Goal: Task Accomplishment & Management: Manage account settings

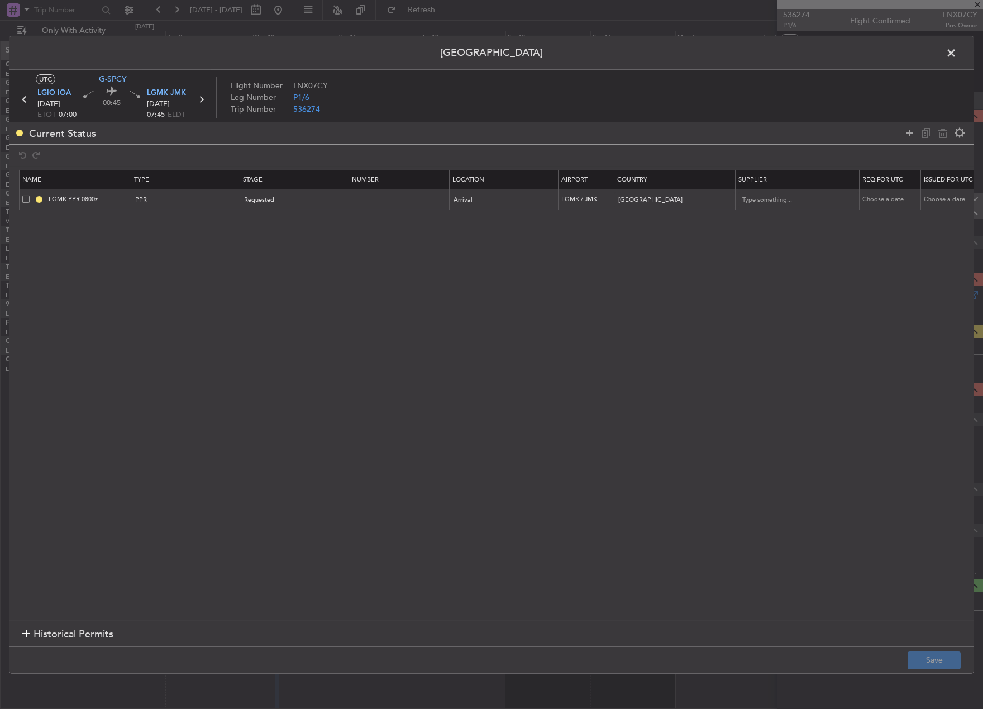
click at [957, 54] on span at bounding box center [957, 55] width 0 height 22
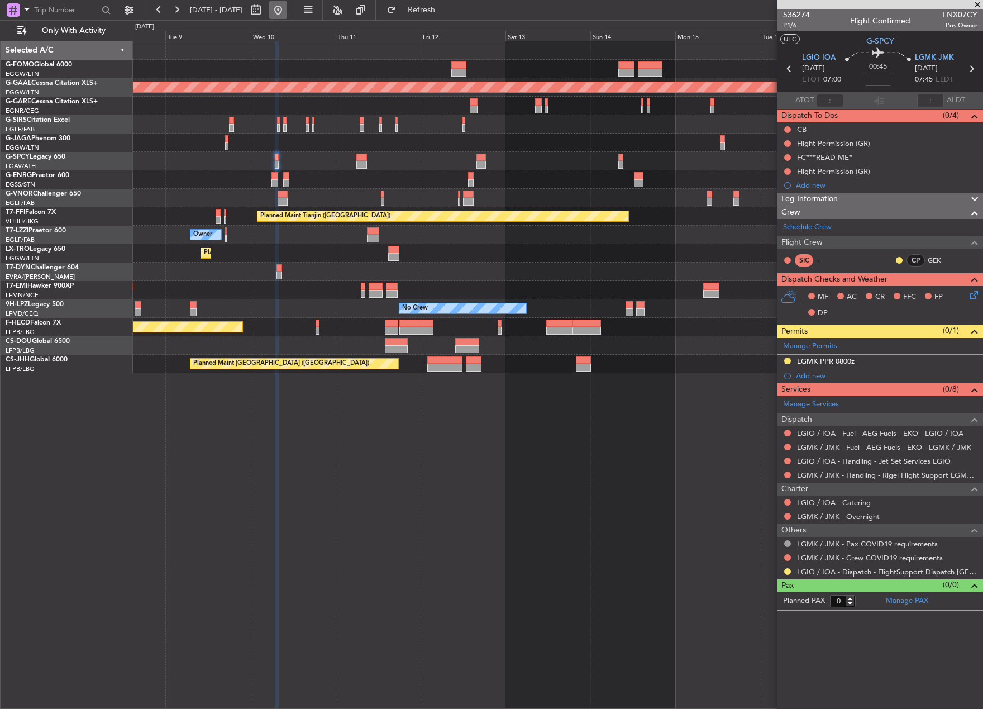
click at [287, 14] on button at bounding box center [278, 10] width 18 height 18
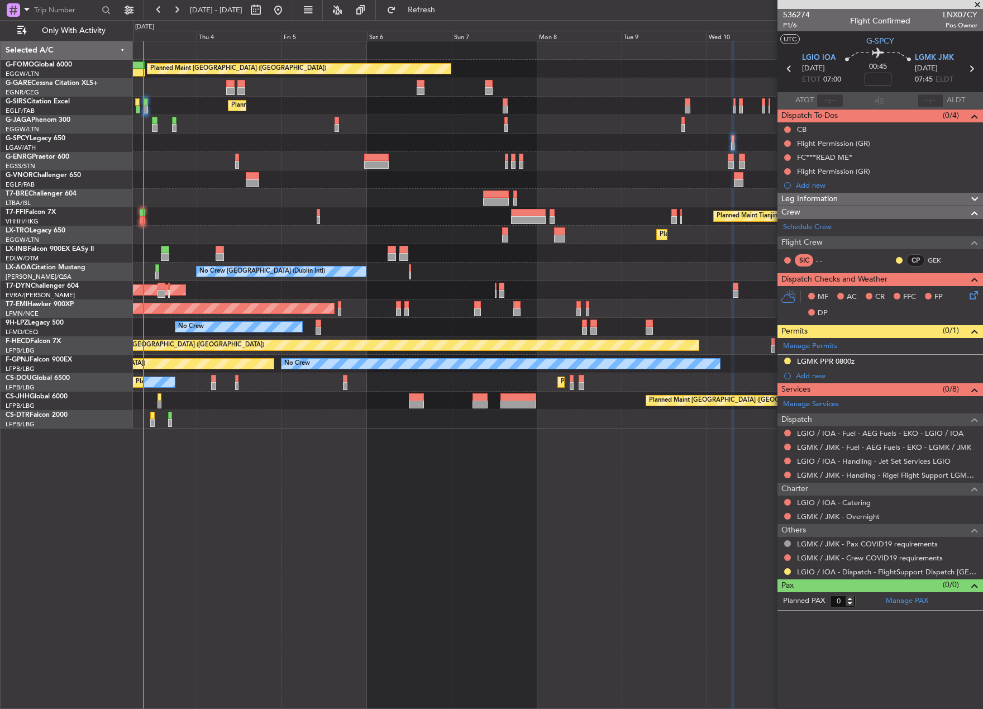
click at [47, 392] on div "Planned Maint London (Luton) Unplanned Maint Chester Planned Maint London (Farn…" at bounding box center [491, 364] width 983 height 689
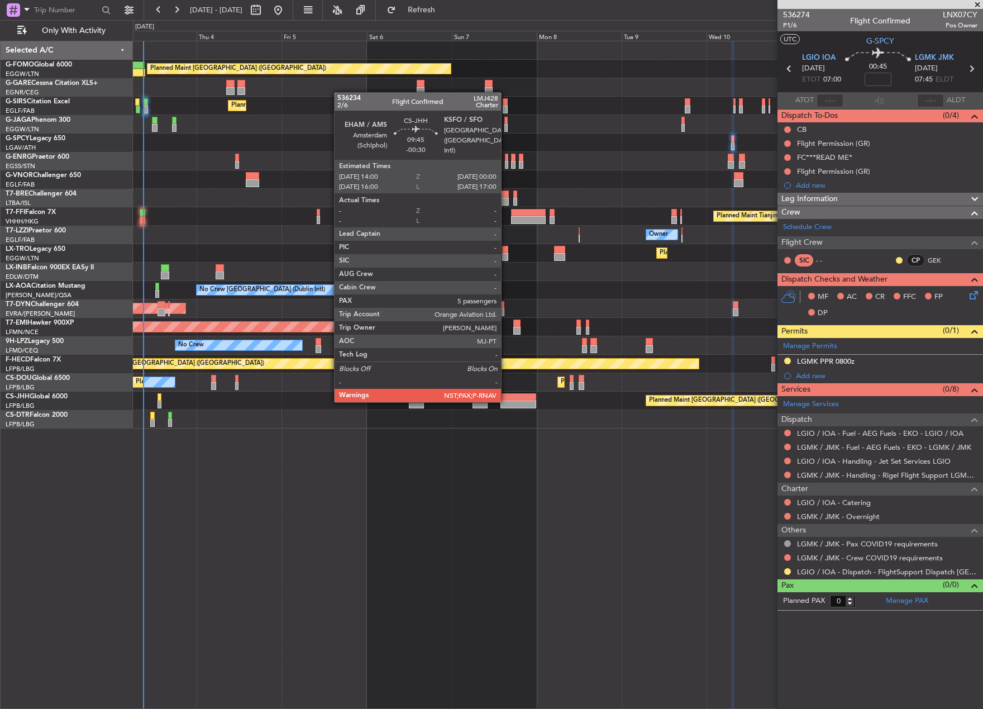
click at [506, 401] on div at bounding box center [519, 405] width 36 height 8
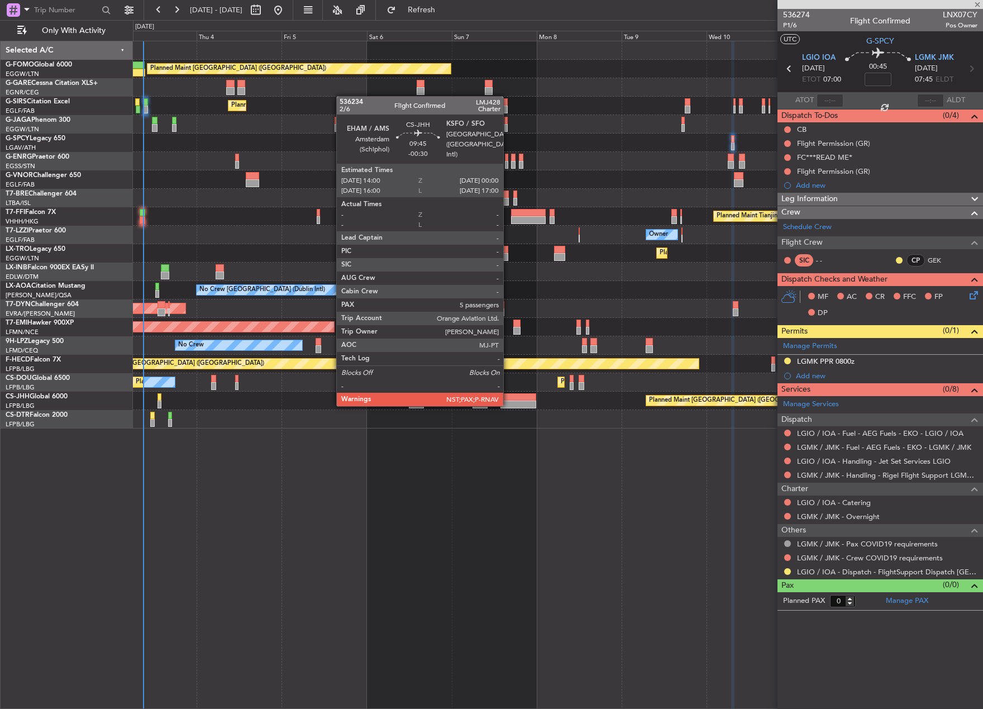
type input "-00:30"
type input "5"
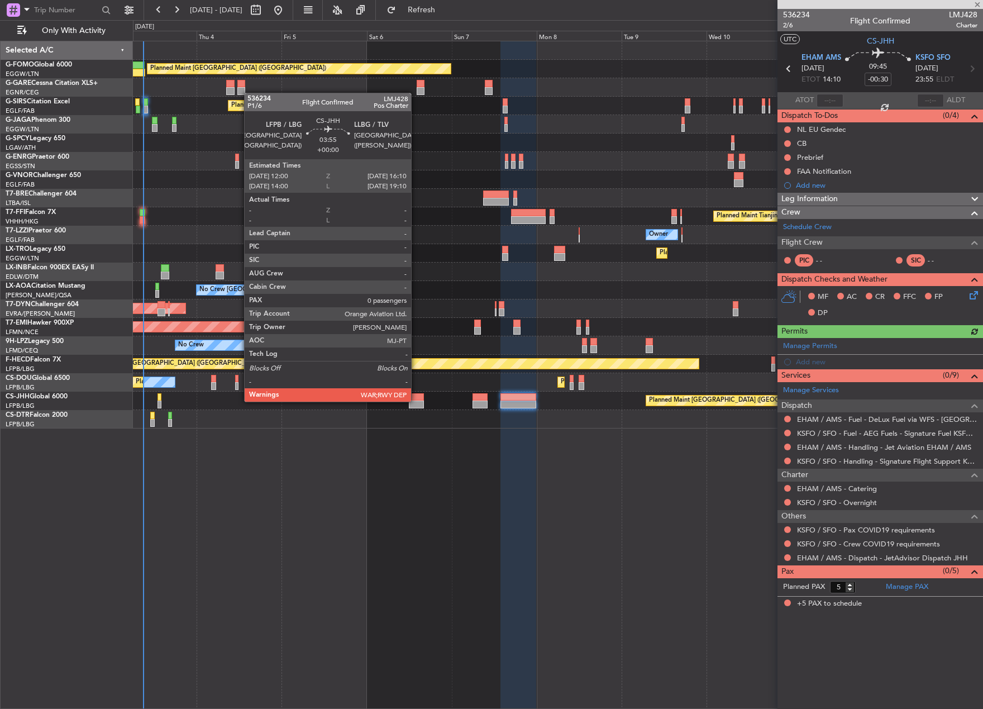
click at [416, 401] on div at bounding box center [416, 405] width 15 height 8
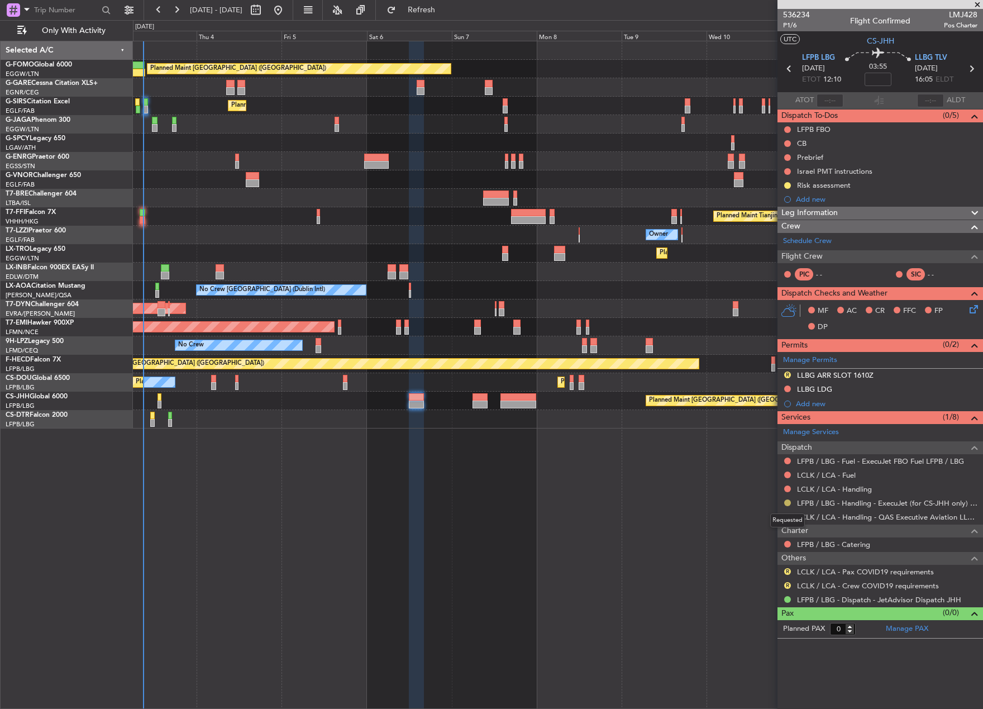
click at [789, 501] on button at bounding box center [787, 502] width 7 height 7
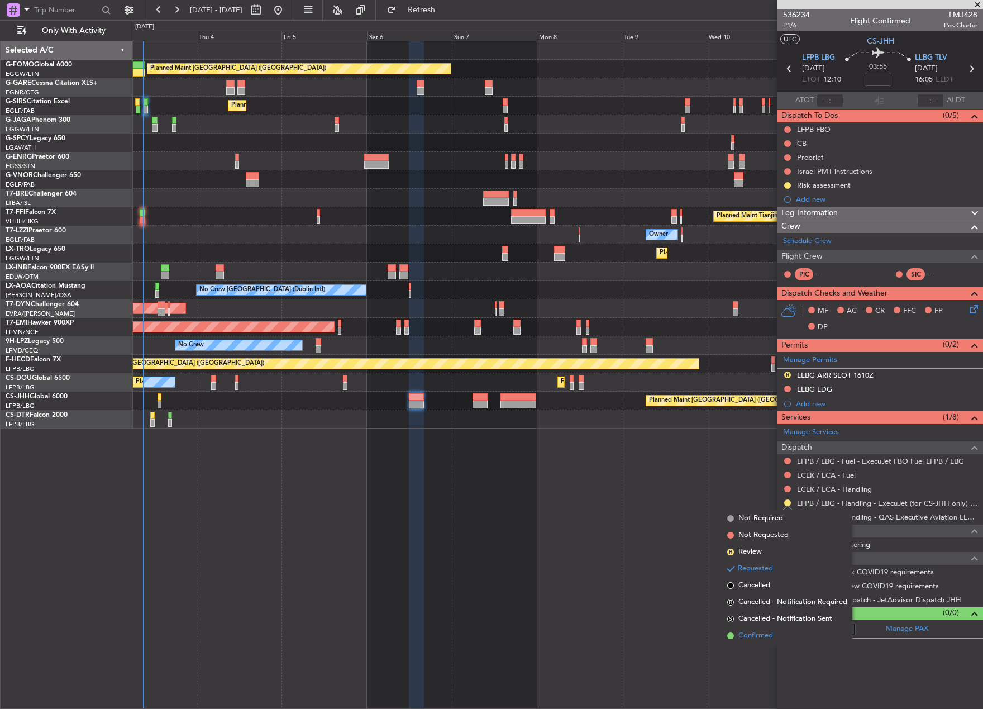
click at [771, 635] on span "Confirmed" at bounding box center [756, 635] width 35 height 11
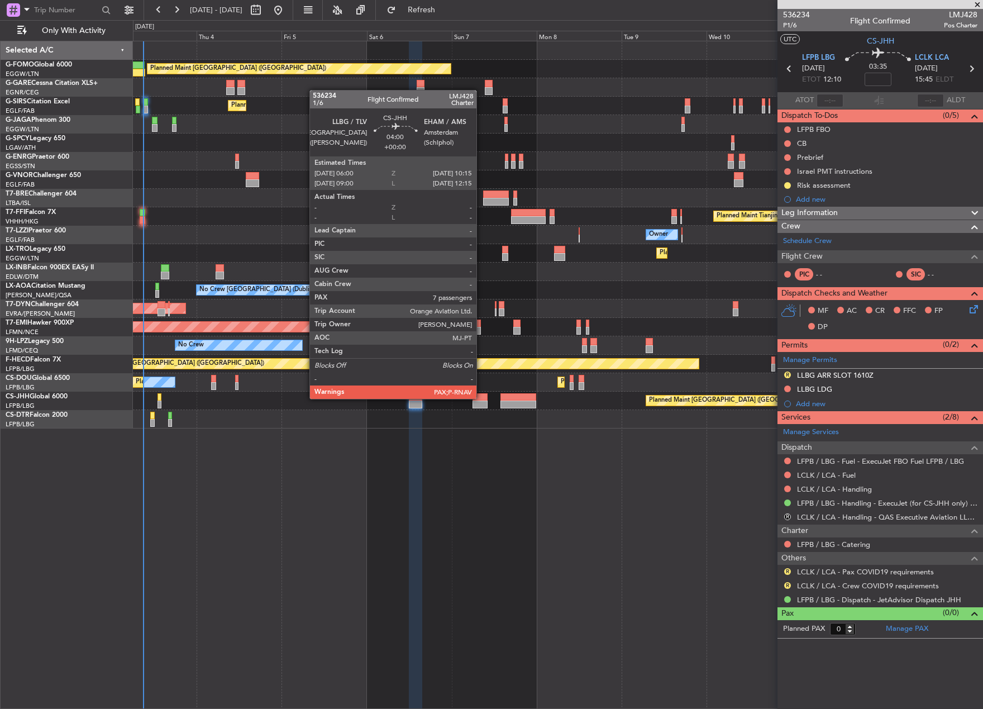
click at [482, 398] on div at bounding box center [480, 397] width 15 height 8
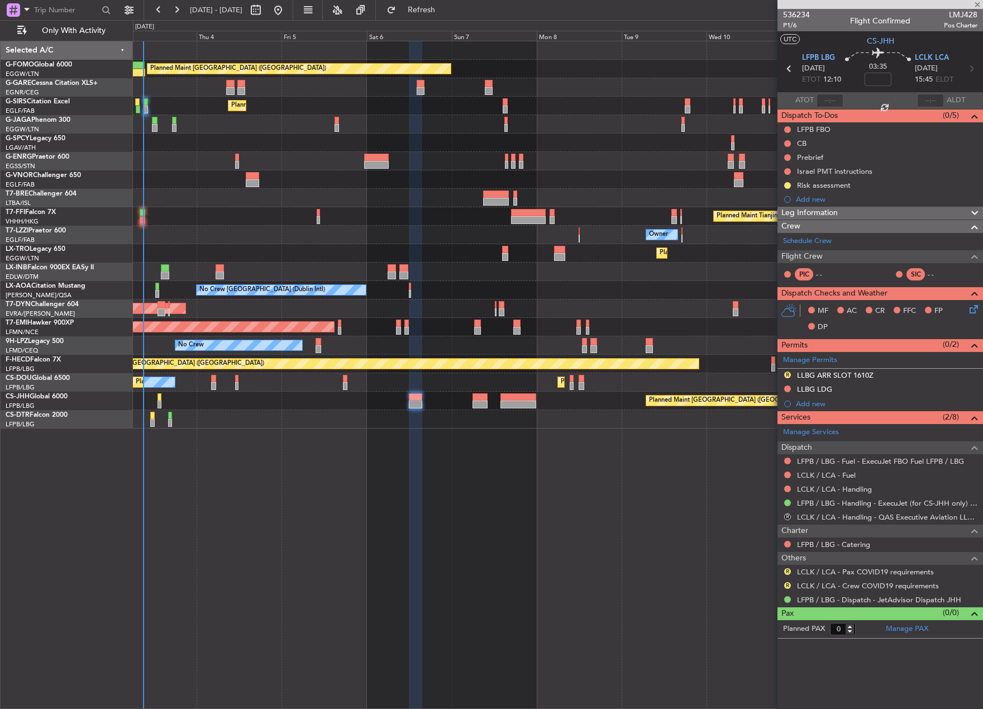
type input "7"
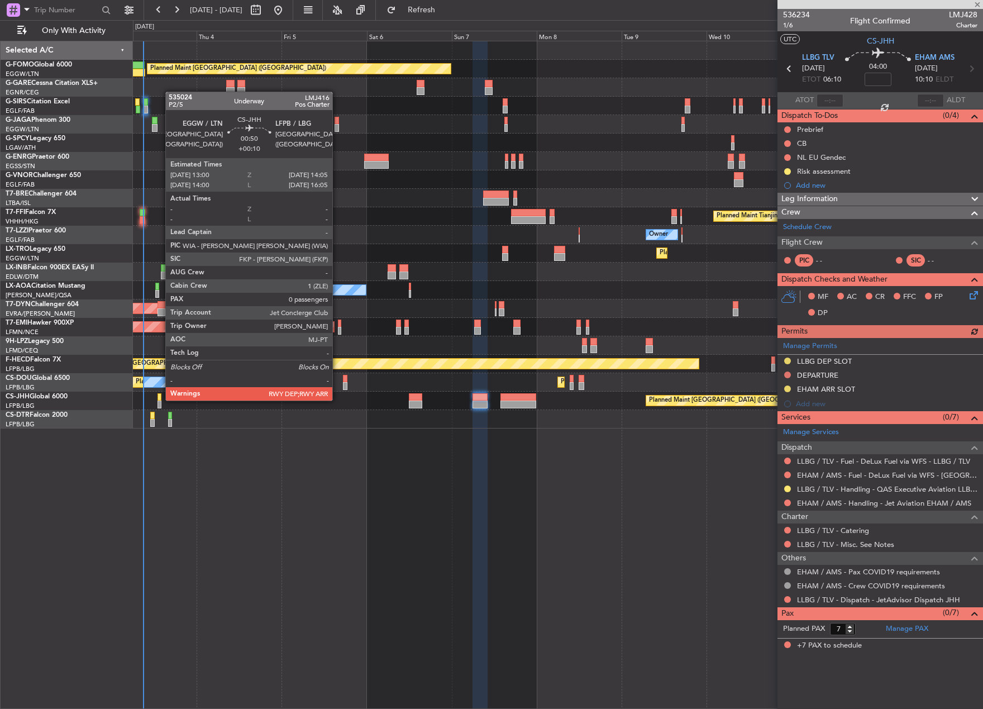
click at [160, 399] on div at bounding box center [160, 397] width 4 height 8
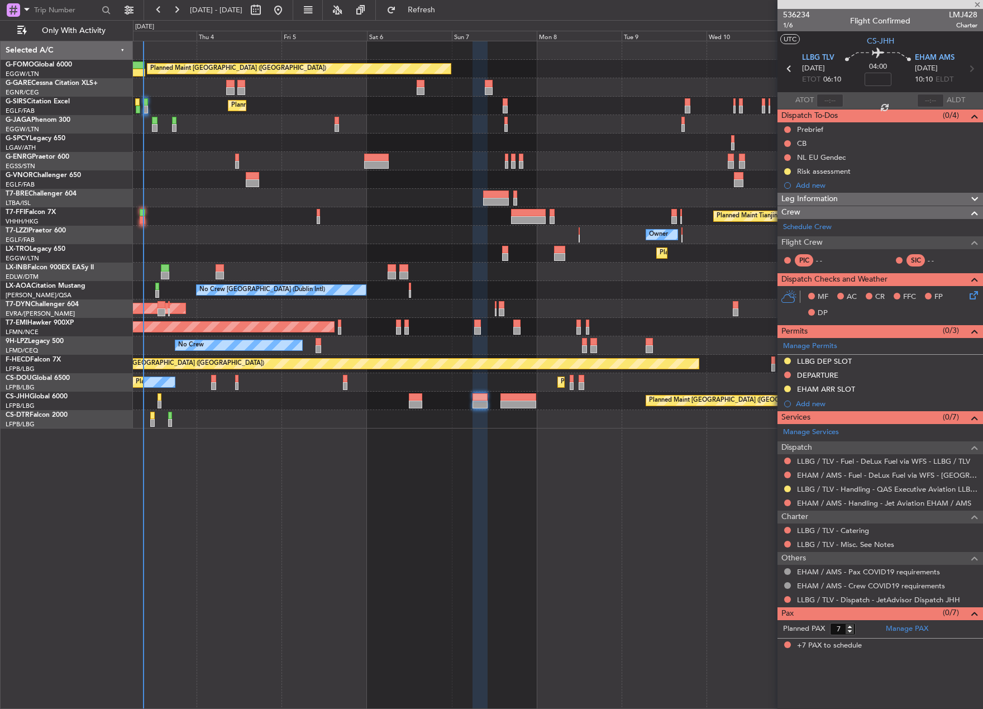
type input "+00:10"
type input "0"
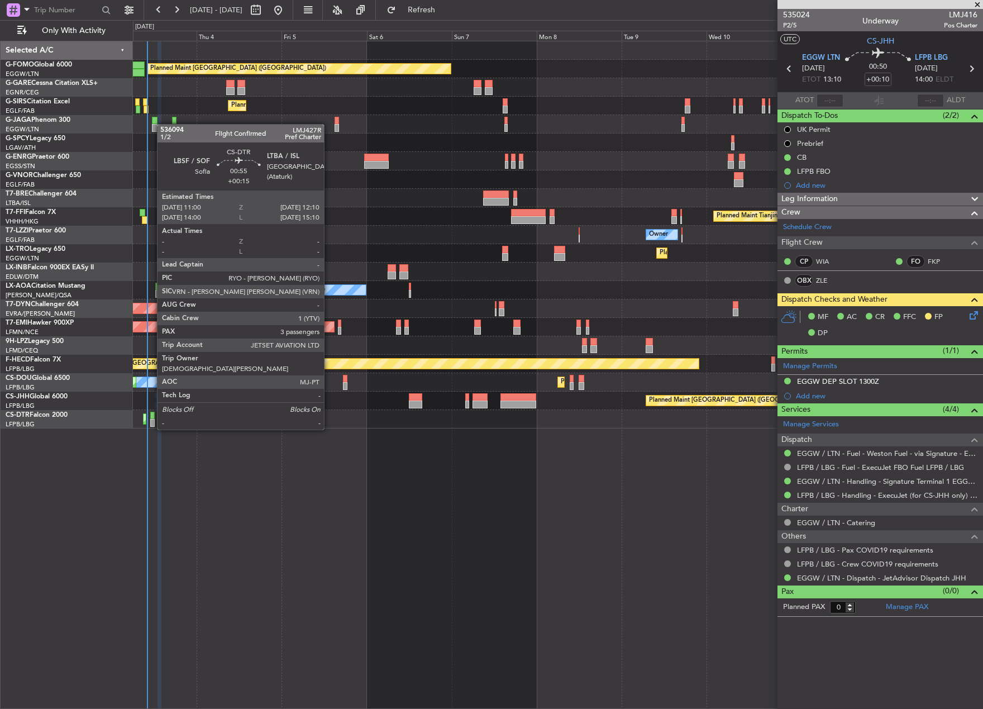
click at [151, 418] on div at bounding box center [152, 416] width 4 height 8
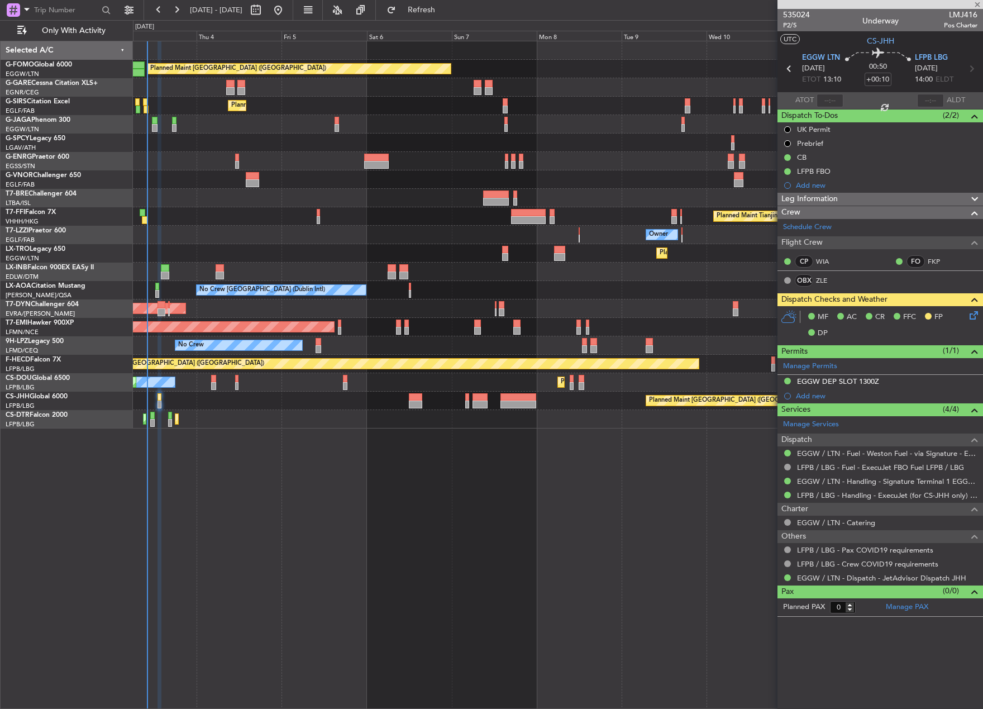
type input "+00:15"
type input "3"
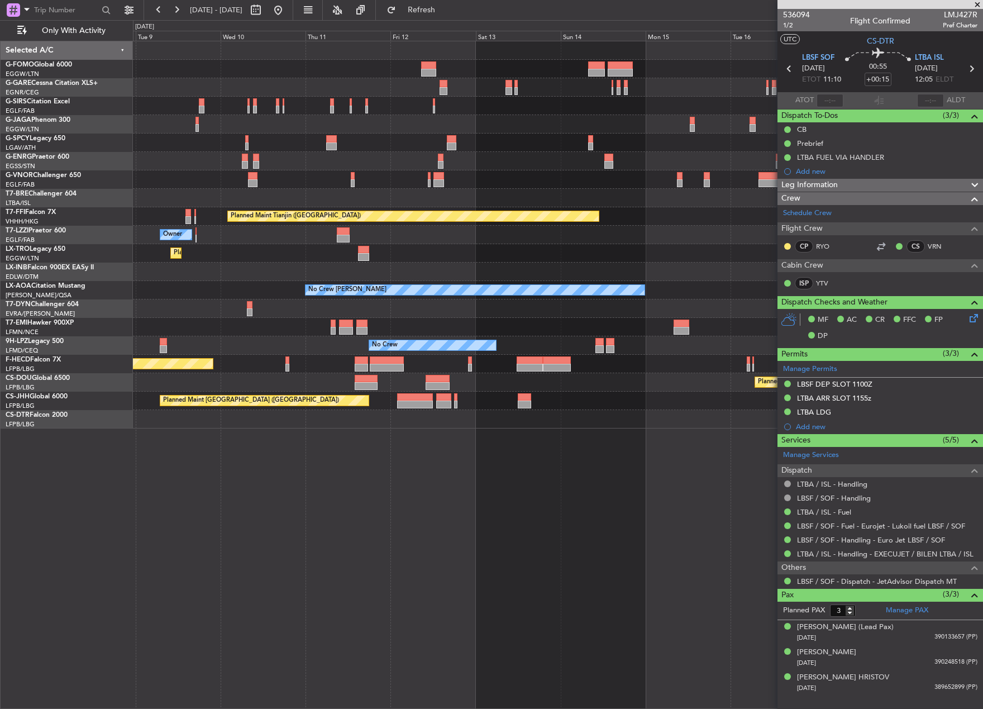
click at [30, 425] on div "Planned Maint London (Luton) Planned Maint Tianjin (Binhai) Owner Planned Maint…" at bounding box center [491, 364] width 983 height 689
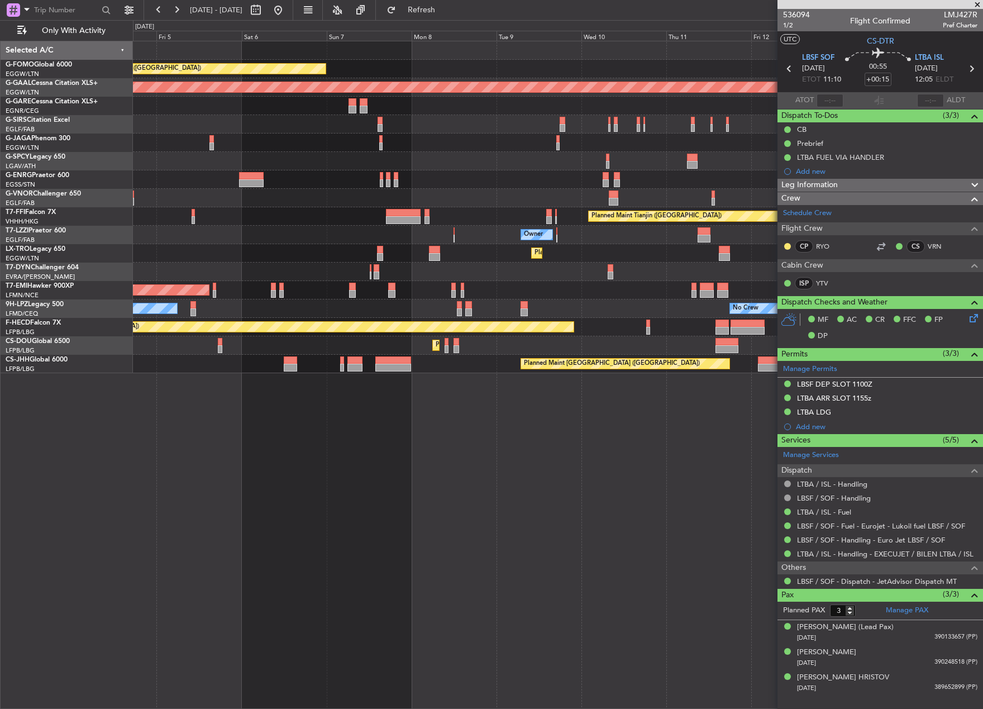
click at [644, 444] on div "Planned Maint London (Luton) Planned Maint Dusseldorf Planned Maint London (Far…" at bounding box center [558, 375] width 850 height 668
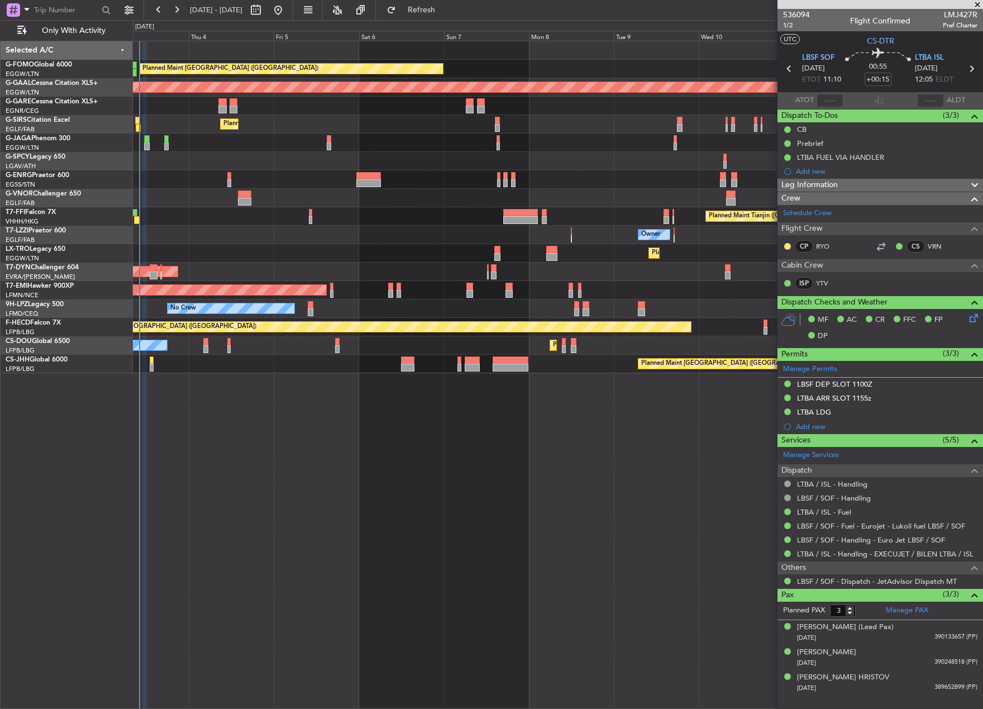
click at [550, 555] on div "Planned Maint London (Luton) Planned Maint Dusseldorf Unplanned Maint Chester P…" at bounding box center [558, 375] width 850 height 668
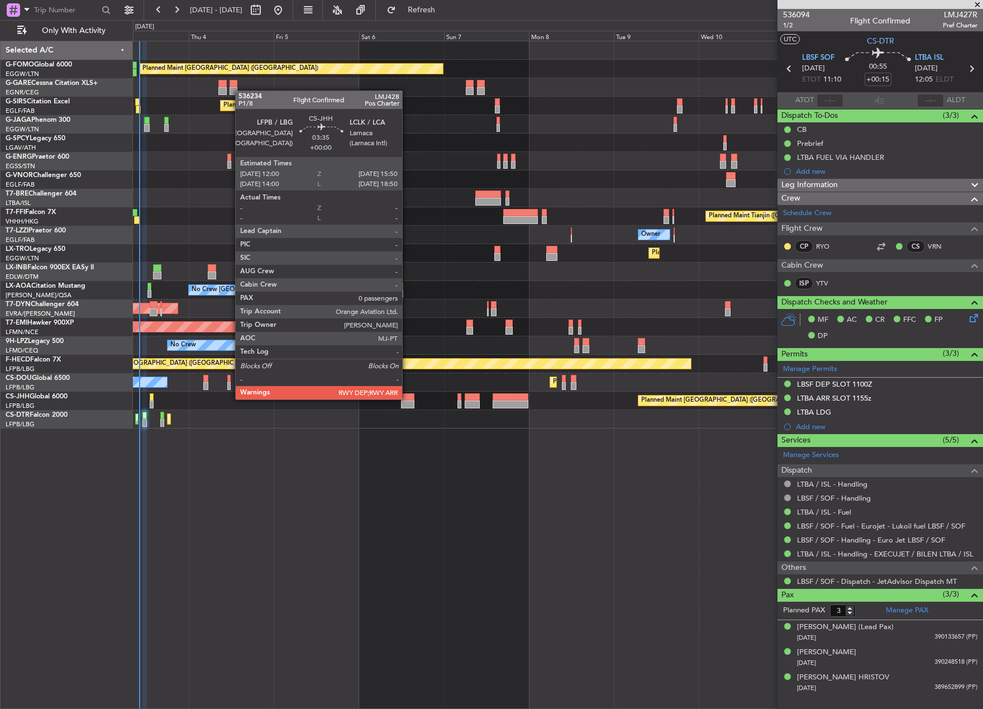
click at [407, 398] on div at bounding box center [408, 397] width 14 height 8
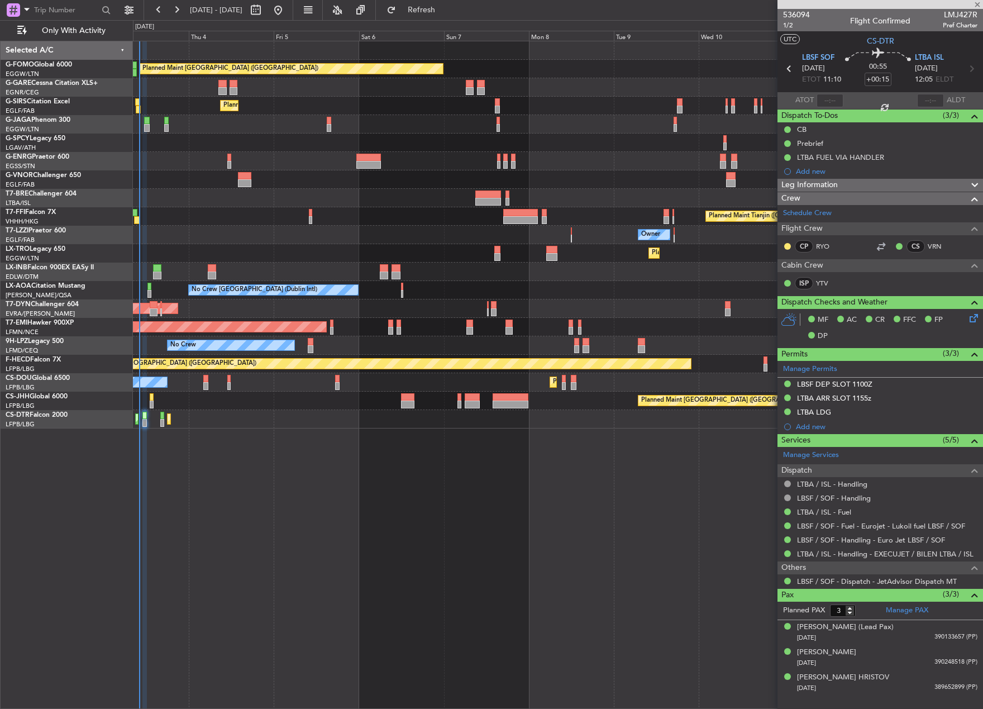
type input "0"
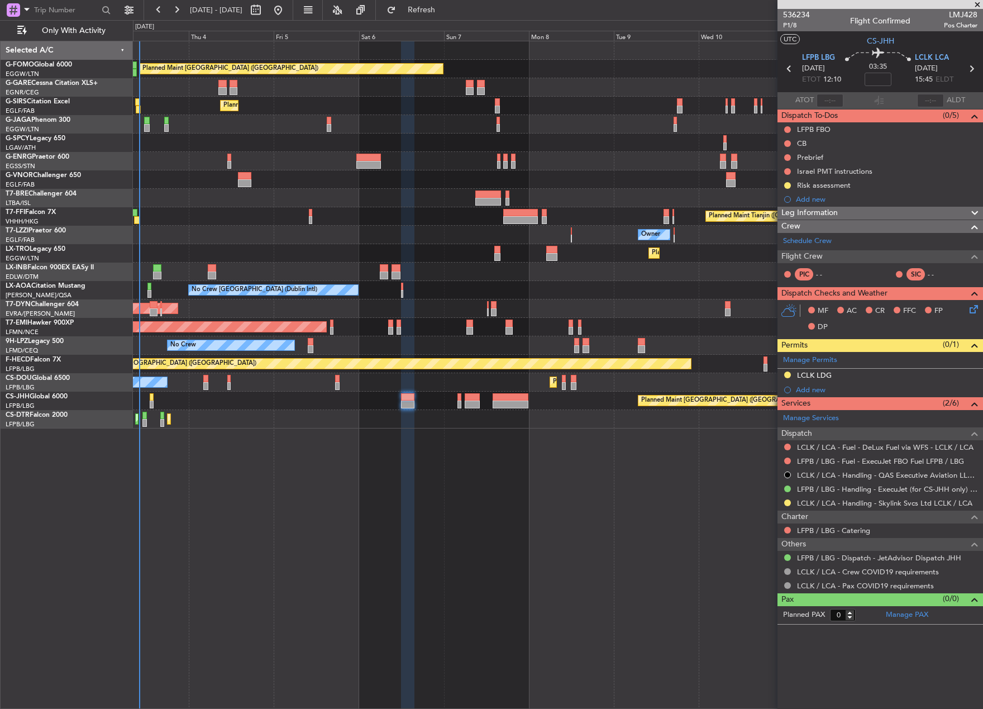
click at [788, 498] on div at bounding box center [787, 502] width 9 height 9
click at [785, 501] on button at bounding box center [787, 502] width 7 height 7
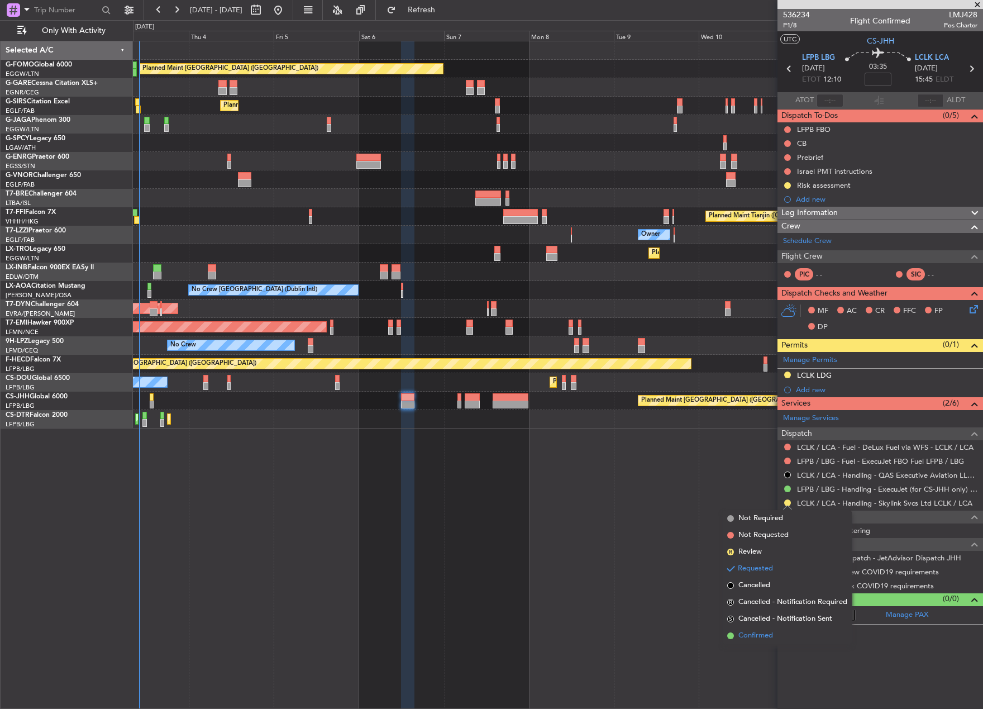
click at [769, 639] on span "Confirmed" at bounding box center [756, 635] width 35 height 11
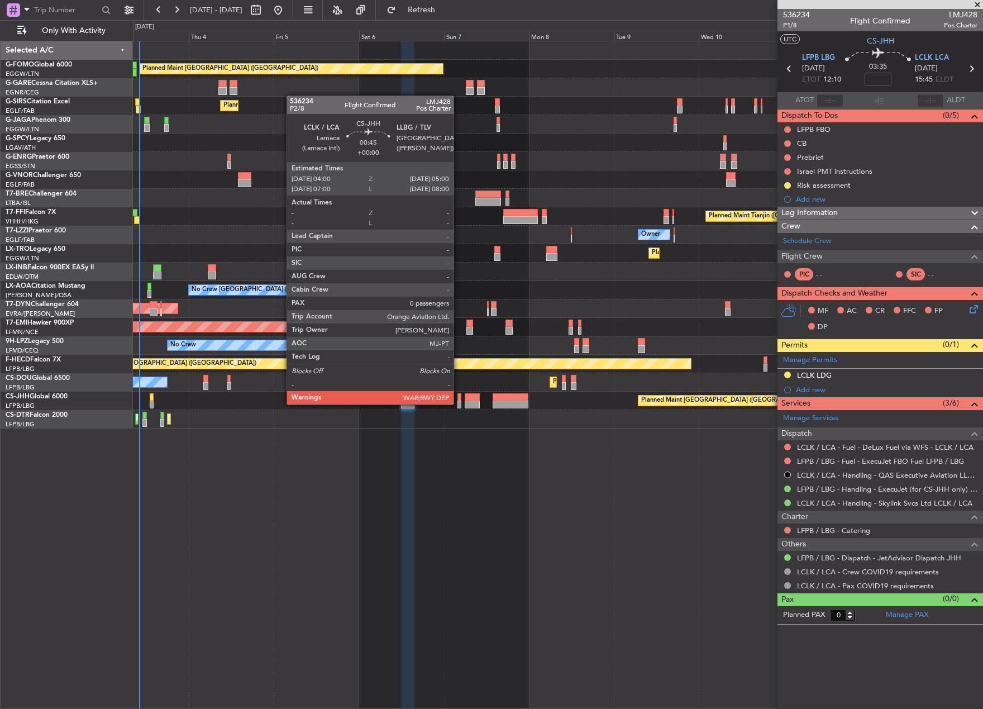
click at [459, 403] on div at bounding box center [460, 405] width 4 height 8
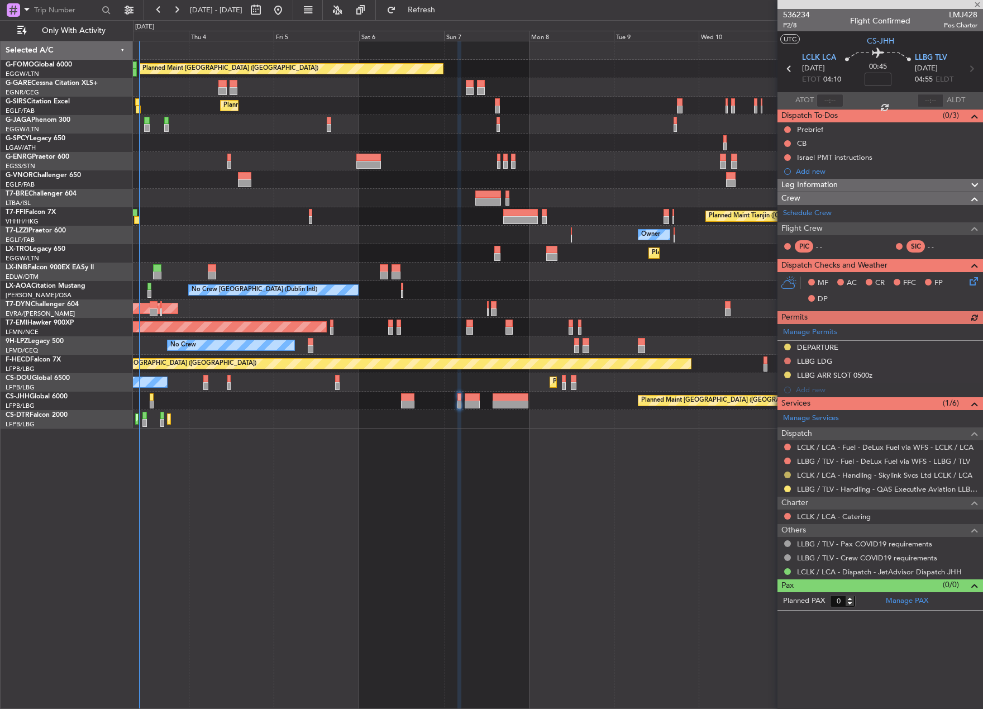
click at [788, 474] on button at bounding box center [787, 475] width 7 height 7
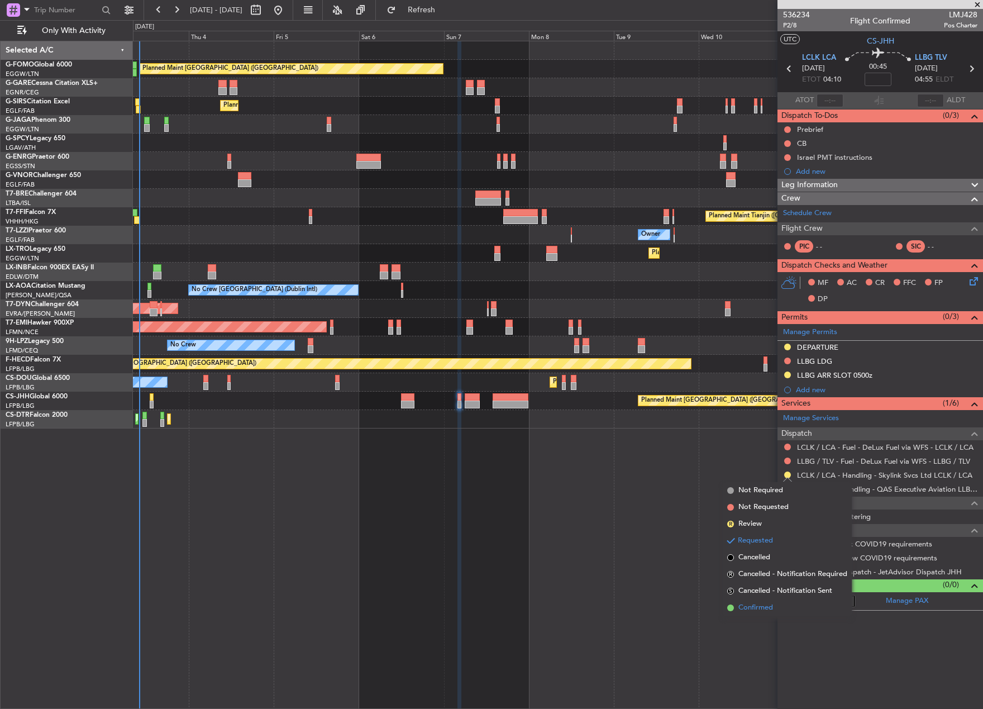
click at [761, 602] on li "Confirmed" at bounding box center [787, 607] width 129 height 17
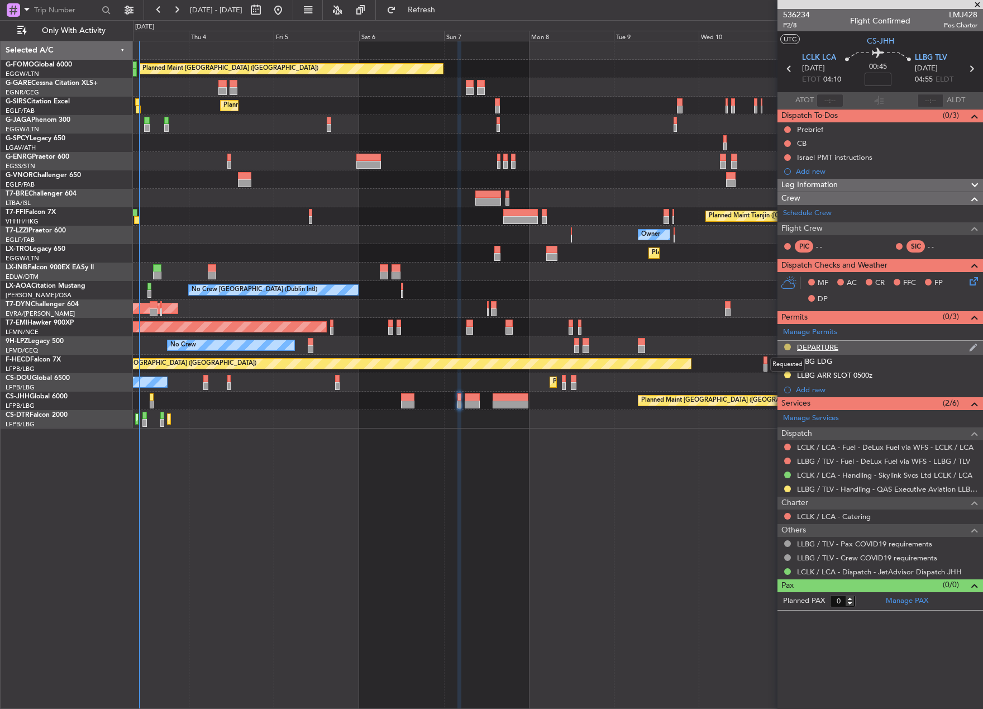
click at [787, 346] on button at bounding box center [787, 347] width 7 height 7
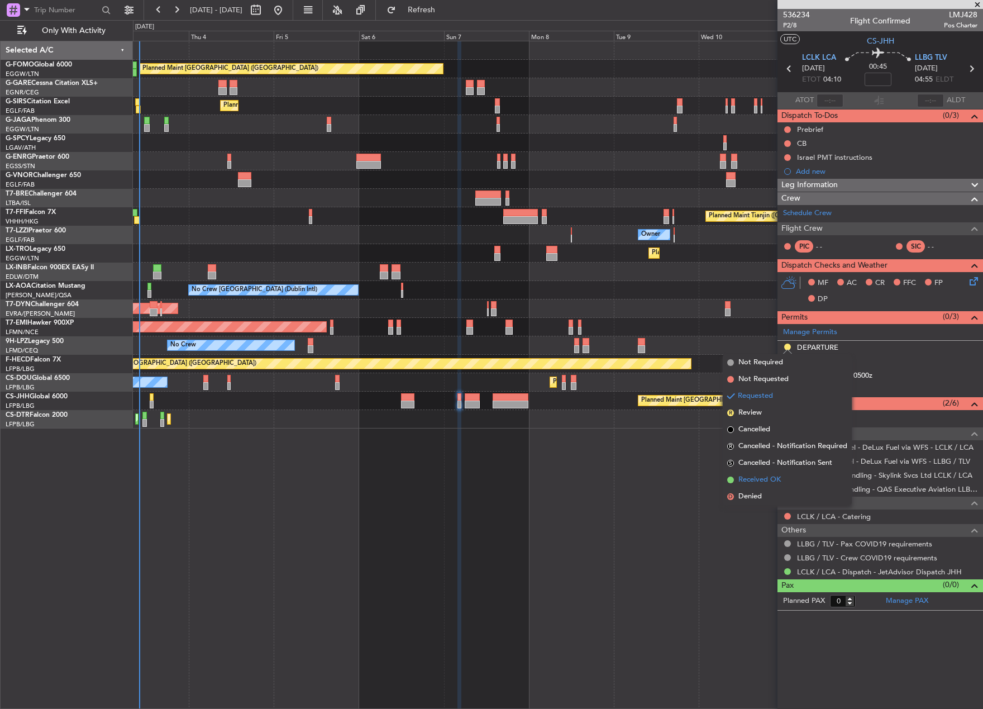
click at [785, 483] on li "Received OK" at bounding box center [787, 480] width 129 height 17
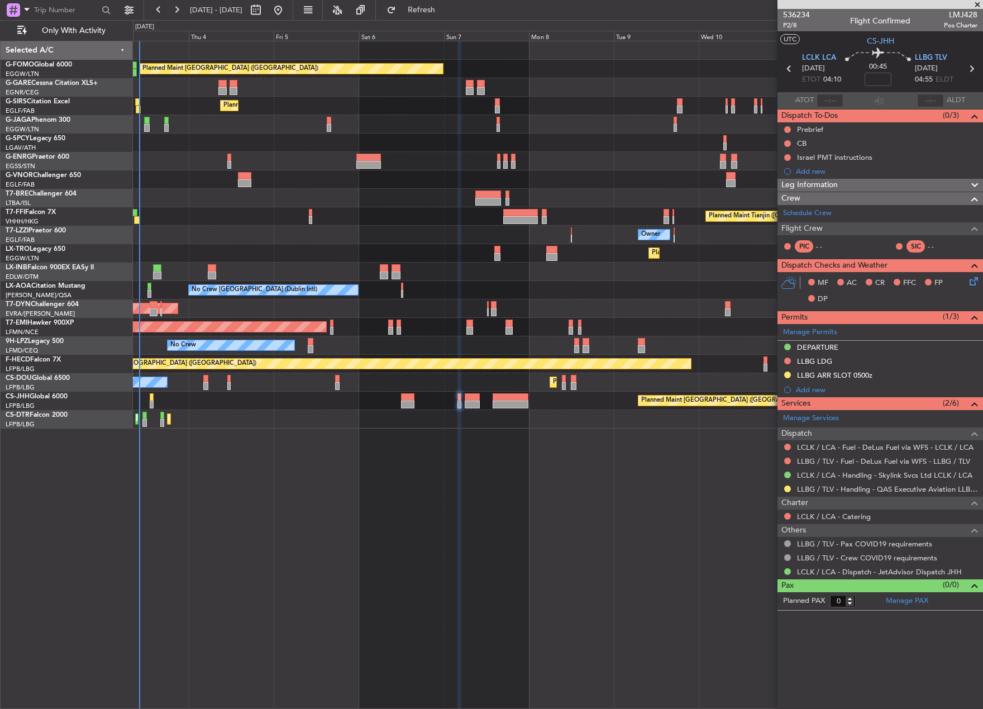
click at [788, 66] on icon at bounding box center [789, 68] width 15 height 15
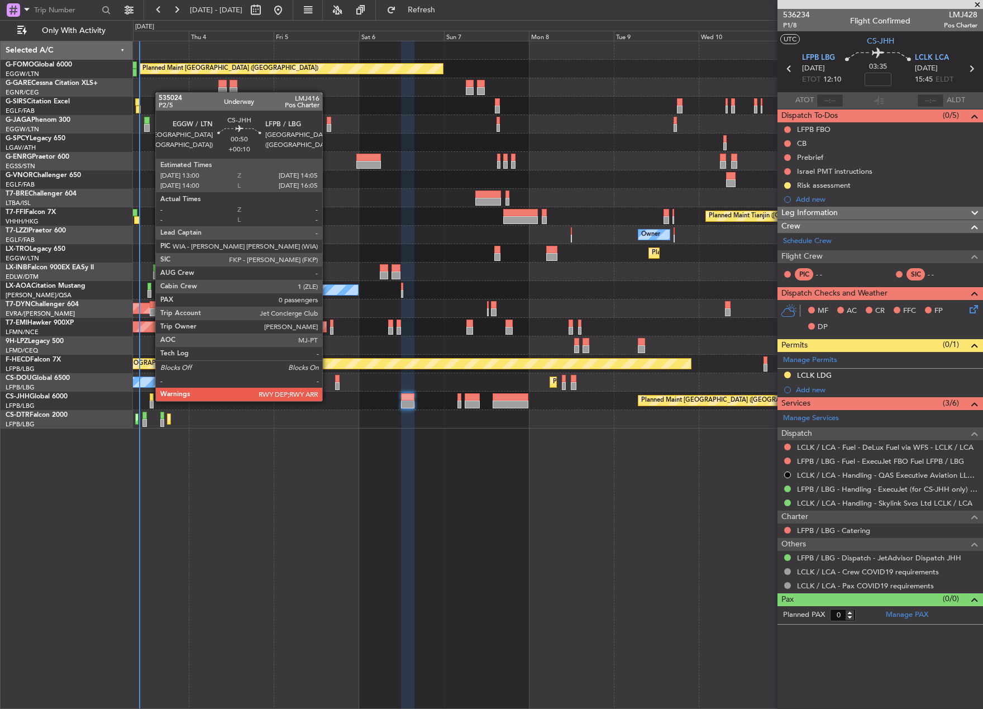
click at [150, 400] on div at bounding box center [152, 397] width 4 height 8
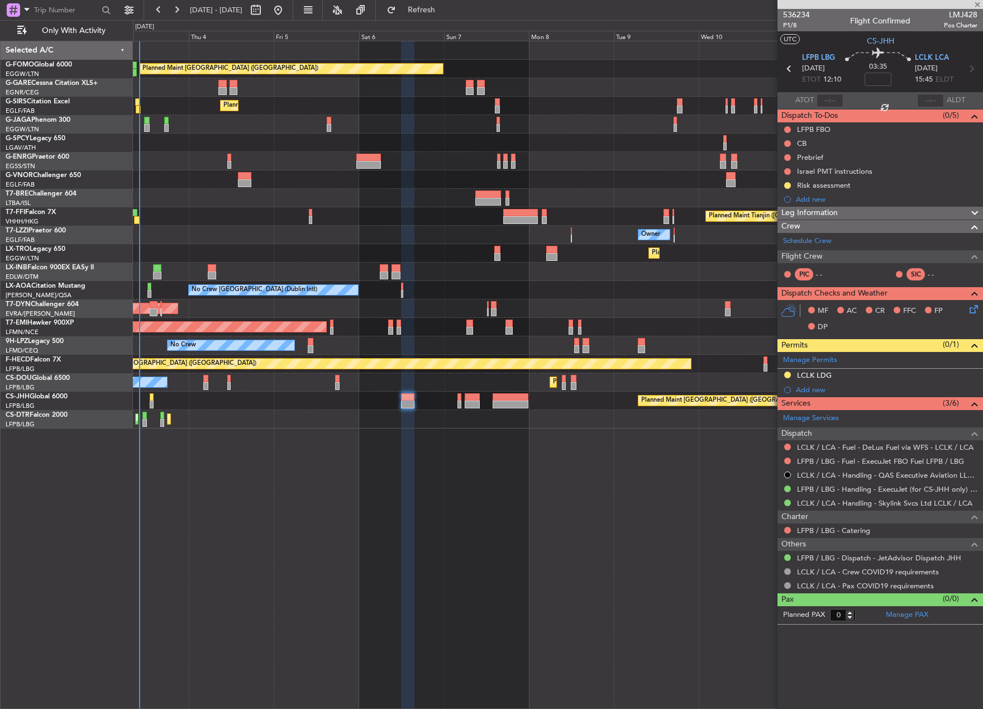
type input "+00:10"
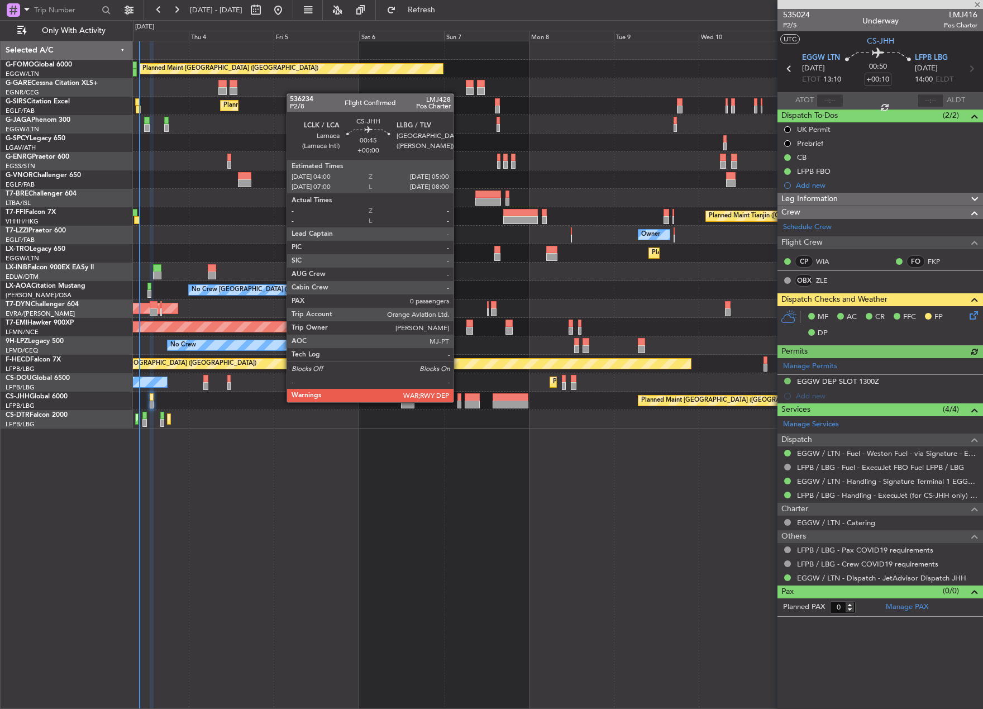
click at [459, 401] on div at bounding box center [460, 405] width 4 height 8
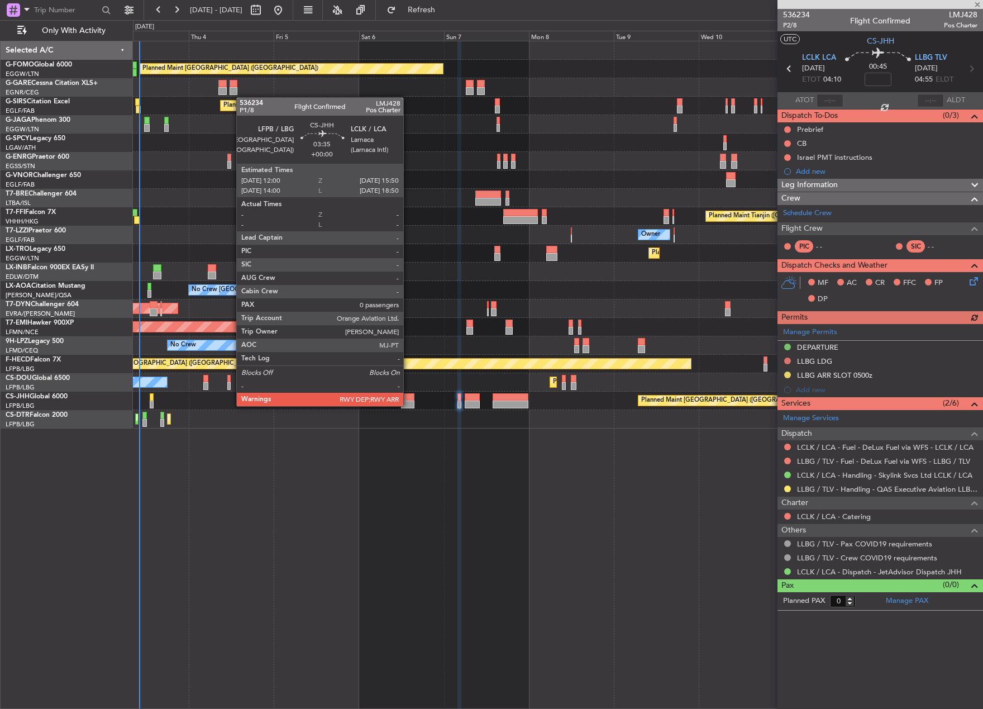
click at [408, 405] on div at bounding box center [408, 405] width 14 height 8
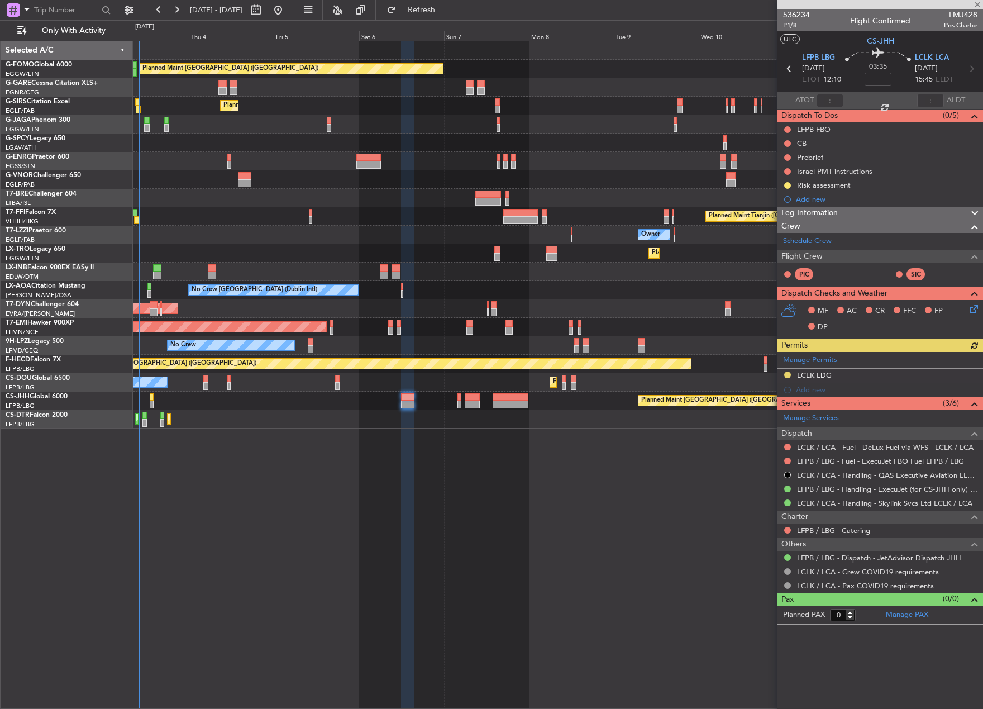
click at [787, 374] on div "Manage Permits LCLK LDG Add new" at bounding box center [881, 374] width 206 height 45
click at [786, 372] on button at bounding box center [787, 375] width 7 height 7
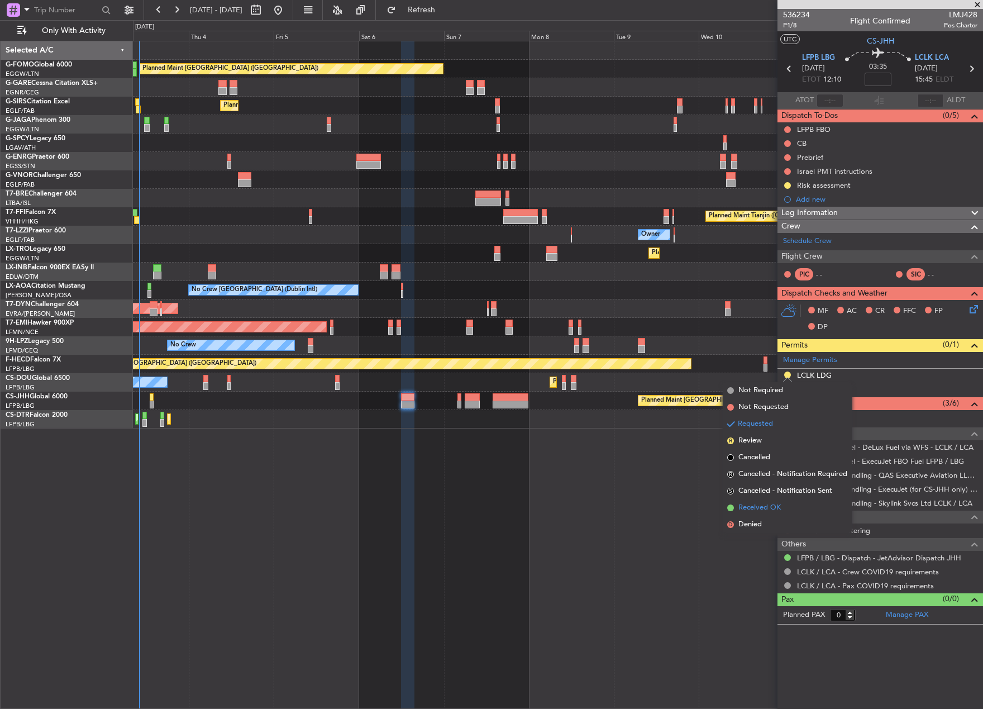
click at [728, 502] on li "Received OK" at bounding box center [787, 507] width 129 height 17
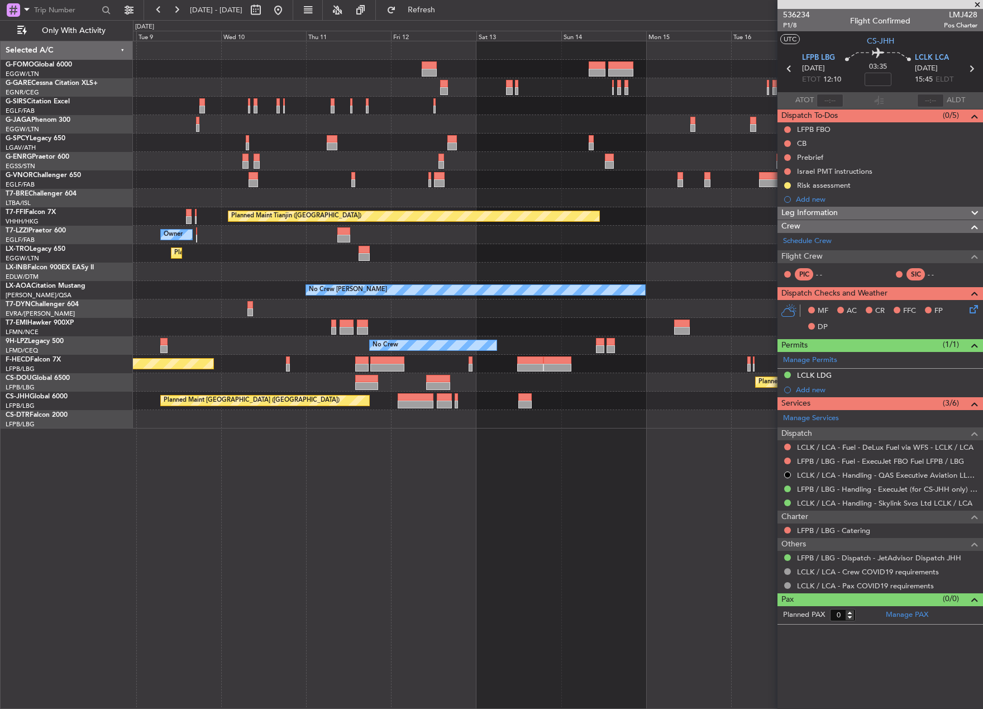
click at [154, 449] on div "Planned Maint London (Luton) Planned Maint Tianjin (Binhai) Owner Planned Maint…" at bounding box center [558, 375] width 850 height 668
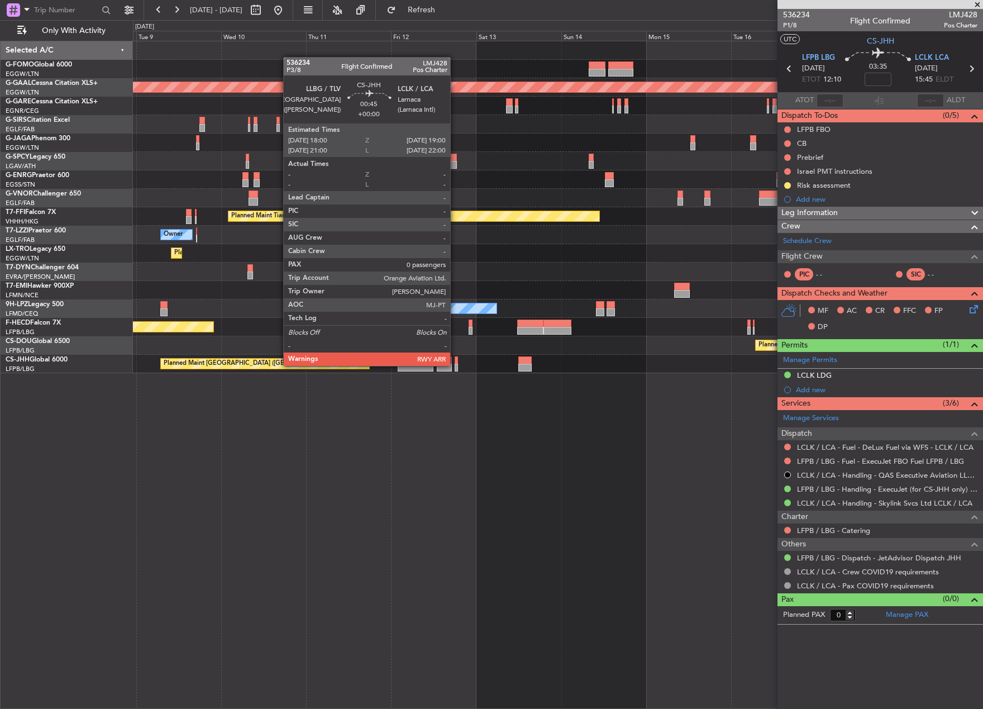
click at [455, 365] on div at bounding box center [457, 368] width 4 height 8
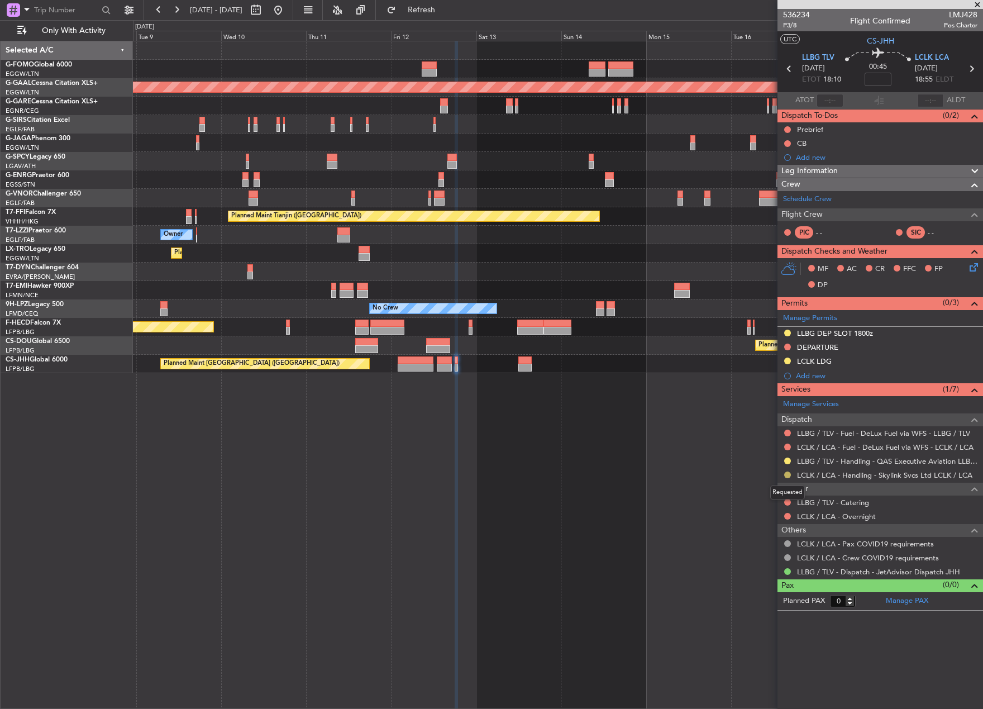
click at [789, 473] on button at bounding box center [787, 475] width 7 height 7
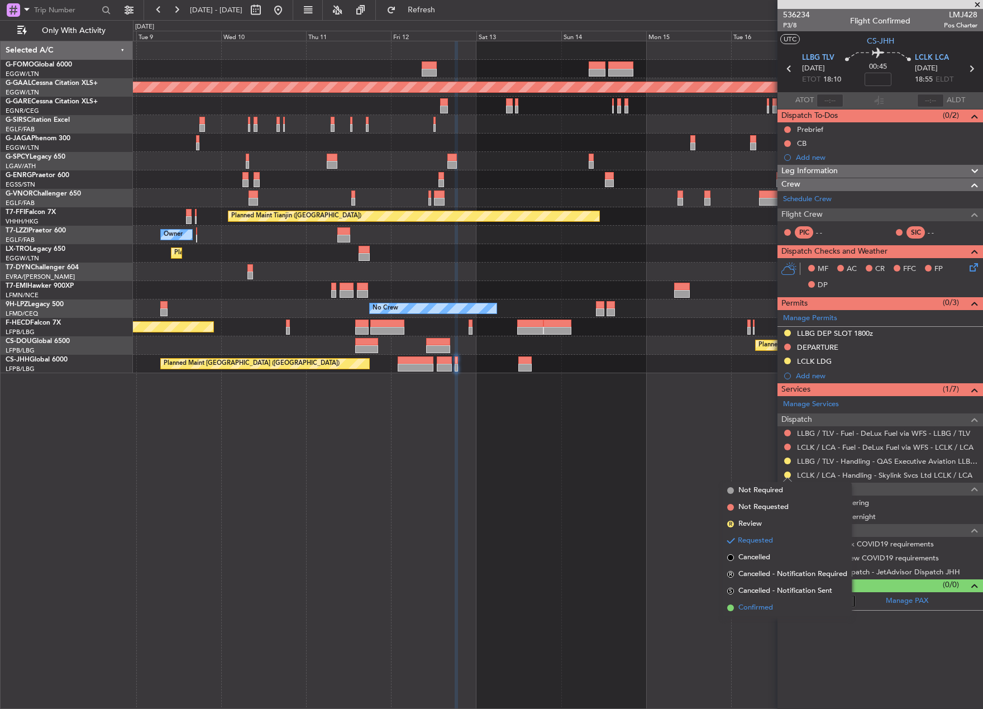
click at [768, 611] on span "Confirmed" at bounding box center [756, 607] width 35 height 11
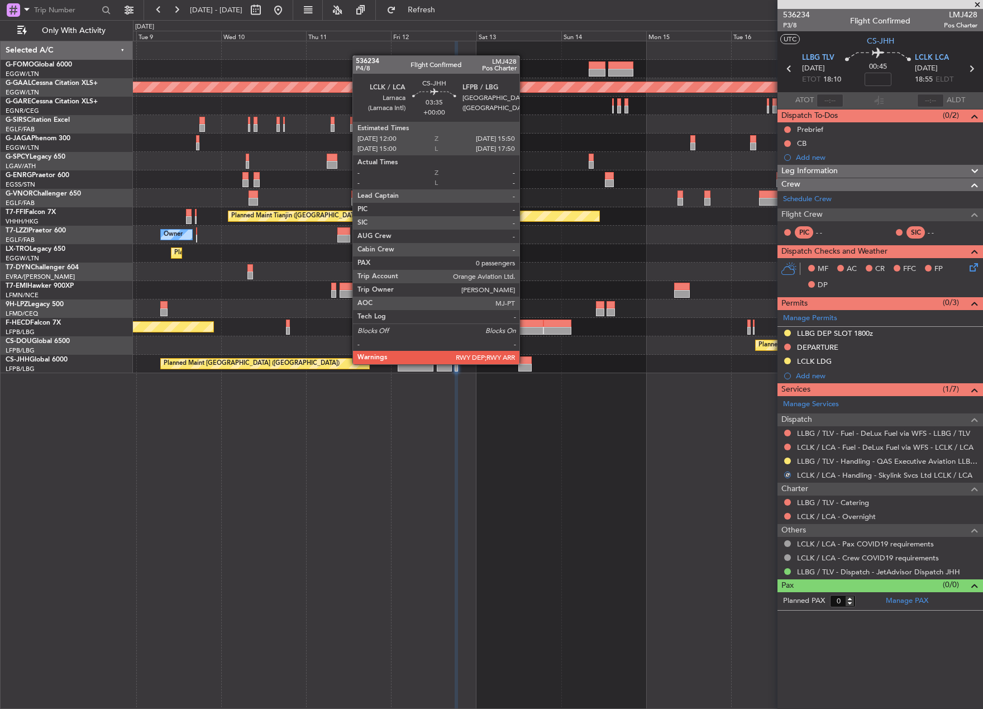
click at [525, 363] on div at bounding box center [525, 360] width 14 height 8
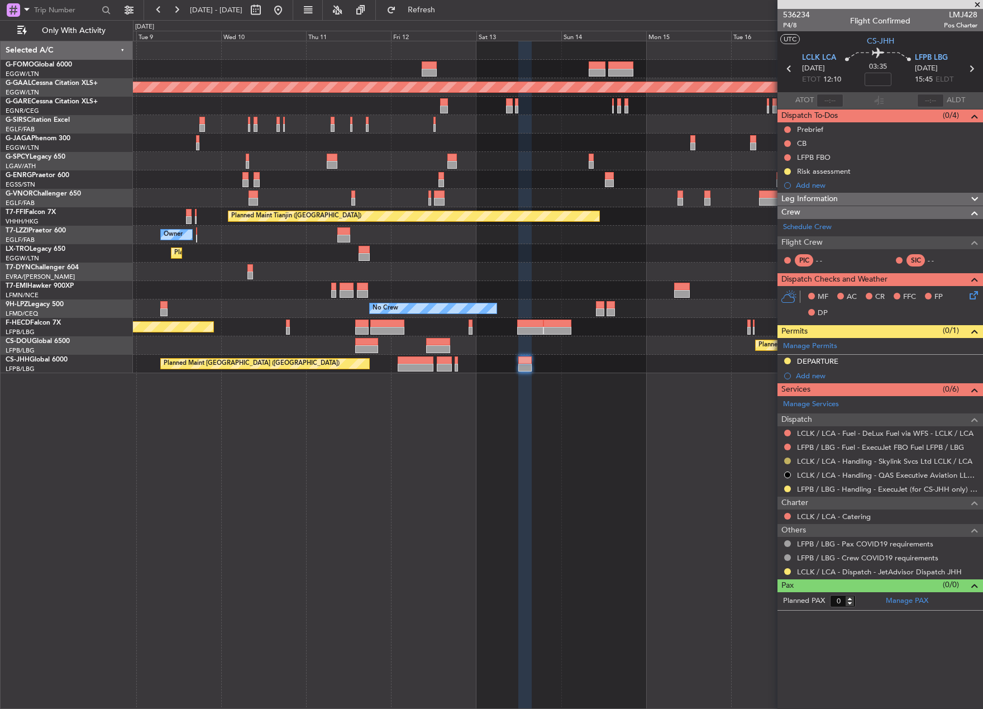
click at [785, 461] on button at bounding box center [787, 461] width 7 height 7
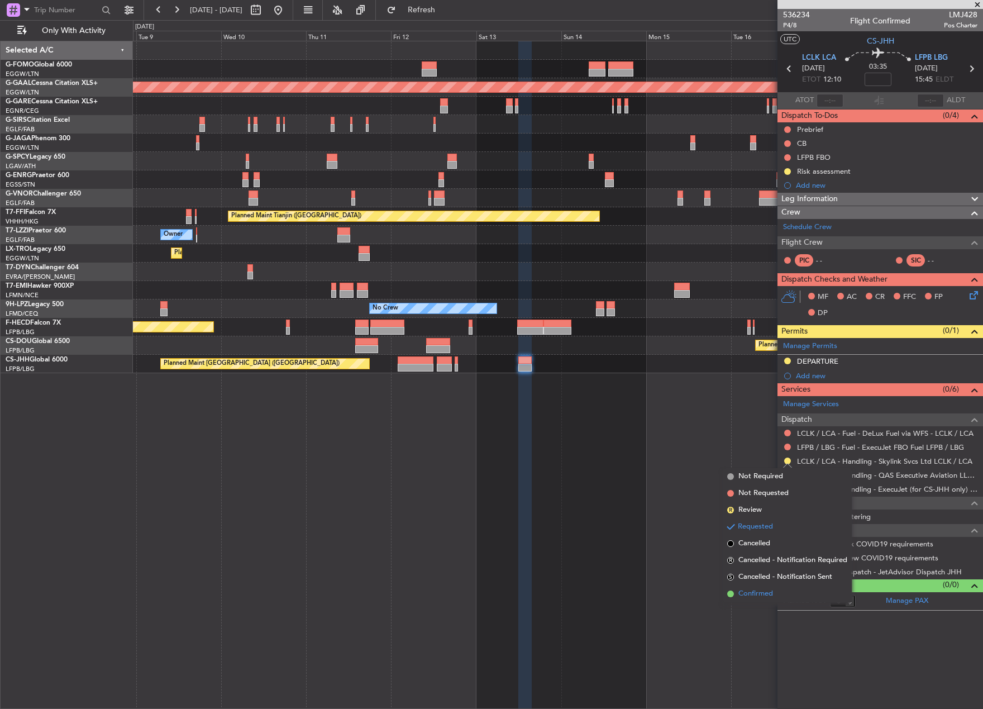
click at [747, 599] on li "Confirmed" at bounding box center [787, 593] width 129 height 17
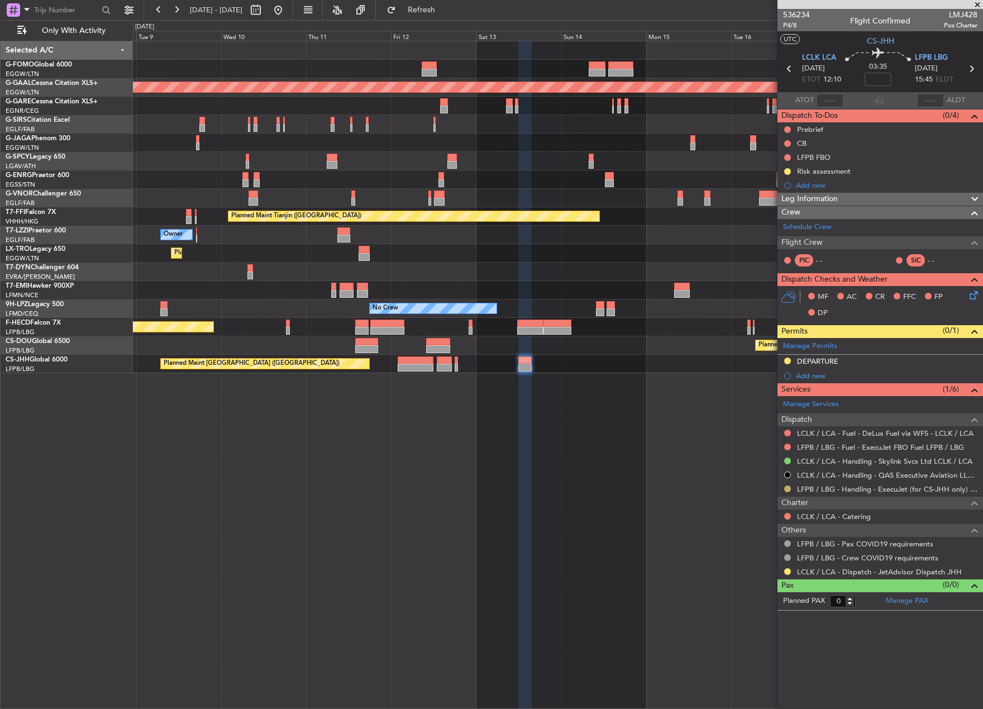
click at [786, 488] on button at bounding box center [787, 488] width 7 height 7
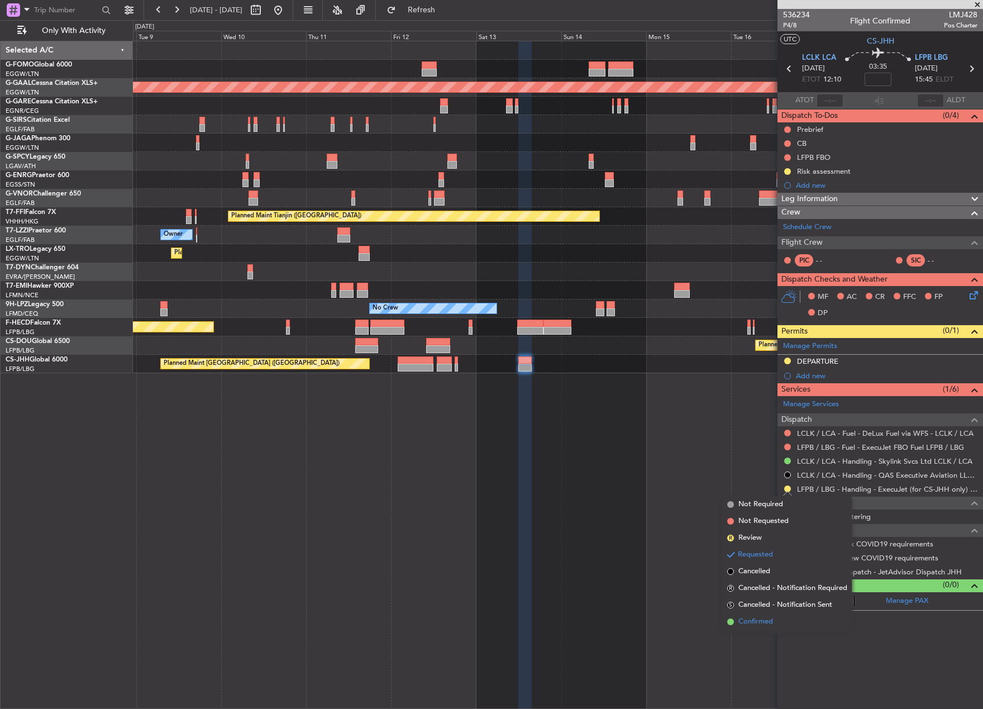
click at [768, 621] on span "Confirmed" at bounding box center [756, 621] width 35 height 11
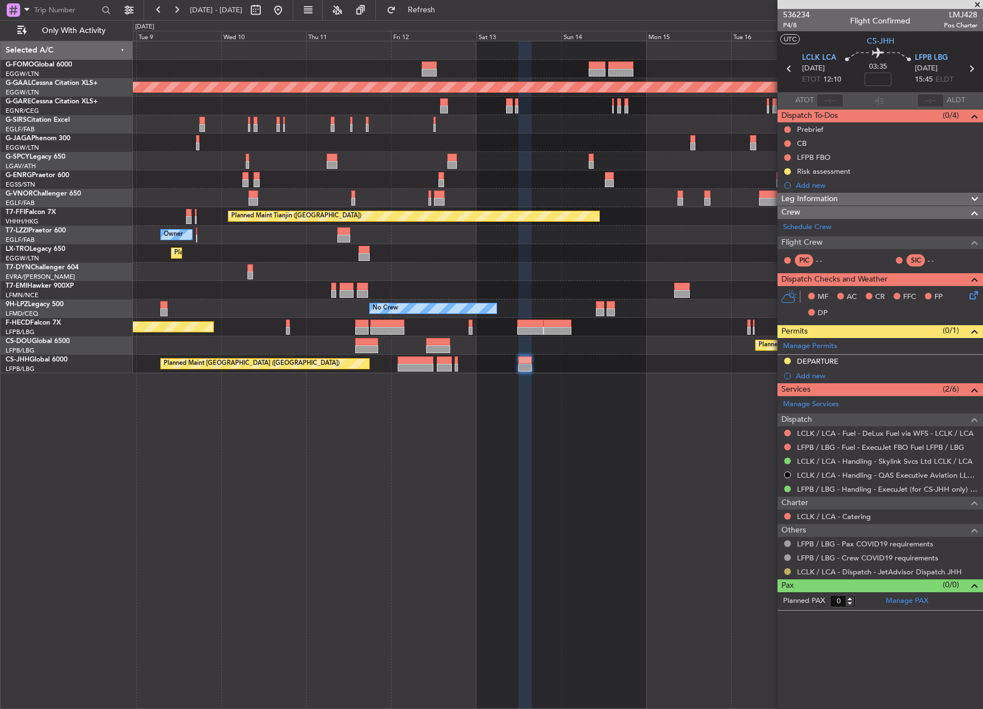
click at [785, 573] on button at bounding box center [787, 571] width 7 height 7
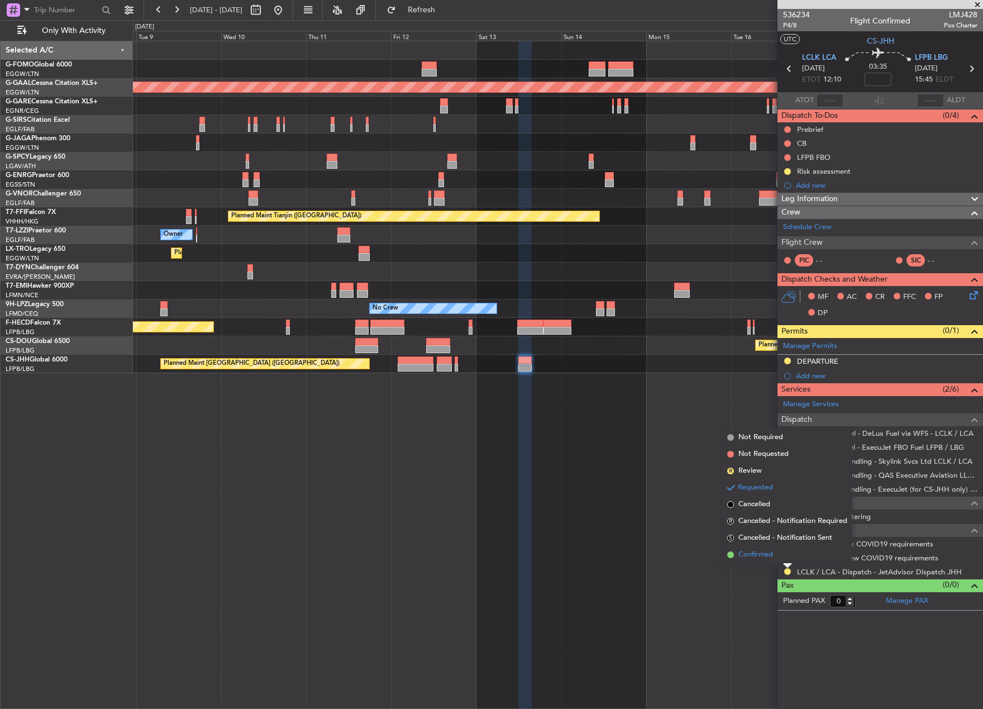
click at [746, 558] on span "Confirmed" at bounding box center [756, 554] width 35 height 11
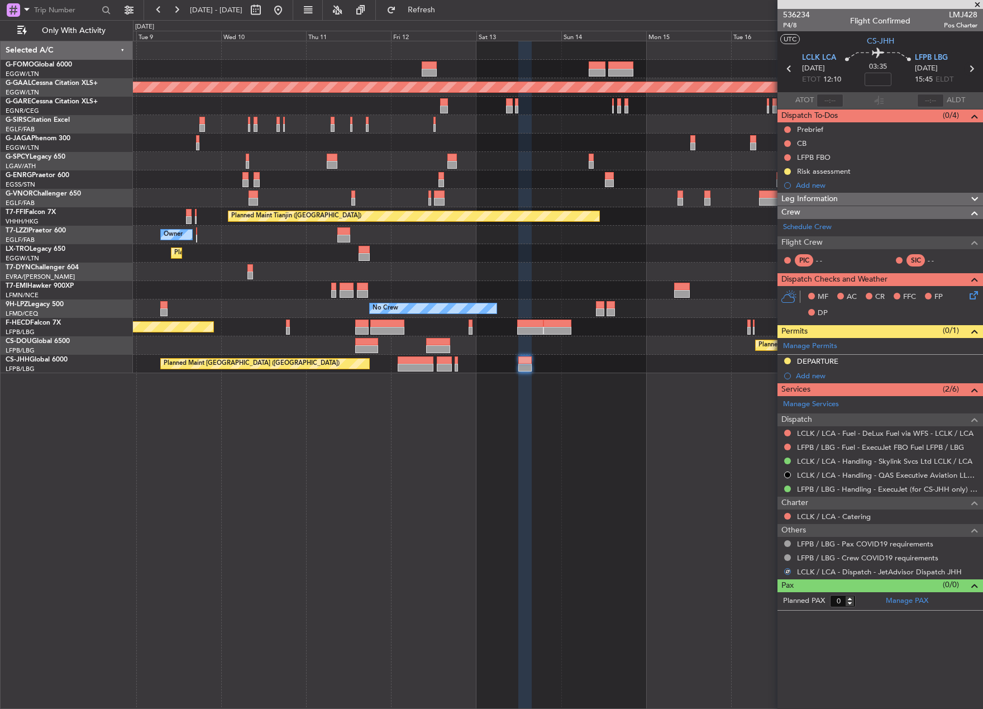
click at [975, 65] on icon at bounding box center [971, 68] width 15 height 15
type input "2"
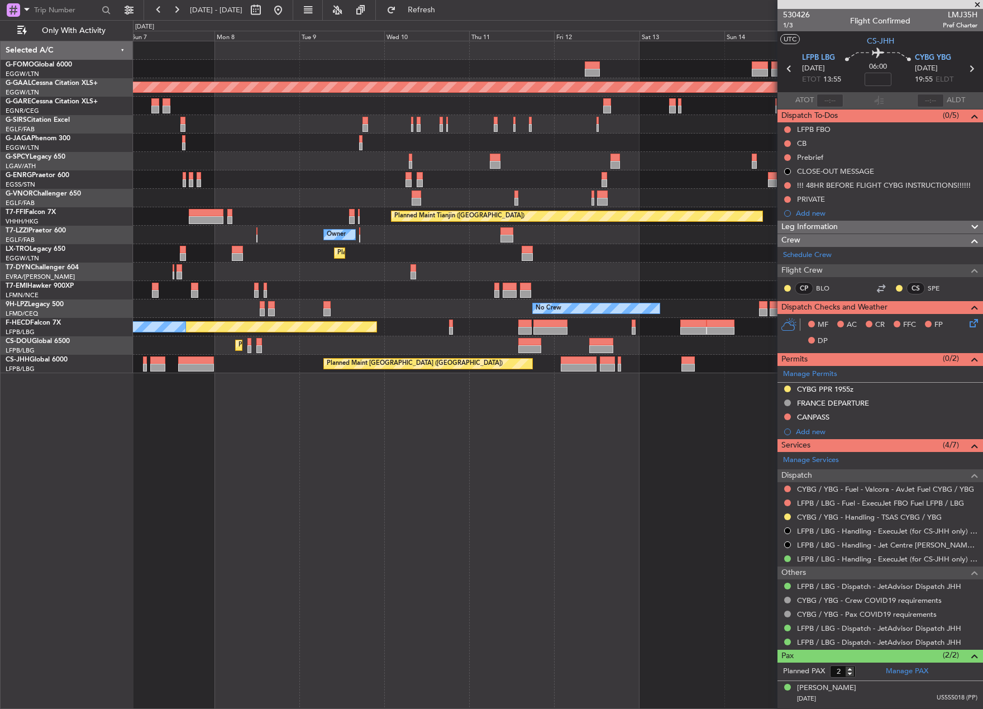
click at [561, 470] on div "Planned Maint London (Luton) Planned Maint Dusseldorf Planned Maint London (Far…" at bounding box center [558, 375] width 850 height 668
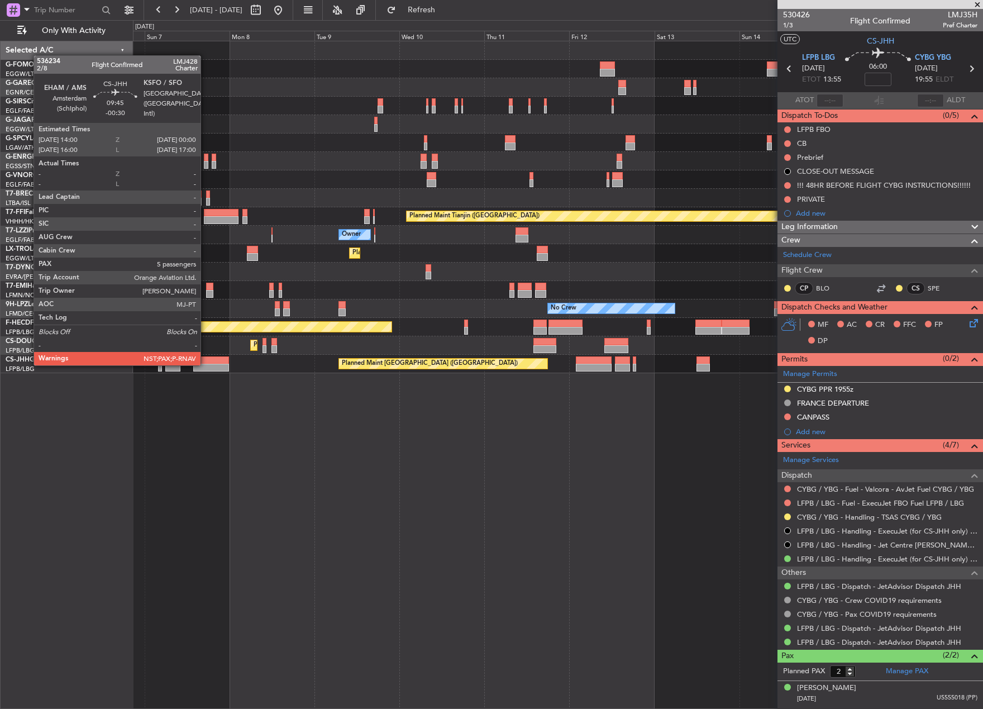
click at [206, 364] on div at bounding box center [211, 368] width 36 height 8
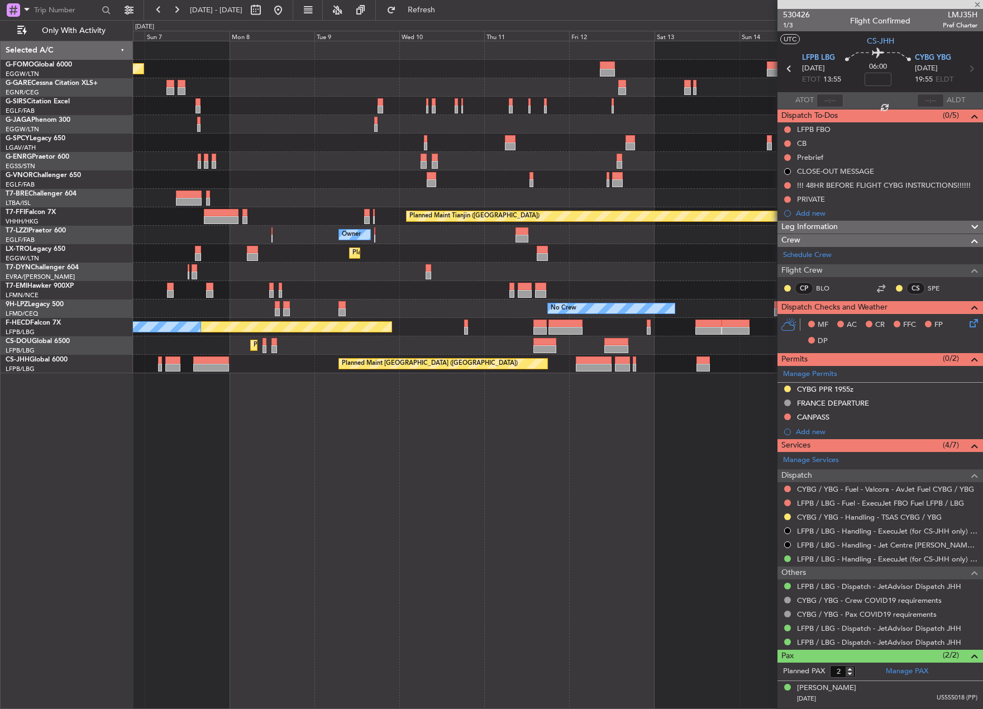
type input "-00:30"
type input "5"
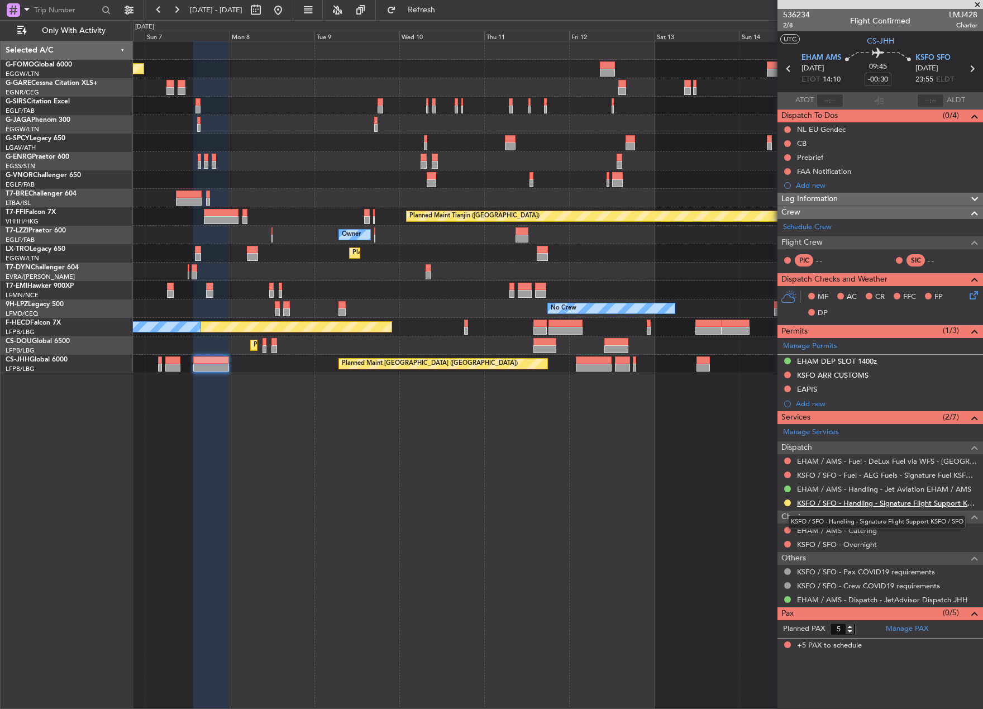
click at [878, 503] on link "KSFO / SFO - Handling - Signature Flight Support KSFO / SFO" at bounding box center [887, 502] width 180 height 9
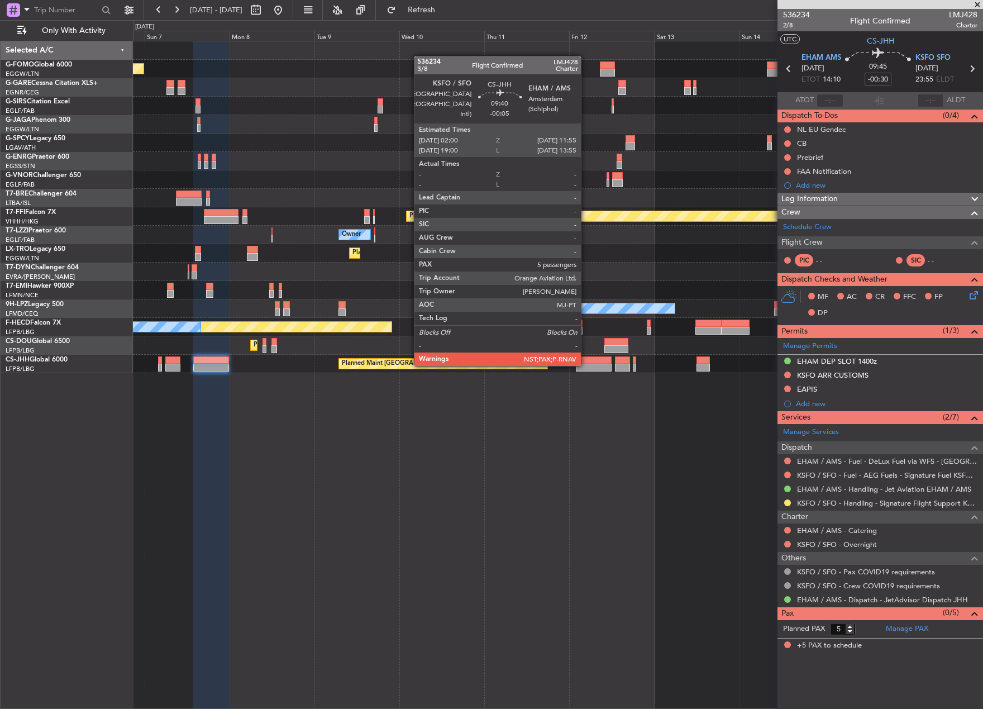
click at [586, 365] on div at bounding box center [593, 368] width 35 height 8
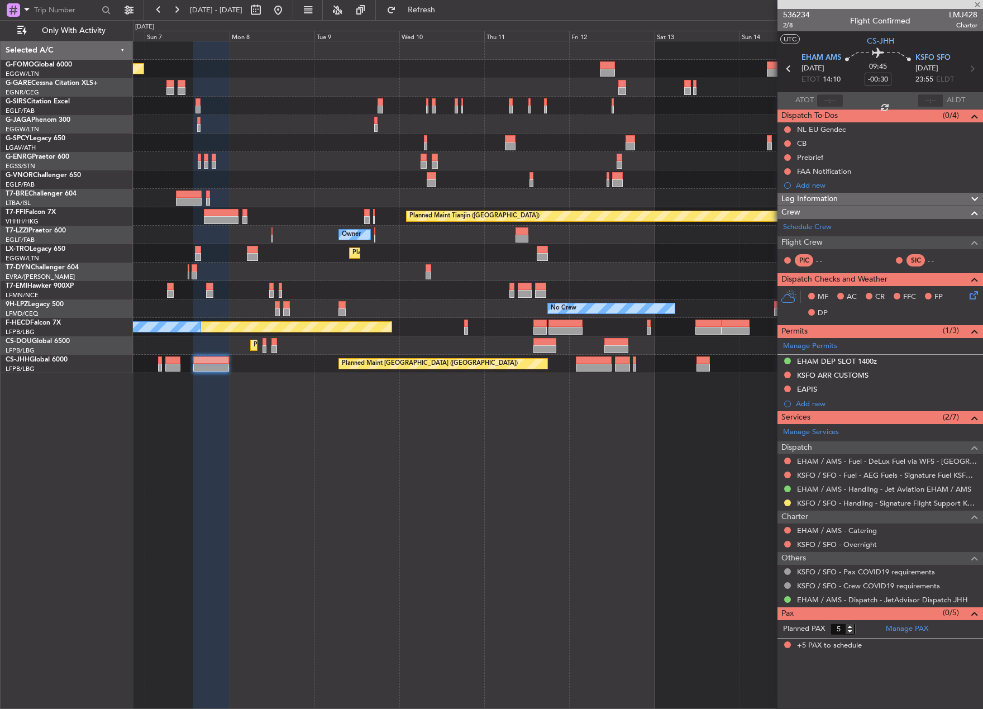
type input "-00:05"
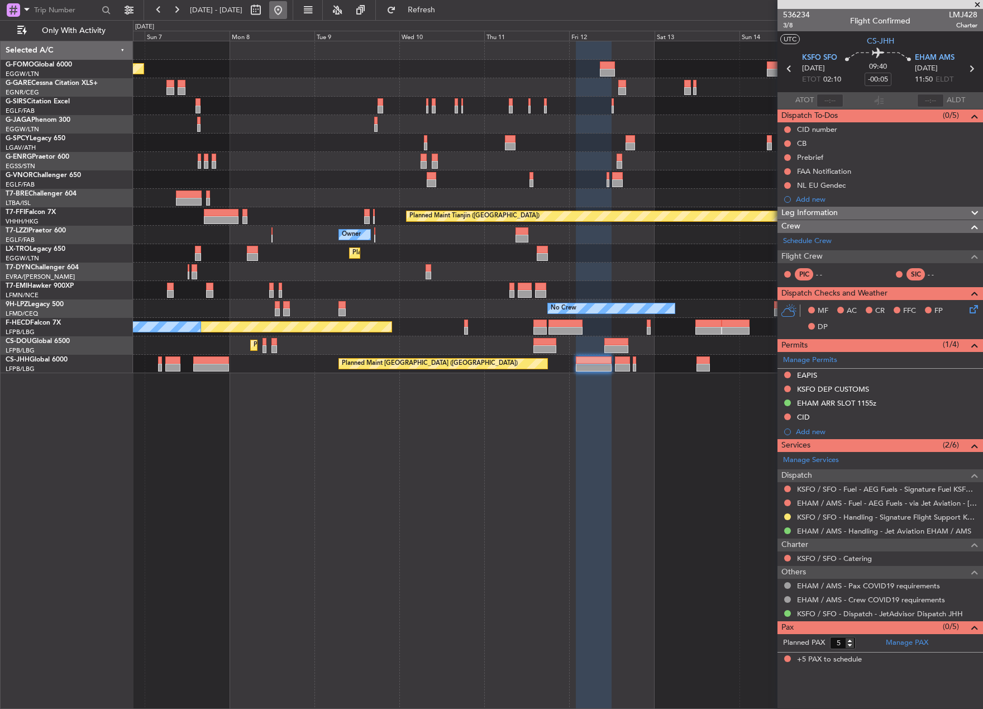
click at [287, 15] on button at bounding box center [278, 10] width 18 height 18
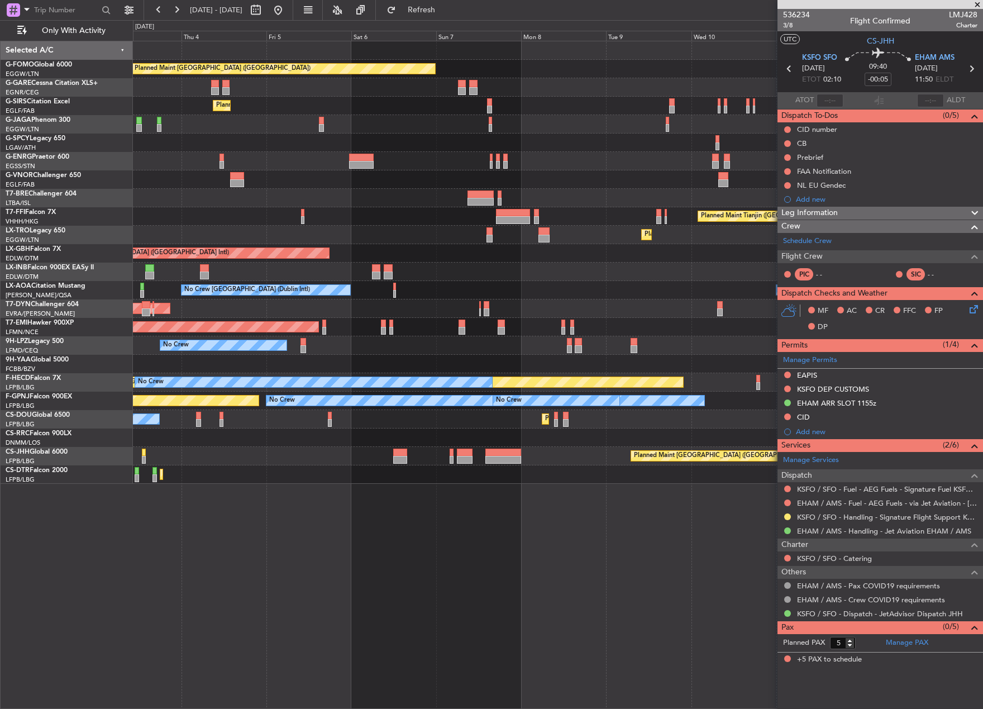
click at [78, 665] on div "Planned Maint London (Luton) Unplanned Maint Chester Planned Maint London (Farn…" at bounding box center [491, 364] width 983 height 689
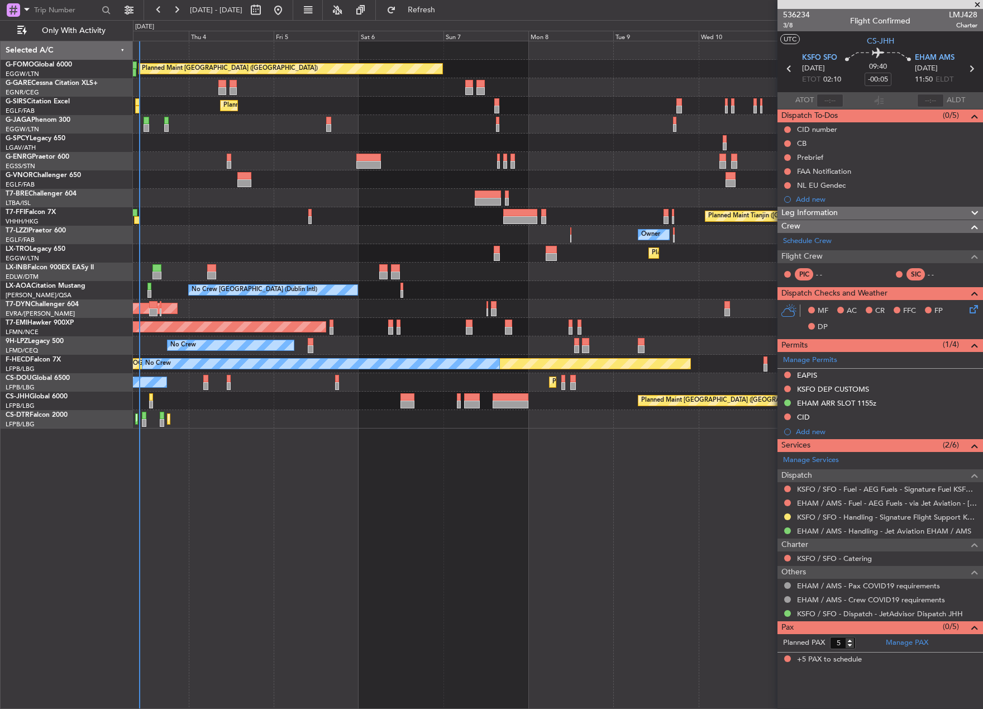
click at [201, 597] on div "Planned Maint London (Luton) Unplanned Maint Chester Planned Maint London (Farn…" at bounding box center [558, 375] width 850 height 668
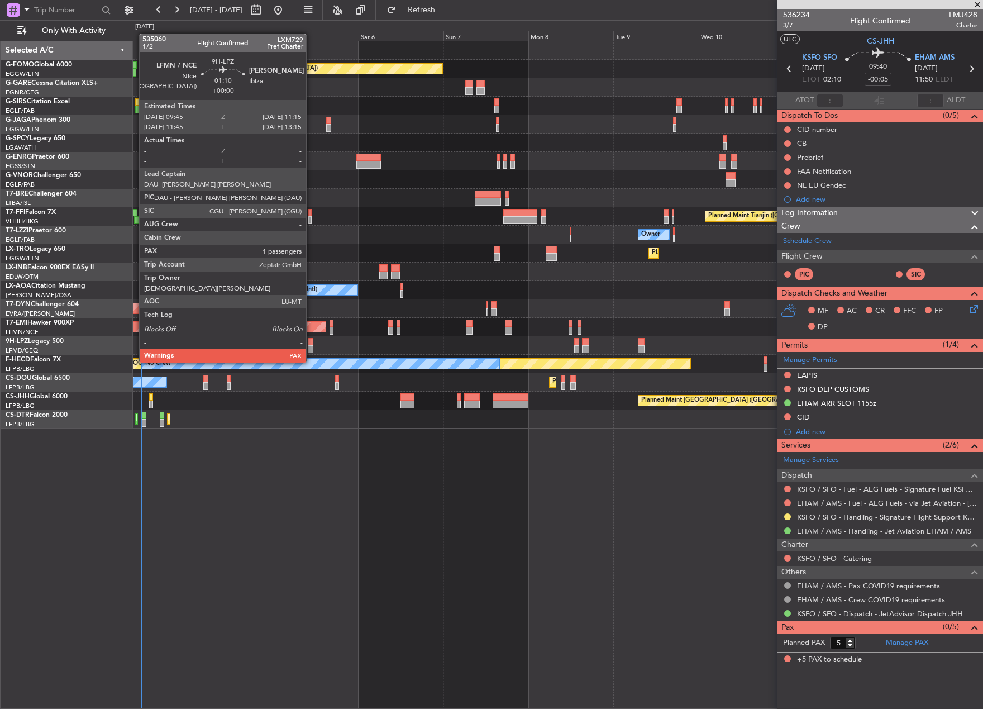
click at [311, 341] on div at bounding box center [311, 342] width 6 height 8
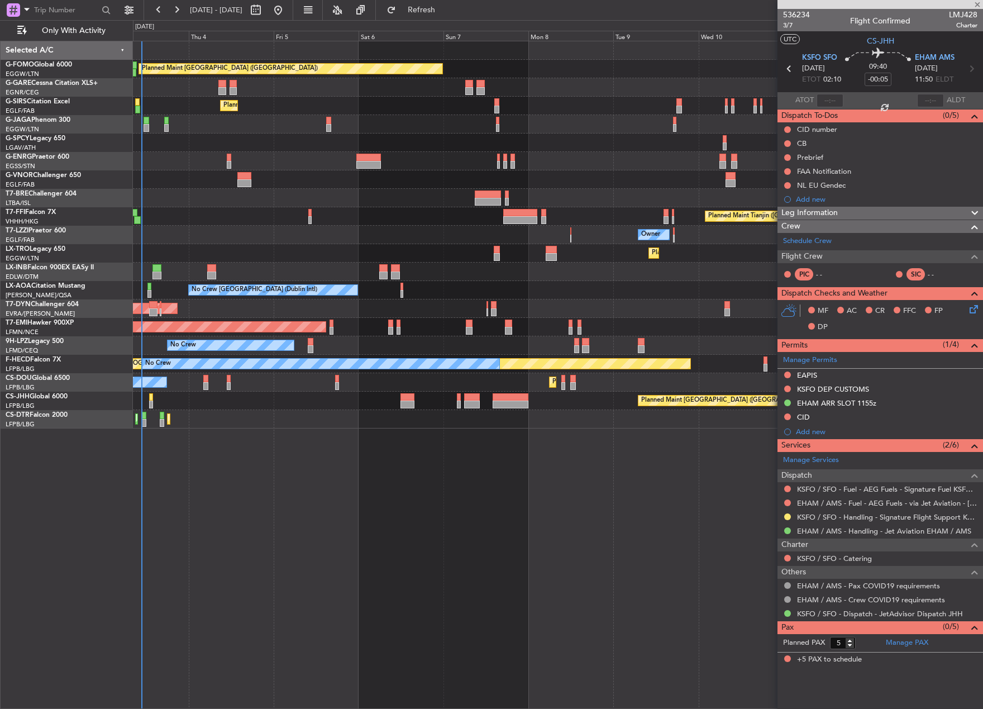
type input "1"
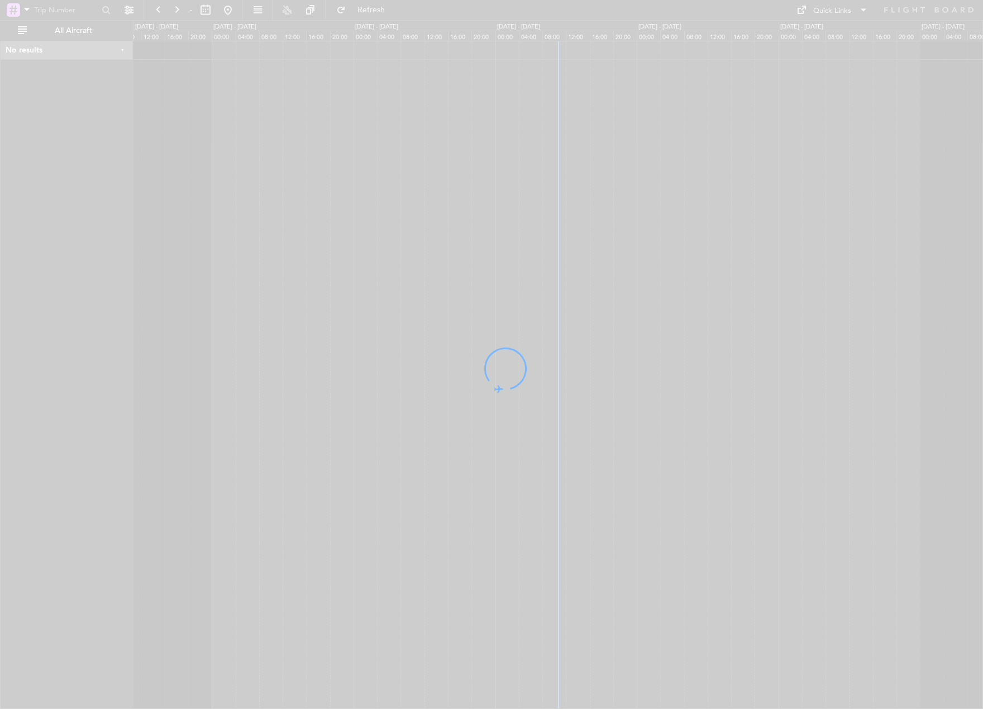
drag, startPoint x: 434, startPoint y: 296, endPoint x: 136, endPoint y: 329, distance: 299.1
click at [136, 329] on div at bounding box center [491, 354] width 983 height 709
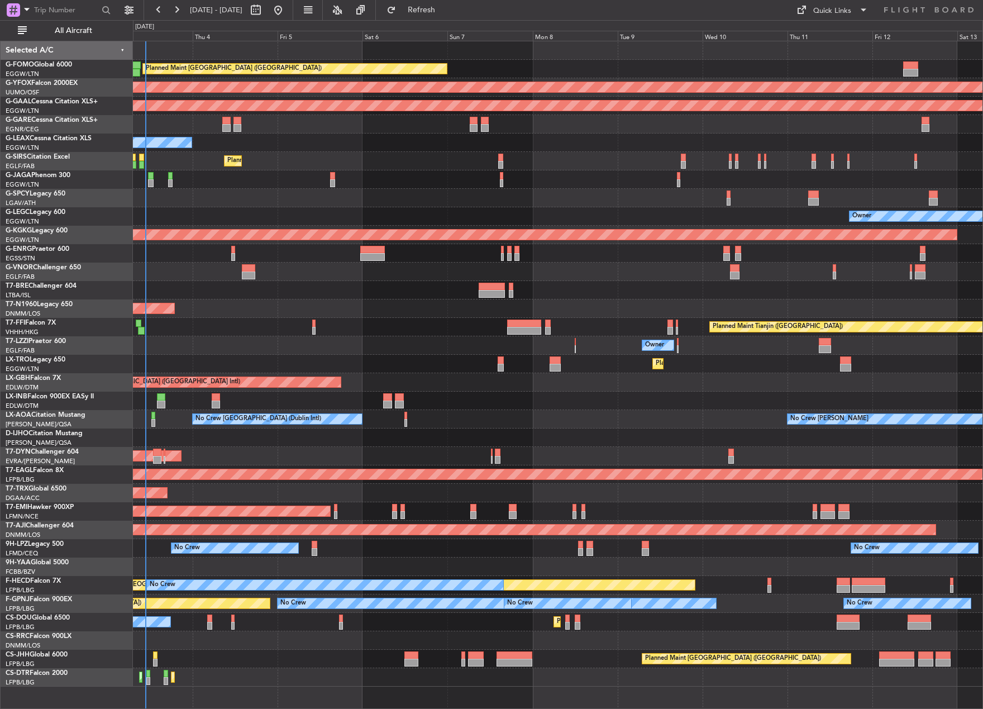
click at [79, 532] on div "Planned Maint [GEOGRAPHIC_DATA] ([GEOGRAPHIC_DATA]) AOG Maint Ostafyevo Planned…" at bounding box center [491, 364] width 983 height 689
click at [80, 39] on button "All Aircraft" at bounding box center [66, 31] width 109 height 18
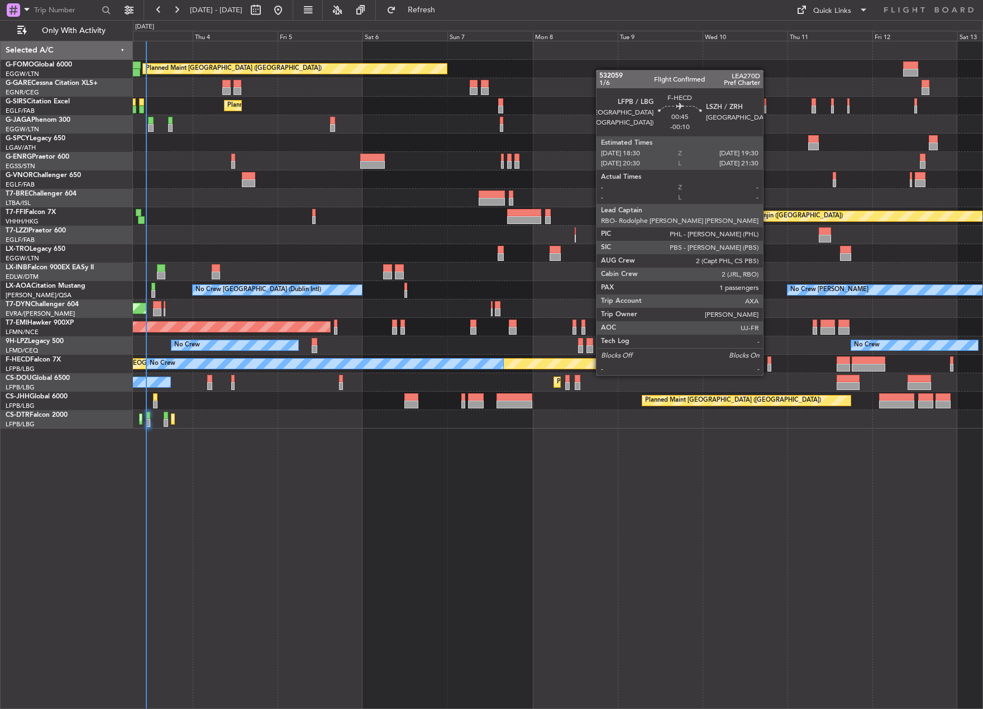
click at [768, 364] on div at bounding box center [770, 368] width 4 height 8
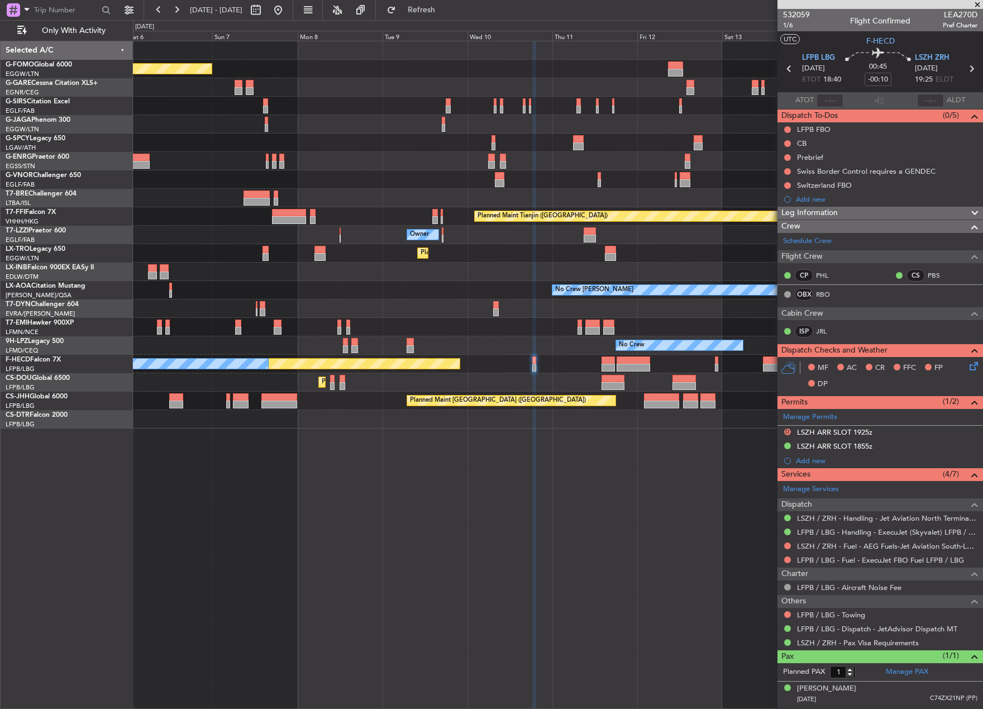
click at [482, 371] on div "Planned Maint [GEOGRAPHIC_DATA] ([GEOGRAPHIC_DATA]) No Crew" at bounding box center [558, 364] width 850 height 18
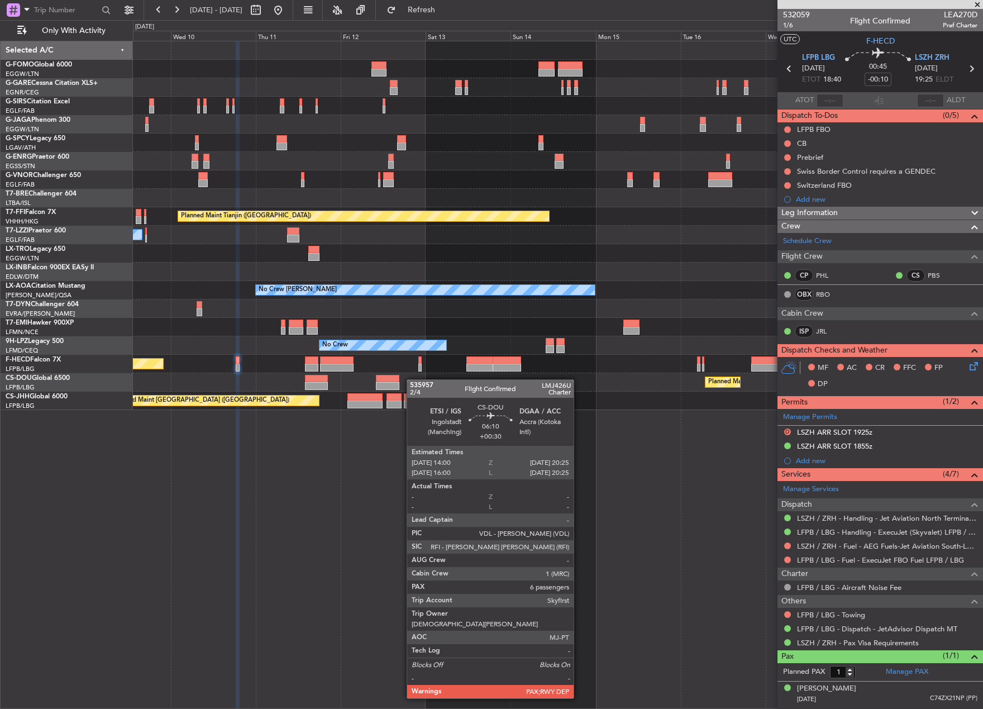
click at [0, 433] on html "[DATE] - [DATE] Refresh Quick Links Only With Activity Planned Maint Tianjin ([…" at bounding box center [491, 354] width 983 height 709
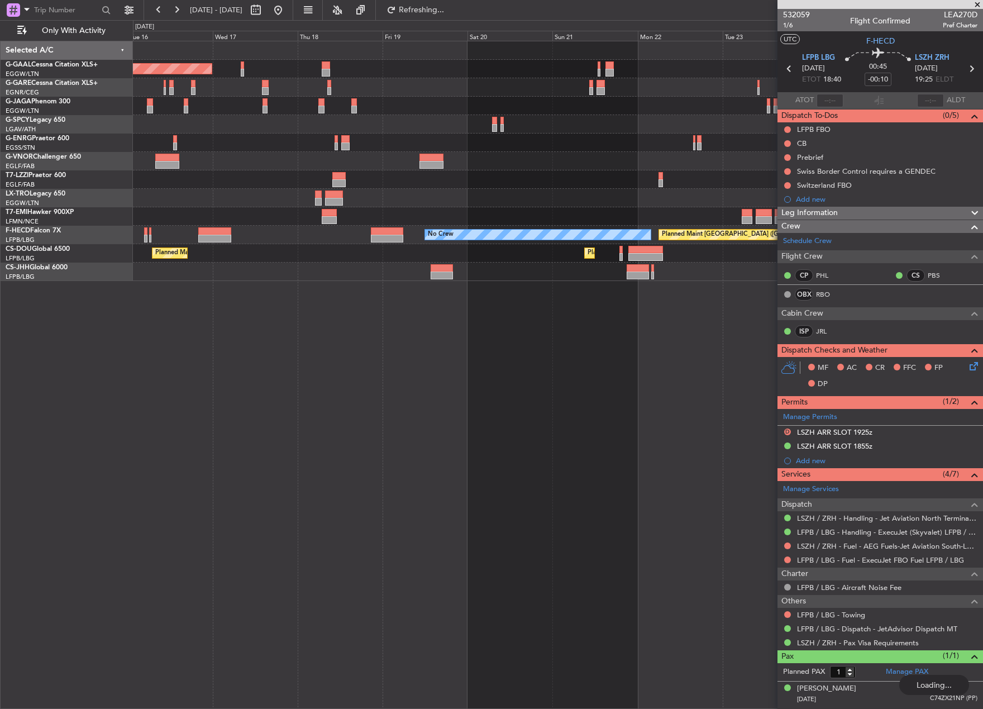
click at [0, 454] on html "[DATE] - [DATE] Refreshing... Quick Links Only With Activity Planned [GEOGRAPHI…" at bounding box center [491, 354] width 983 height 709
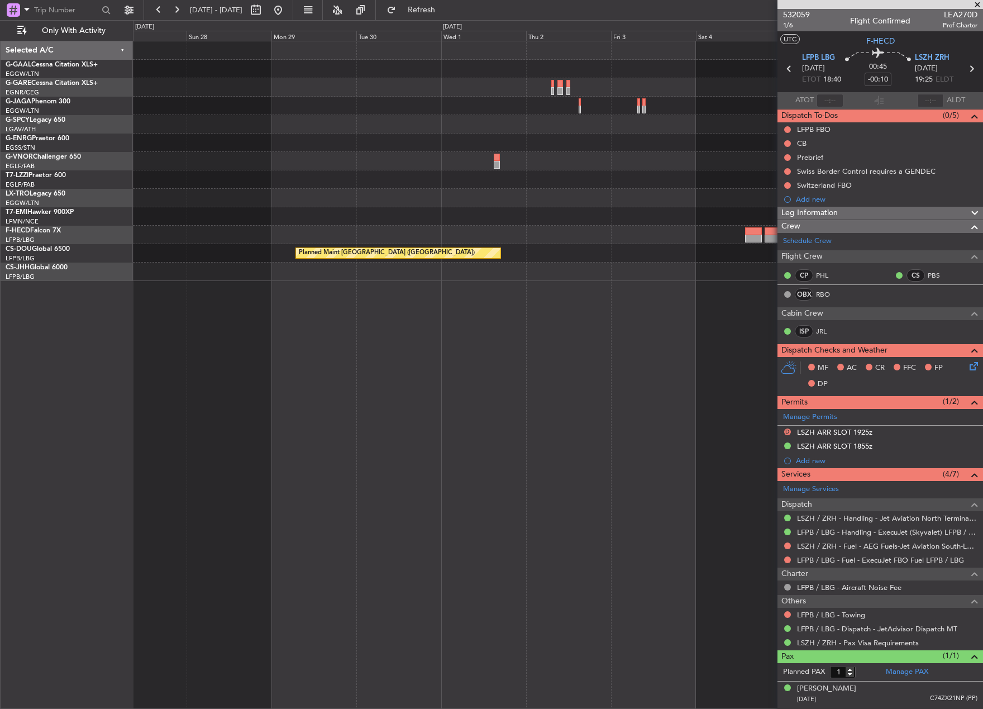
click at [0, 426] on html "[DATE] - [DATE] Refresh Quick Links Only With Activity Planned Maint [GEOGRAPHI…" at bounding box center [491, 354] width 983 height 709
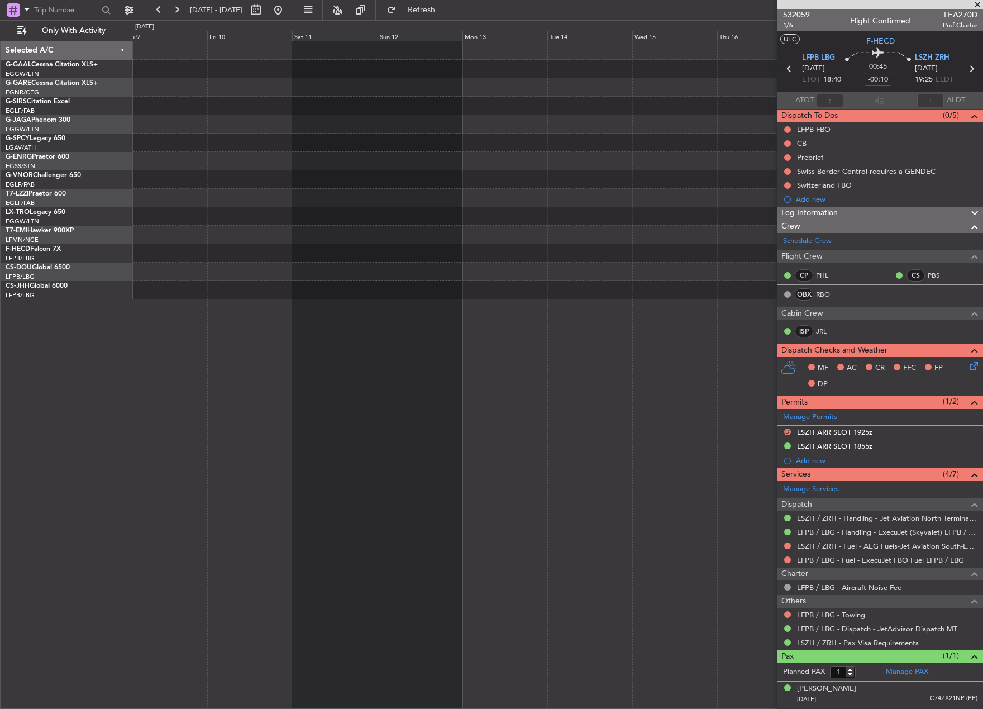
click at [0, 416] on html "[DATE] - [DATE] Refresh Quick Links Only With Activity Selected A/C G-GAAL Cess…" at bounding box center [491, 354] width 983 height 709
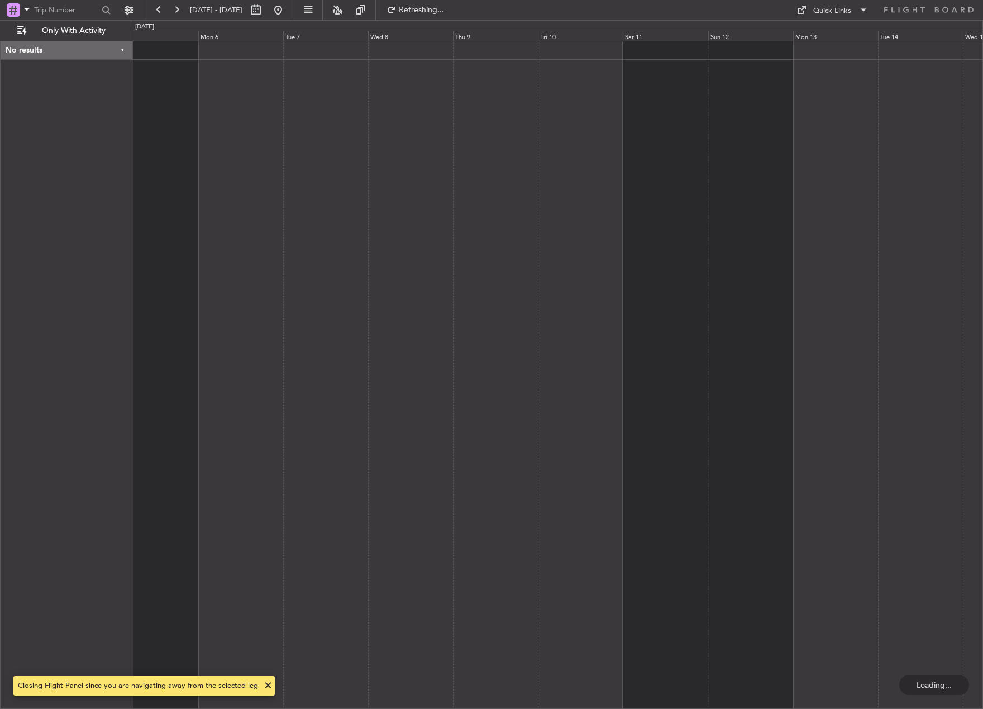
click at [780, 420] on div at bounding box center [558, 375] width 850 height 668
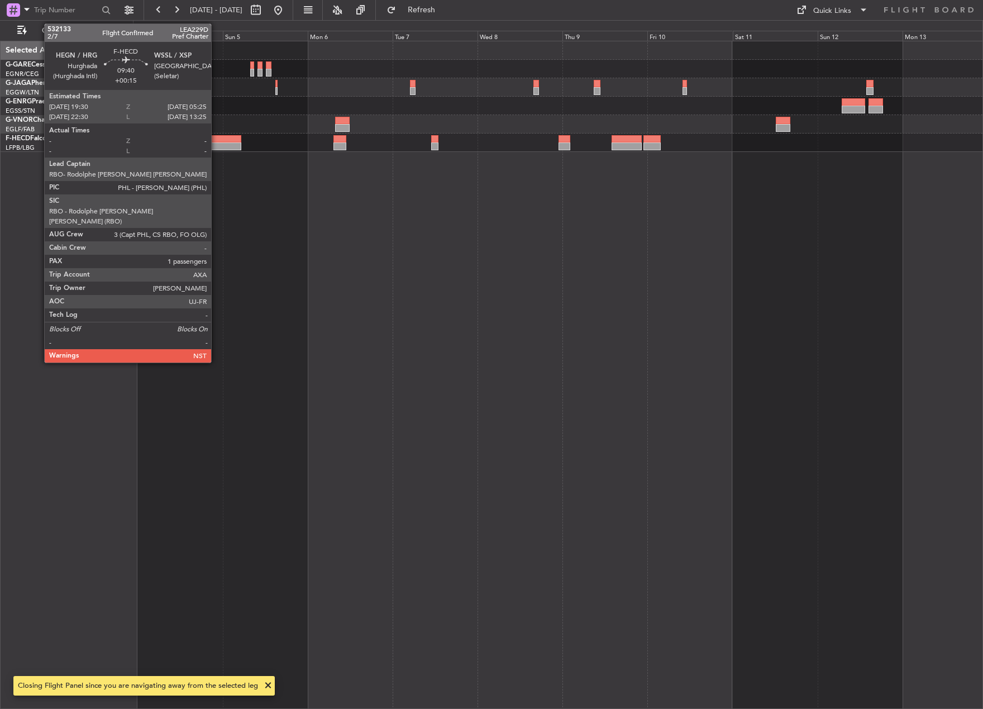
click at [216, 145] on div at bounding box center [223, 146] width 35 height 8
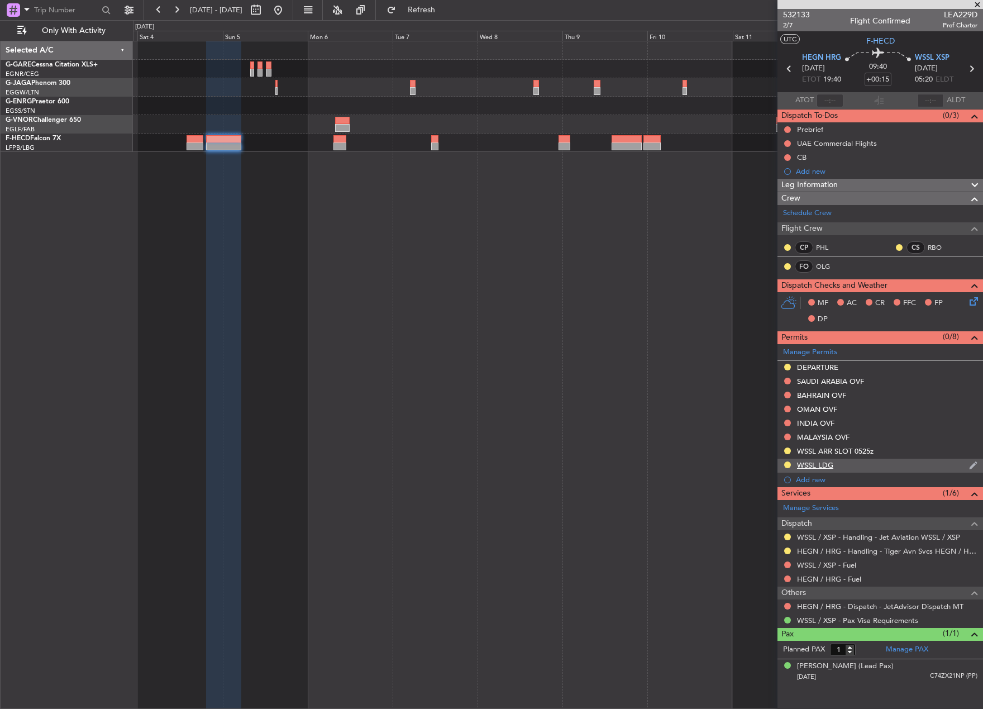
click at [810, 465] on div "WSSL LDG" at bounding box center [815, 464] width 36 height 9
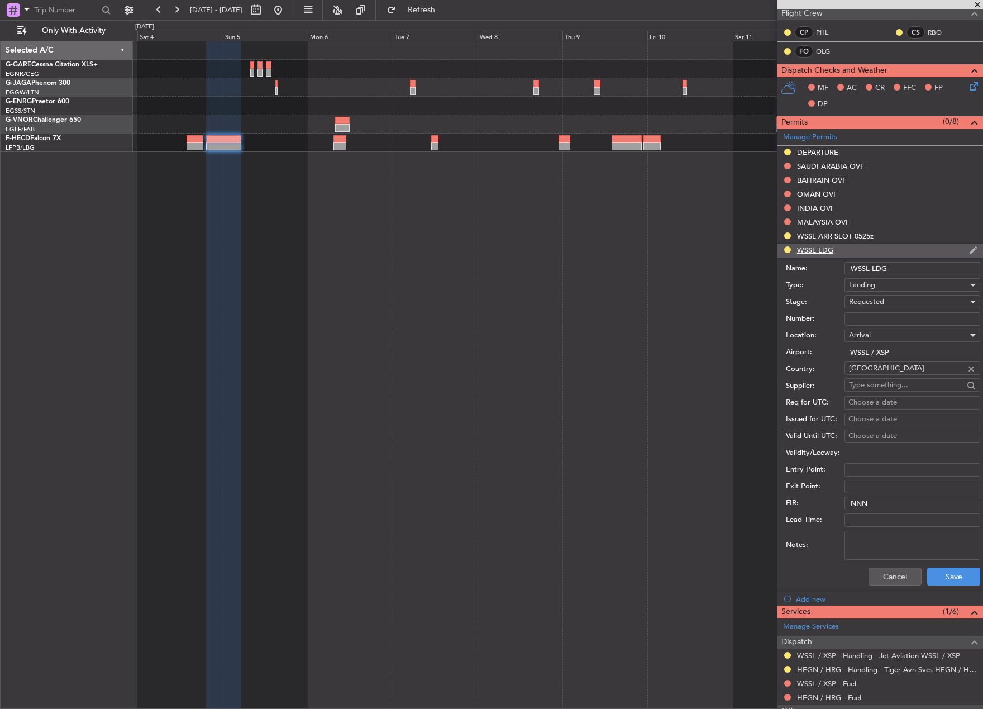
scroll to position [223, 0]
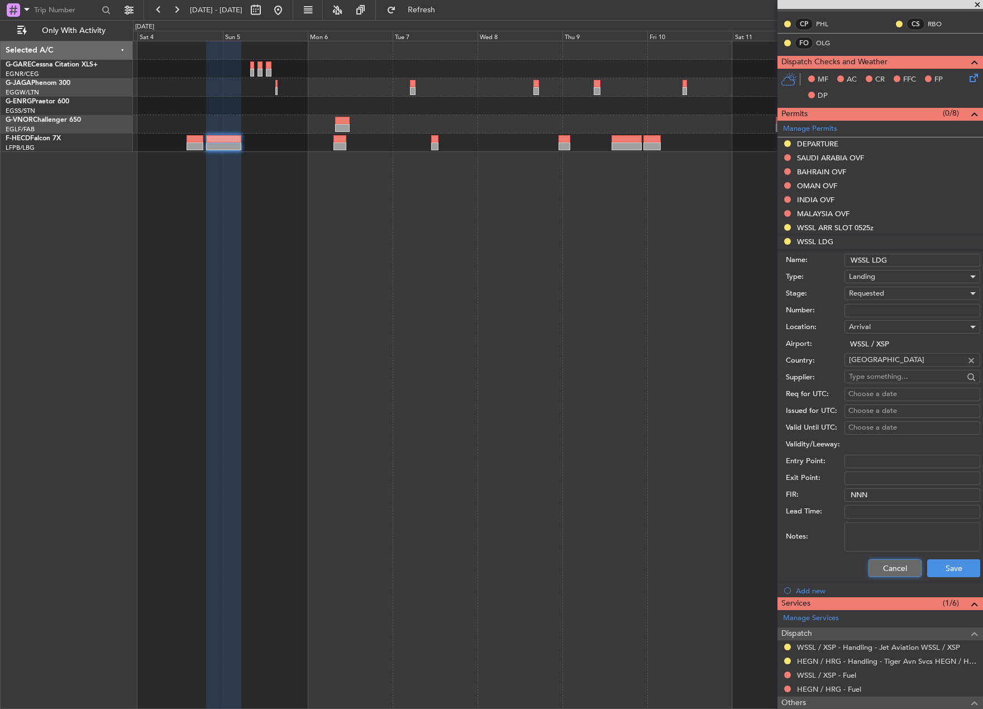
click at [892, 572] on button "Cancel" at bounding box center [895, 568] width 53 height 18
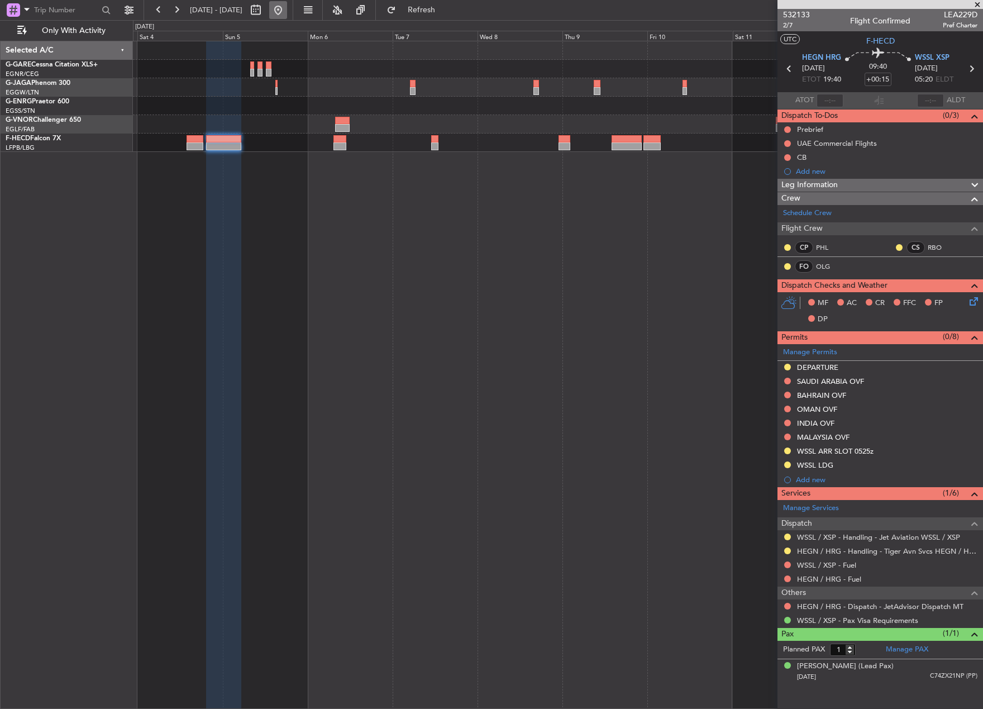
click at [287, 15] on button at bounding box center [278, 10] width 18 height 18
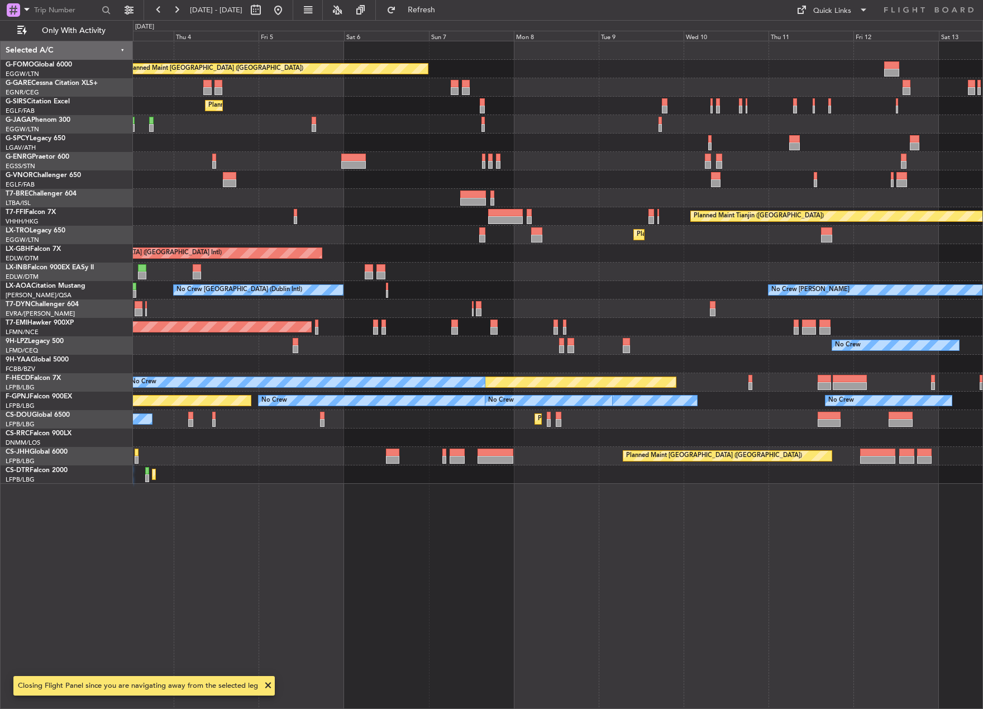
click at [109, 512] on div "Planned Maint [GEOGRAPHIC_DATA] ([GEOGRAPHIC_DATA]) Unplanned Maint [PERSON_NAM…" at bounding box center [491, 364] width 983 height 689
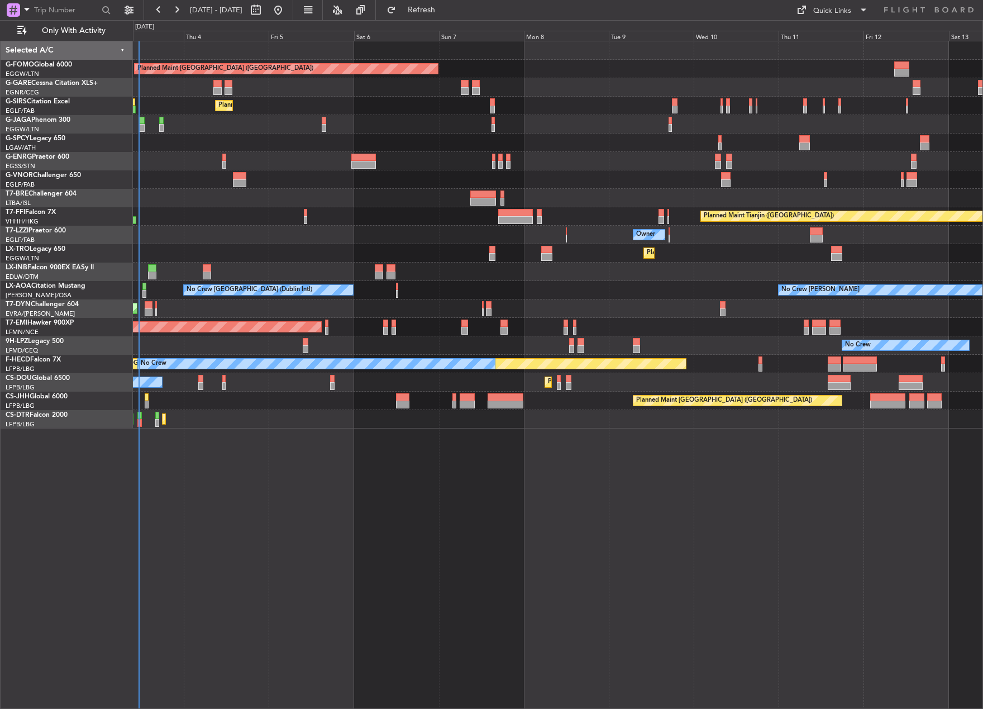
click at [196, 471] on div "Planned Maint [GEOGRAPHIC_DATA] ([GEOGRAPHIC_DATA]) Unplanned Maint [PERSON_NAM…" at bounding box center [558, 375] width 850 height 668
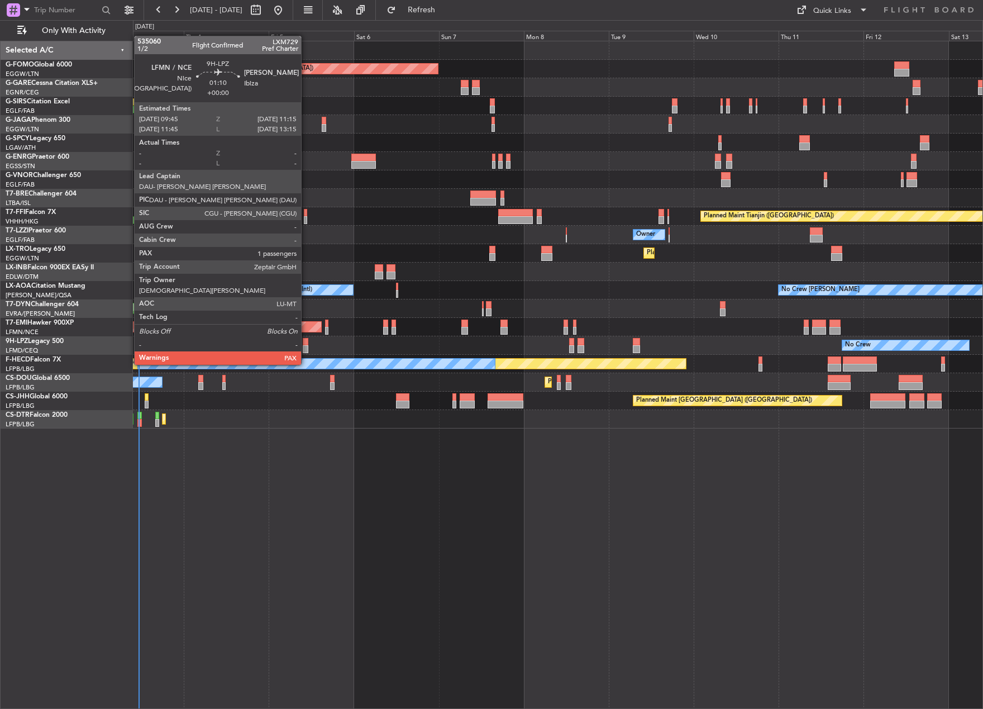
click at [306, 344] on div at bounding box center [306, 342] width 6 height 8
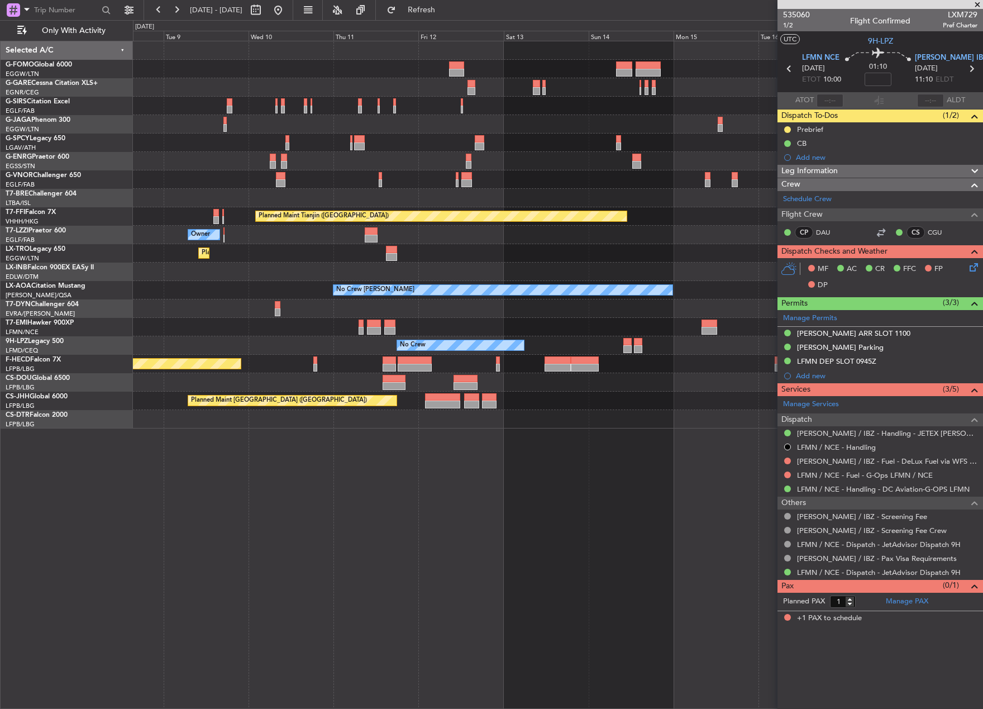
click at [115, 134] on div "Planned Maint [GEOGRAPHIC_DATA] ([GEOGRAPHIC_DATA]) Planned Maint Tianjin ([GEO…" at bounding box center [491, 364] width 983 height 689
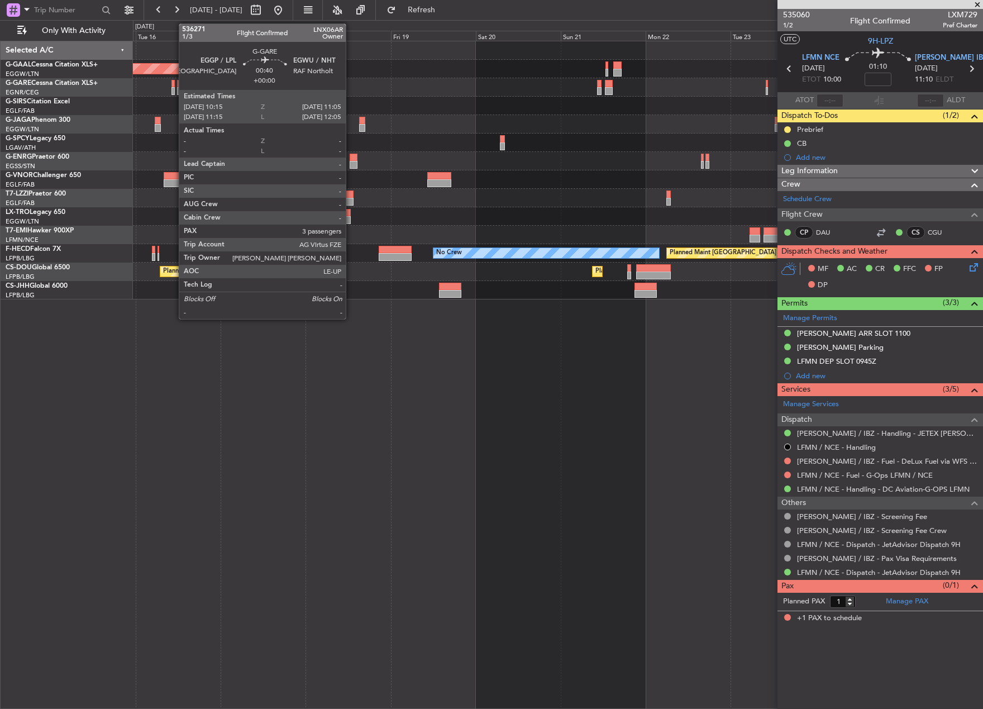
click at [173, 91] on div at bounding box center [173, 91] width 3 height 8
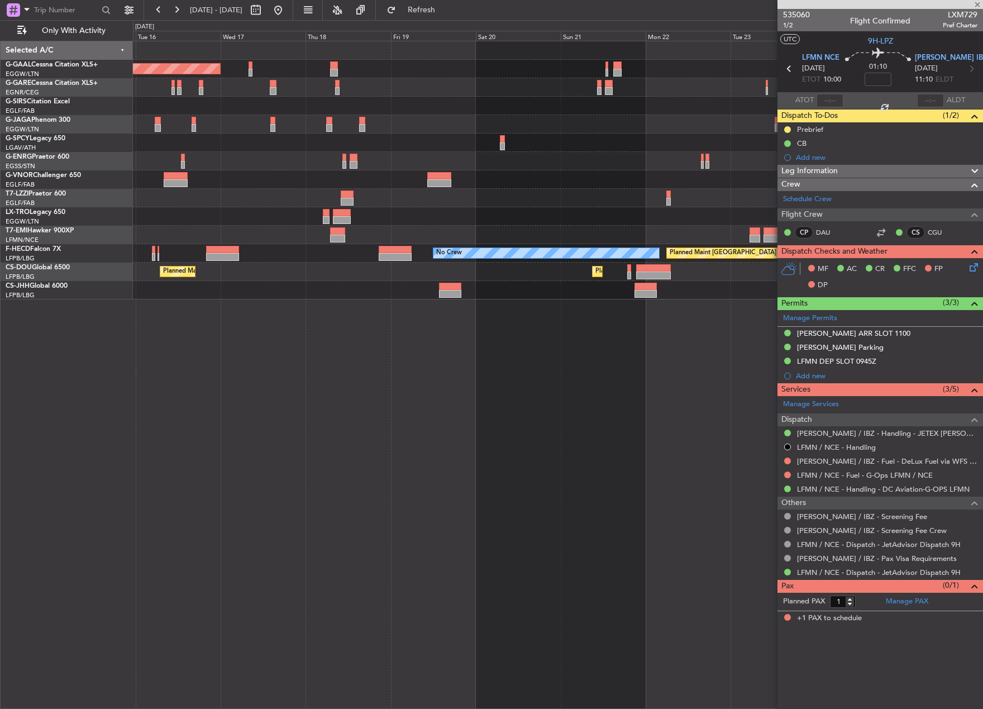
type input "3"
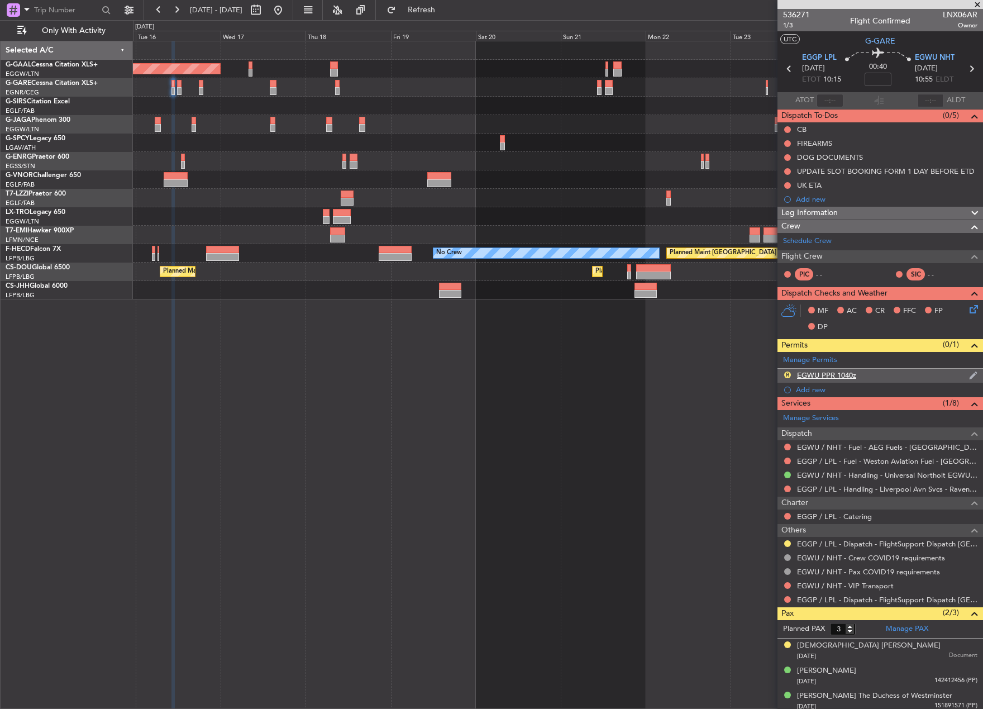
click at [818, 369] on div "R EGWU PPR 1040z" at bounding box center [881, 376] width 206 height 14
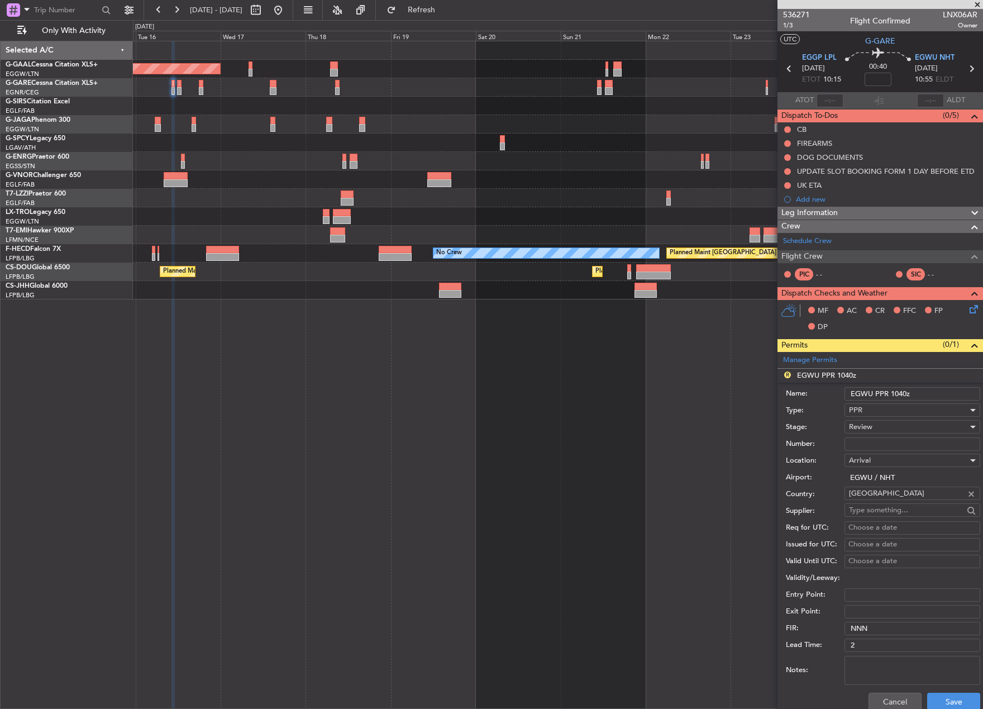
click at [907, 391] on input "EGWU PPR 1040z" at bounding box center [913, 393] width 136 height 13
click at [870, 427] on span "Review" at bounding box center [860, 427] width 23 height 10
click at [888, 508] on span "Received OK" at bounding box center [908, 516] width 117 height 17
click at [897, 391] on input "EGWU PPR 1055z" at bounding box center [913, 393] width 136 height 13
type input "EGWU PPR 1105z"
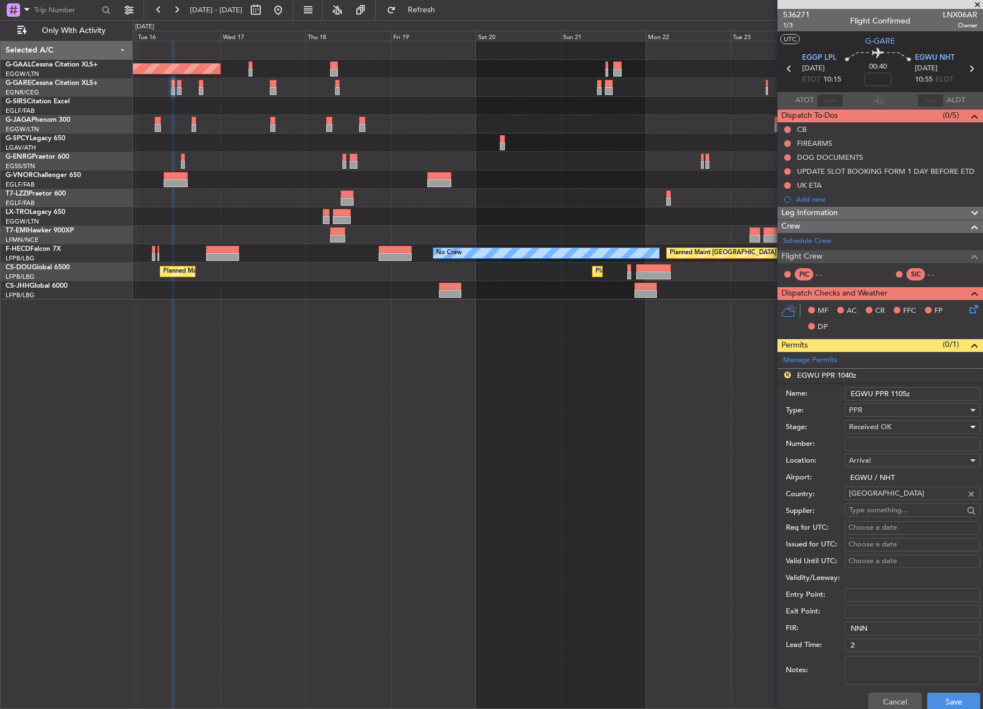
click at [888, 423] on span "Received OK" at bounding box center [870, 427] width 42 height 10
click at [908, 485] on span "Requested" at bounding box center [908, 482] width 117 height 17
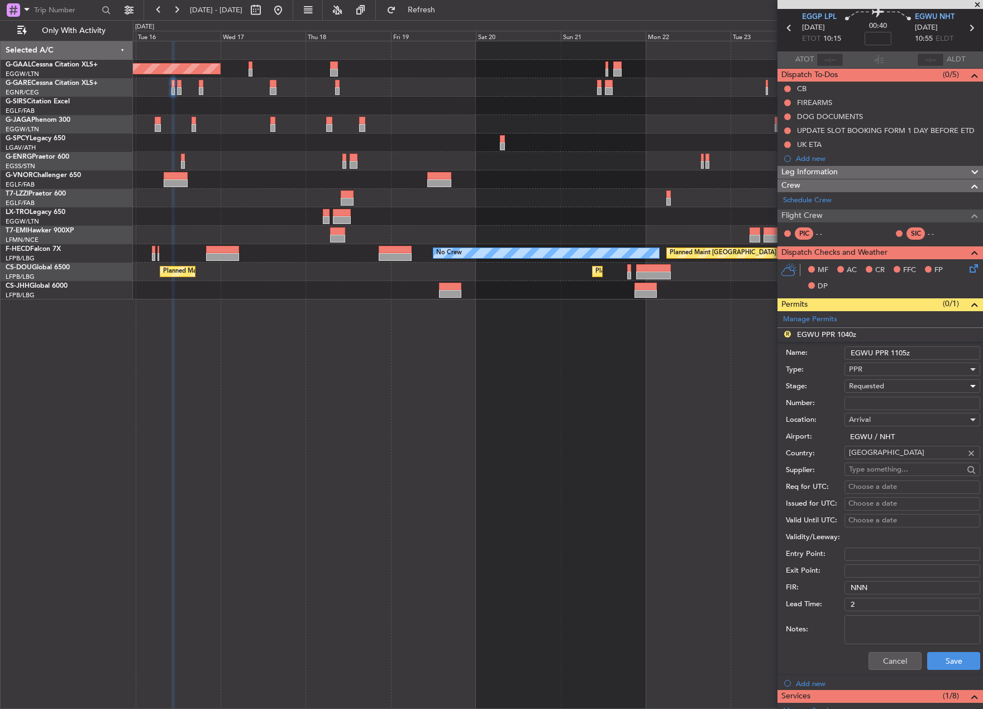
scroll to position [56, 0]
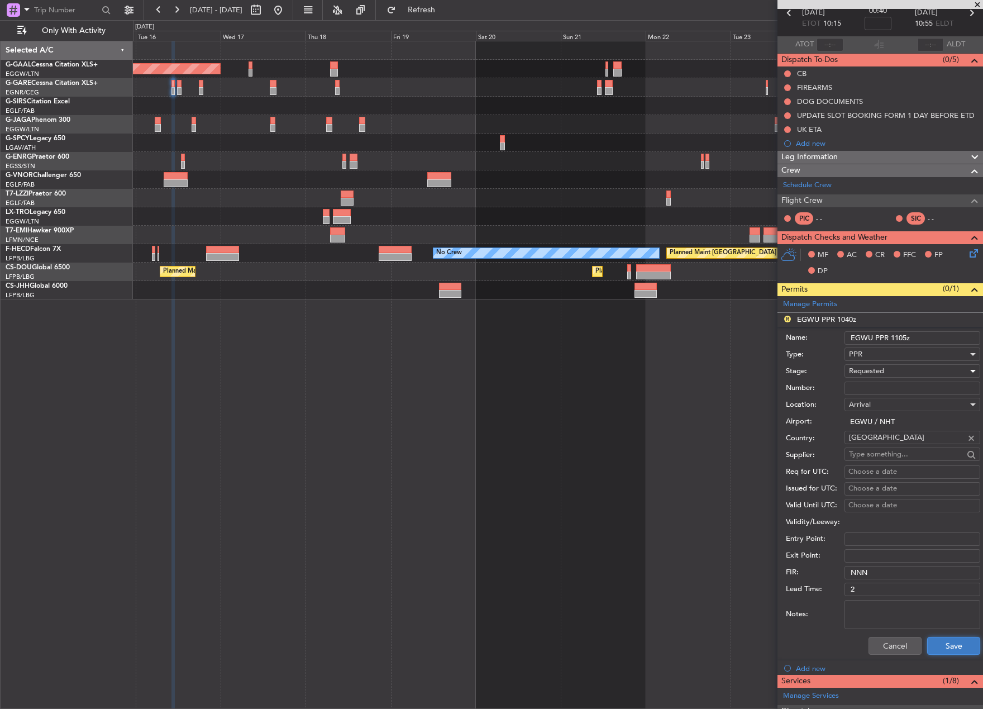
click at [946, 652] on button "Save" at bounding box center [953, 646] width 53 height 18
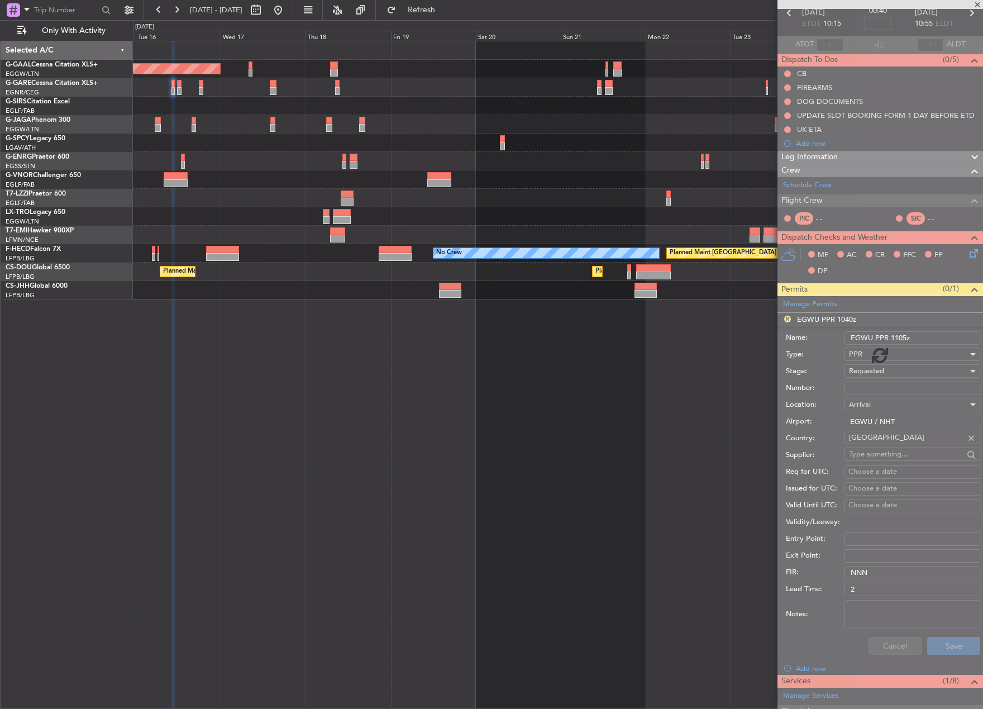
scroll to position [4, 0]
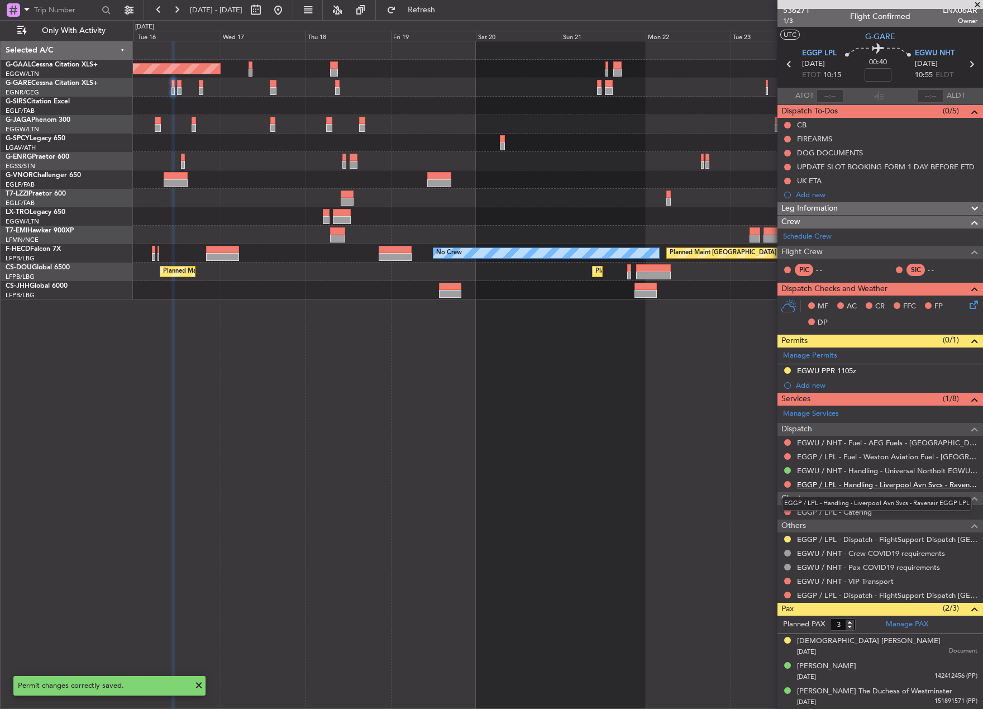
click at [815, 482] on link "EGGP / LPL - Handling - Liverpool Avn Svcs - Ravenair EGGP LPL" at bounding box center [887, 484] width 180 height 9
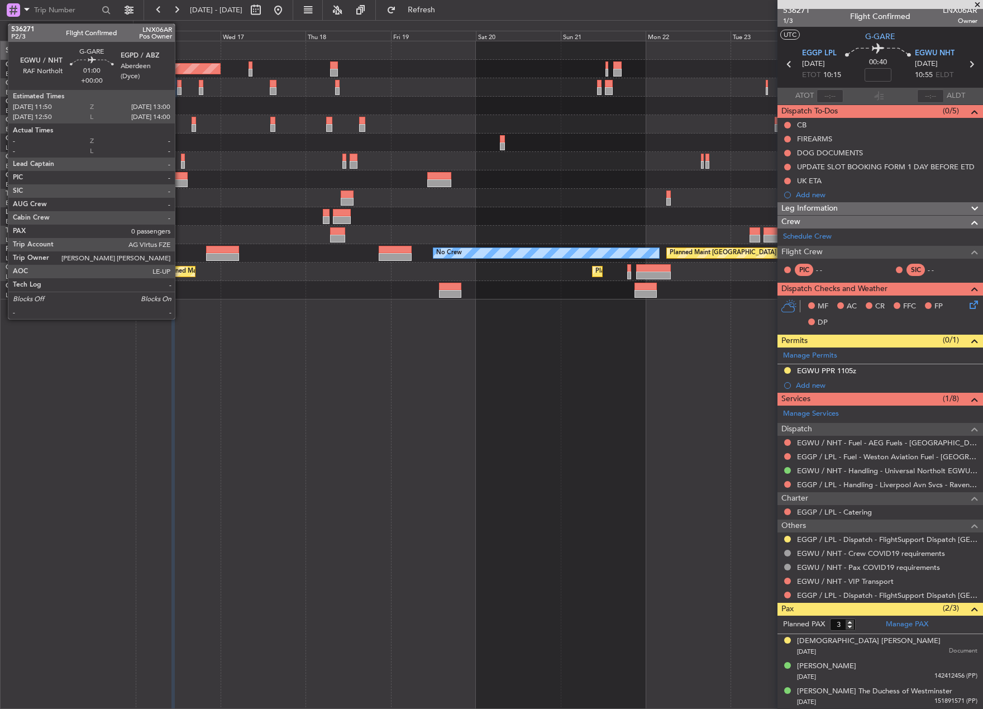
click at [180, 90] on div at bounding box center [179, 91] width 4 height 8
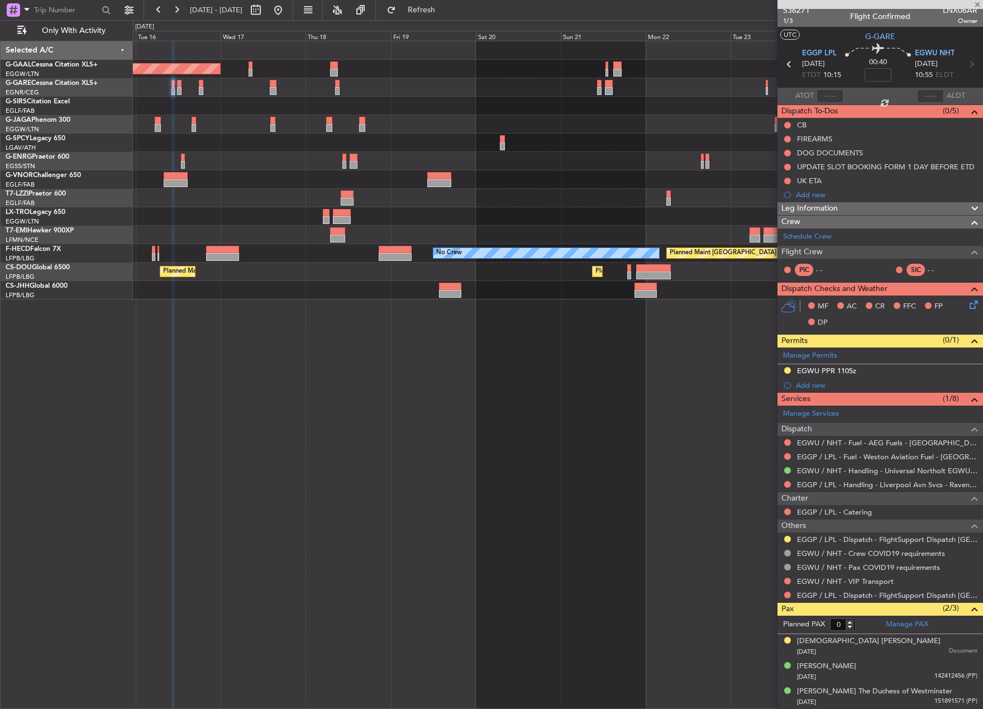
scroll to position [0, 0]
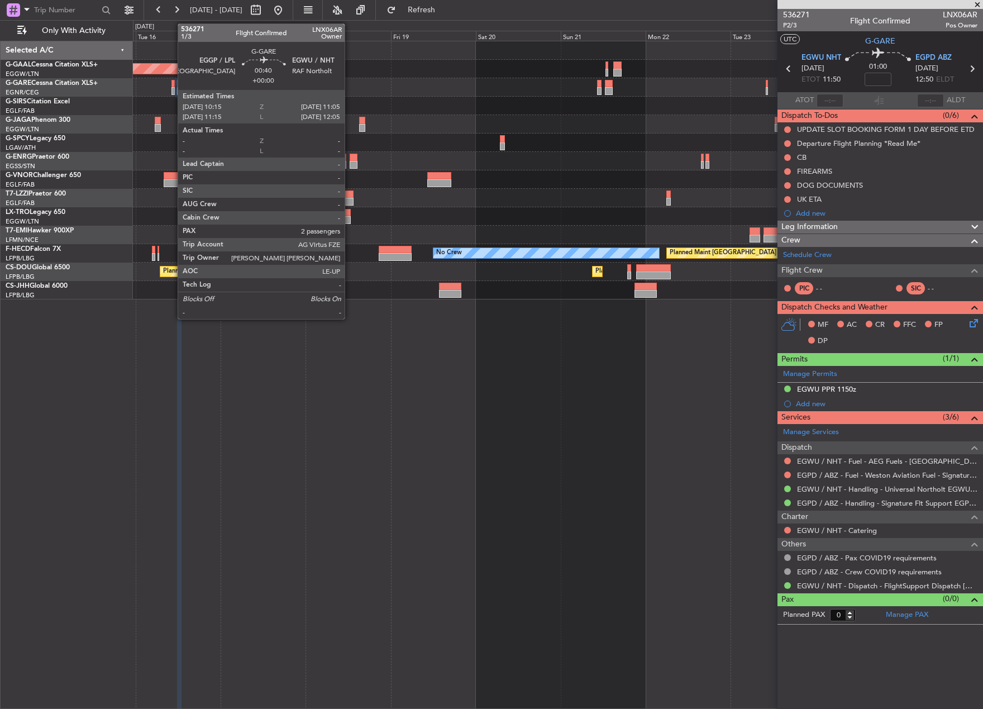
click at [172, 89] on div at bounding box center [173, 91] width 3 height 8
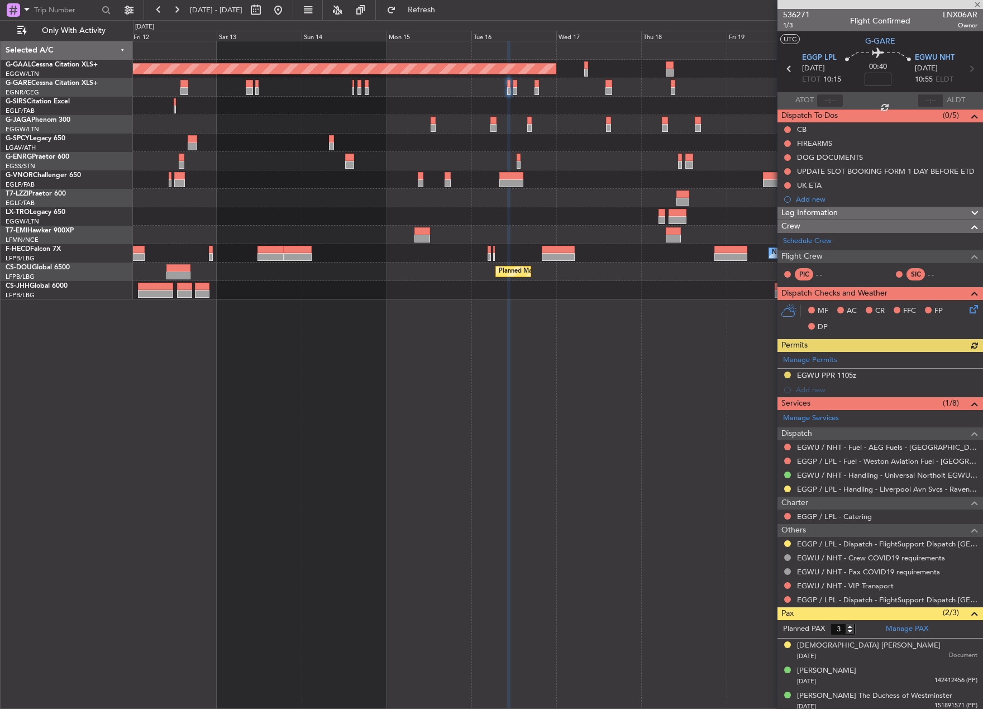
click at [522, 197] on div "Planned Maint Dusseldorf Planned Maint [GEOGRAPHIC_DATA] ([GEOGRAPHIC_DATA]) Ow…" at bounding box center [558, 170] width 850 height 258
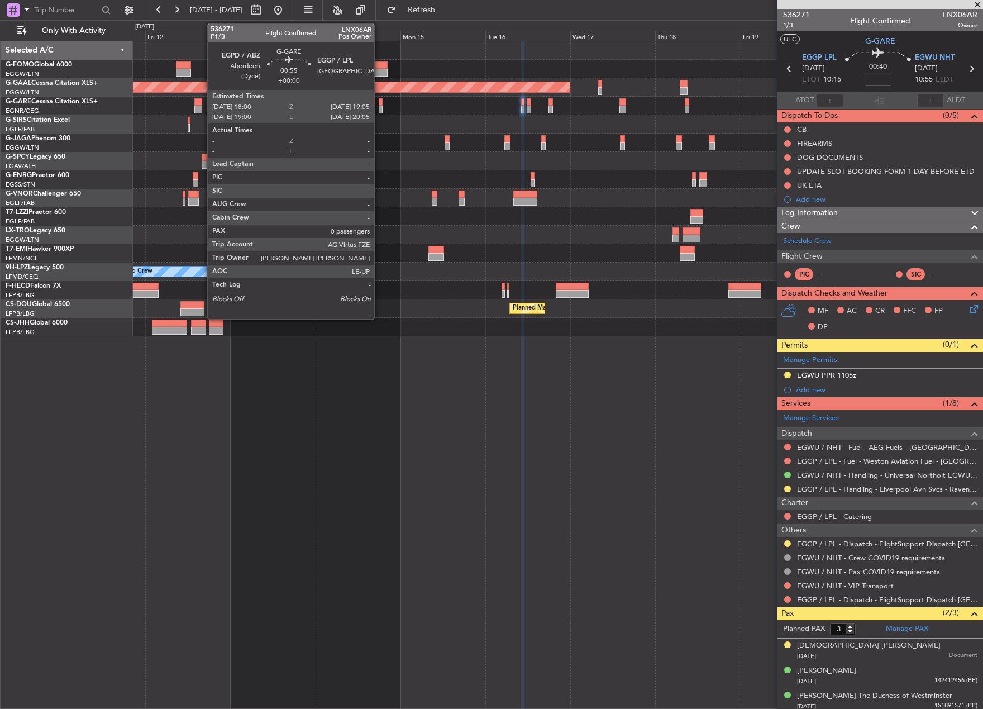
click at [379, 102] on div at bounding box center [381, 102] width 4 height 8
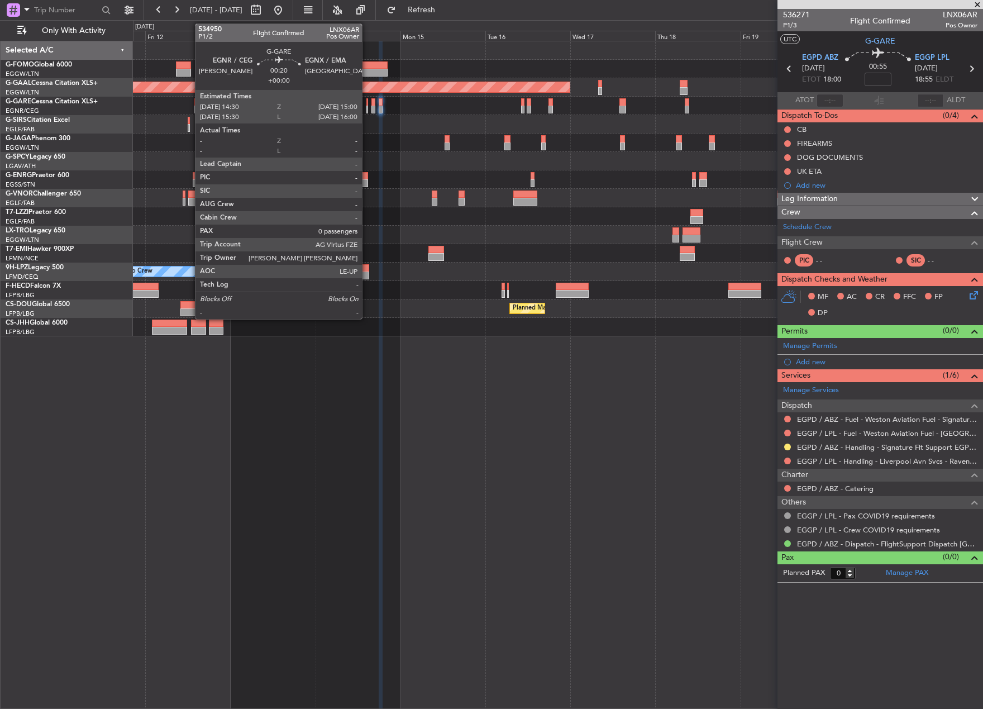
click at [366, 108] on div at bounding box center [367, 110] width 2 height 8
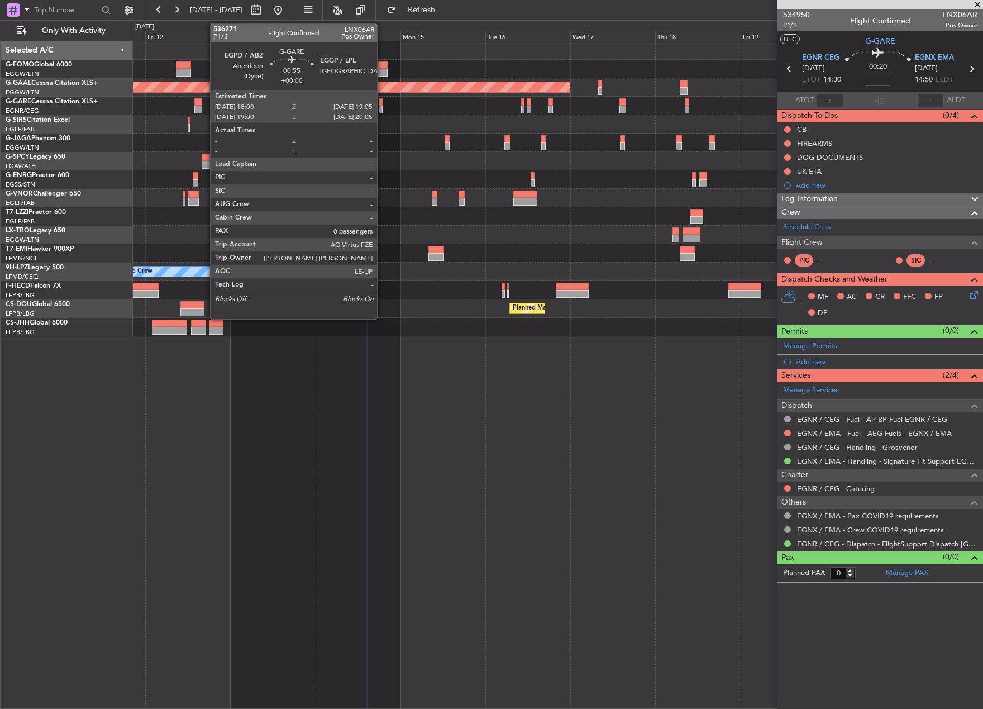
click at [382, 111] on div at bounding box center [381, 110] width 4 height 8
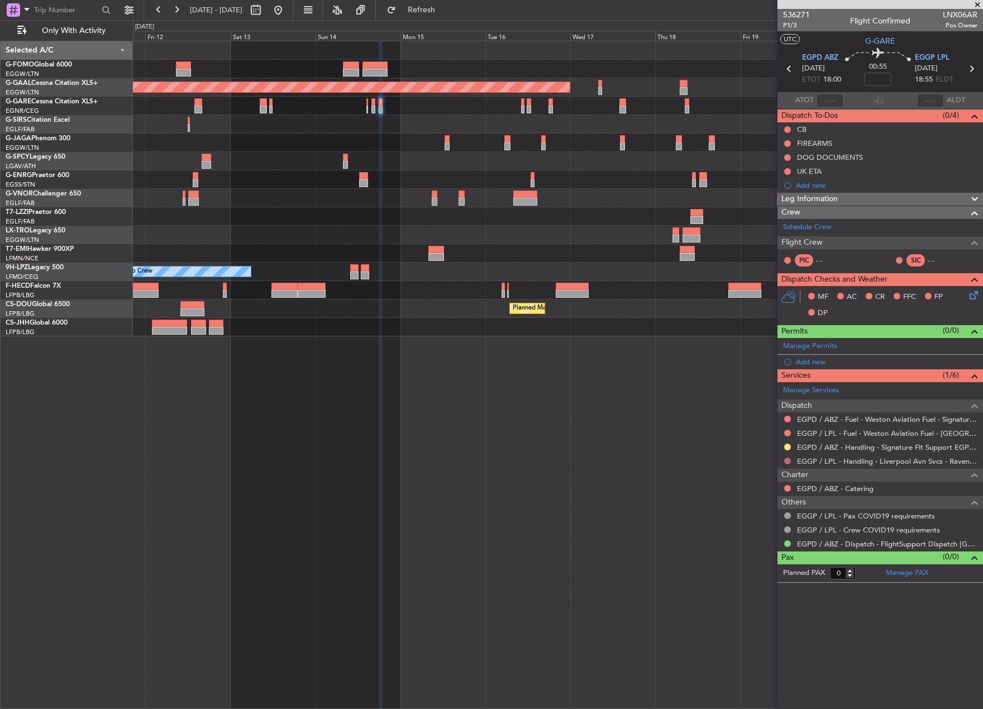
click at [785, 460] on button at bounding box center [787, 461] width 7 height 7
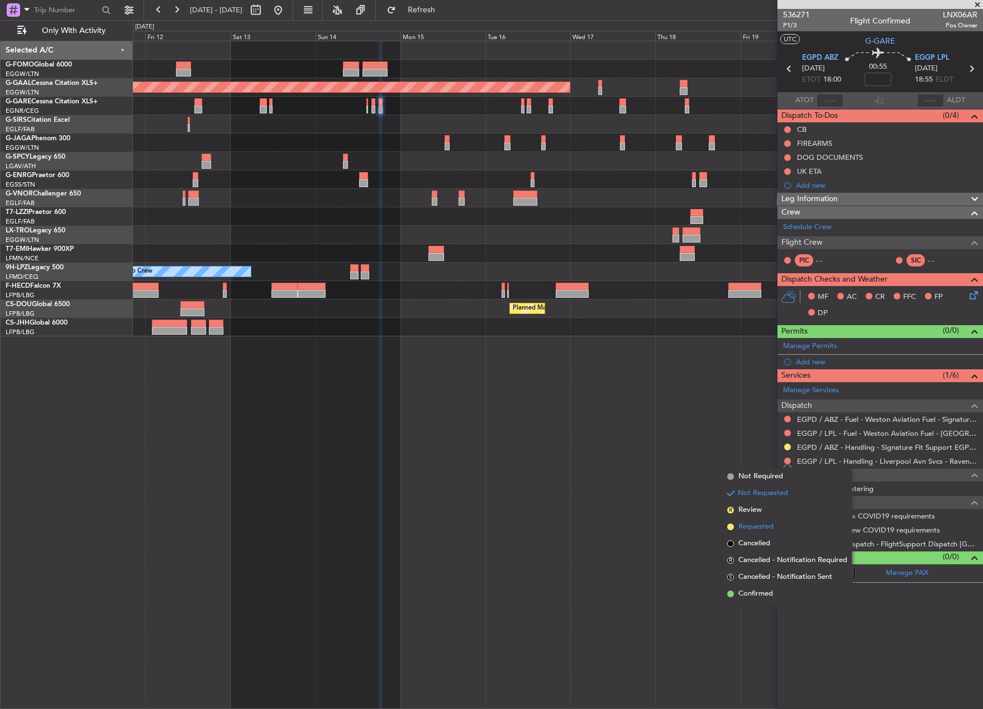
click at [763, 528] on span "Requested" at bounding box center [756, 526] width 35 height 11
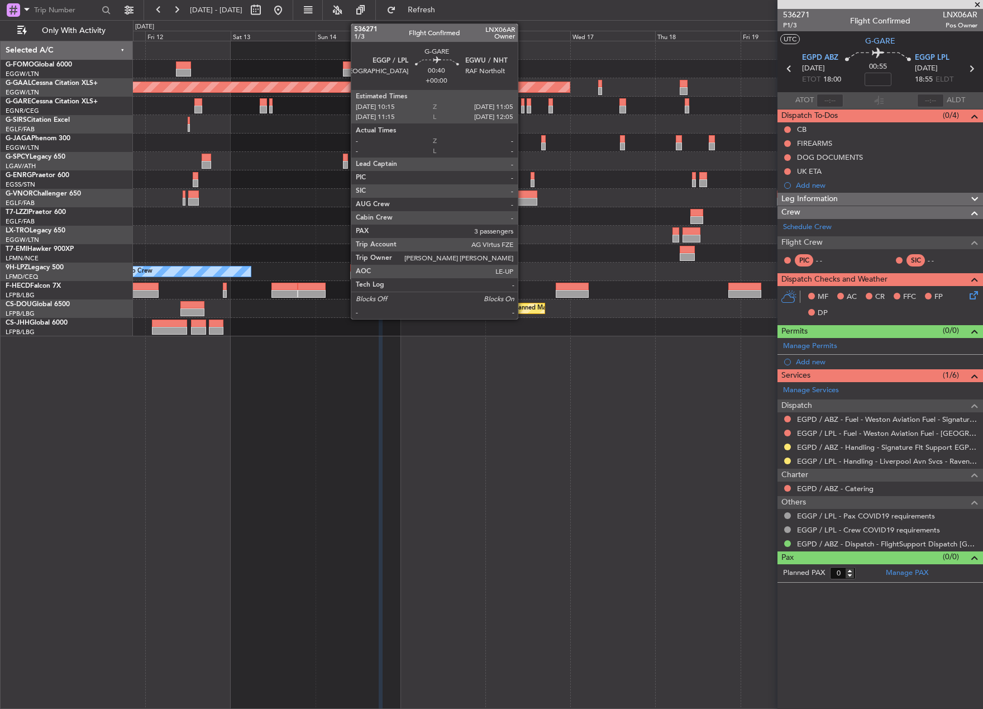
click at [523, 108] on div at bounding box center [522, 110] width 3 height 8
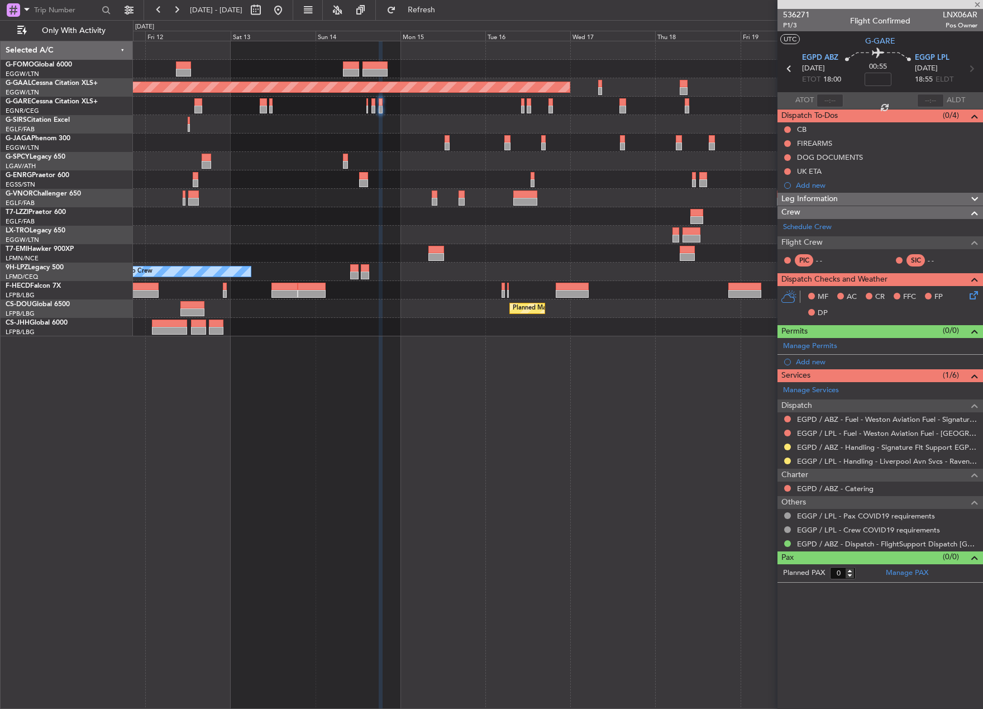
type input "3"
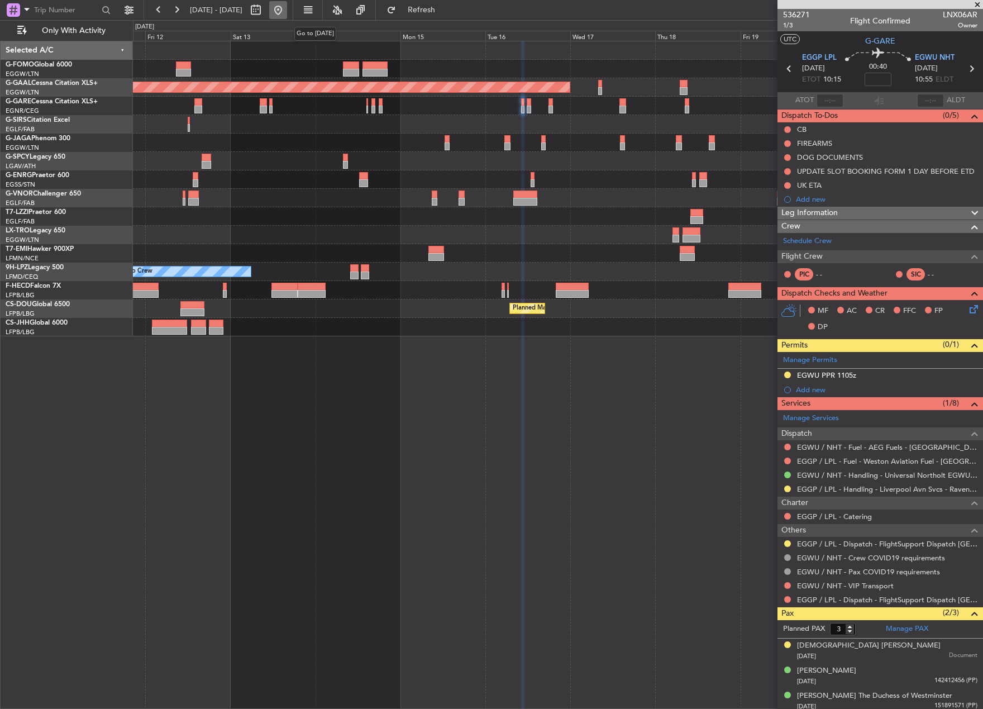
click at [287, 16] on button at bounding box center [278, 10] width 18 height 18
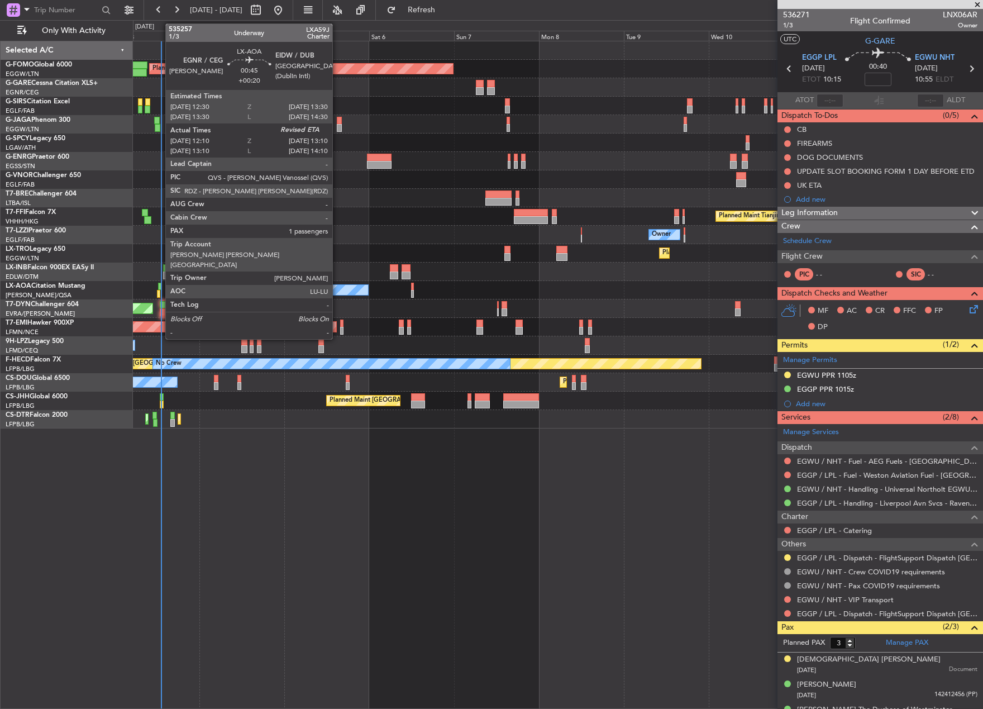
click at [160, 288] on div at bounding box center [160, 287] width 4 height 8
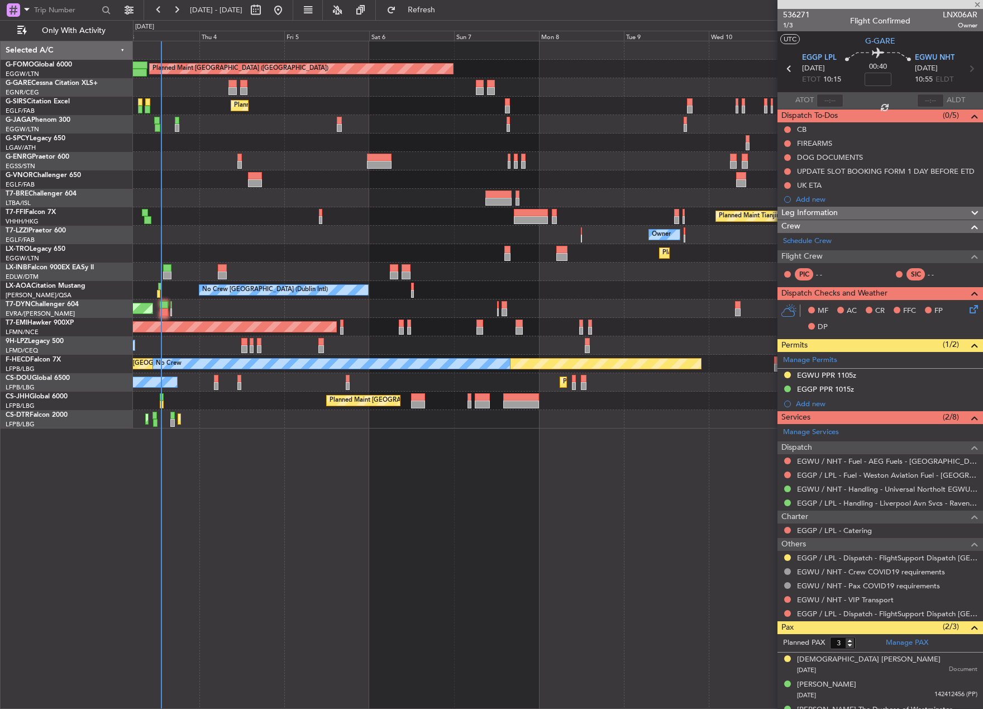
type input "+00:20"
type input "12:20"
type input "1"
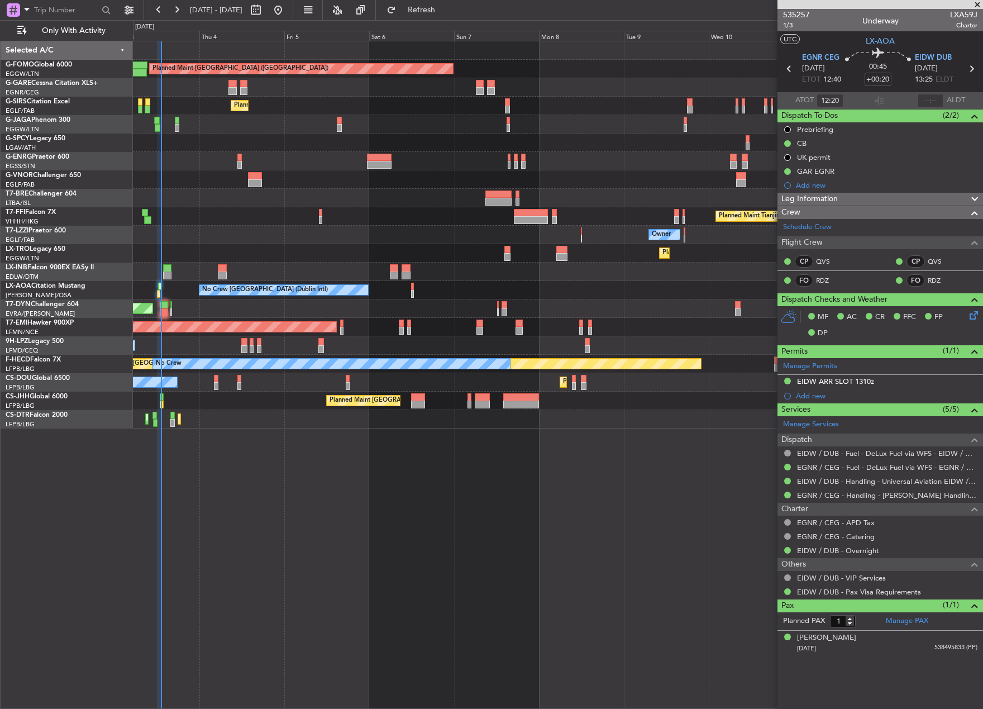
type input "13:00"
